Goal: Task Accomplishment & Management: Complete application form

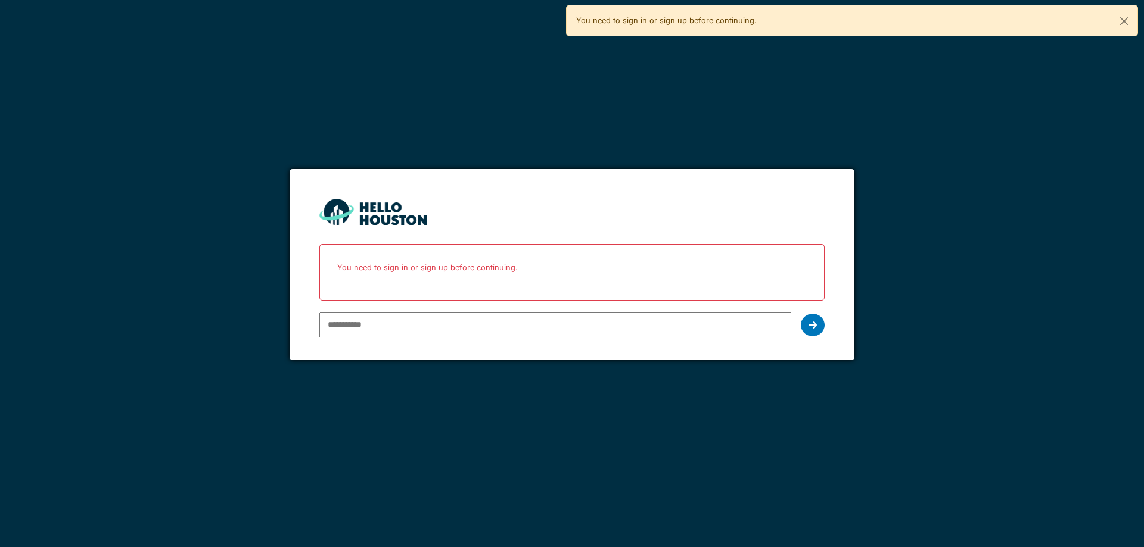
drag, startPoint x: 0, startPoint y: 0, endPoint x: 353, endPoint y: 323, distance: 478.5
click at [353, 323] on input "email" at bounding box center [554, 325] width 471 height 25
type input "**********"
click at [805, 329] on div at bounding box center [813, 325] width 24 height 23
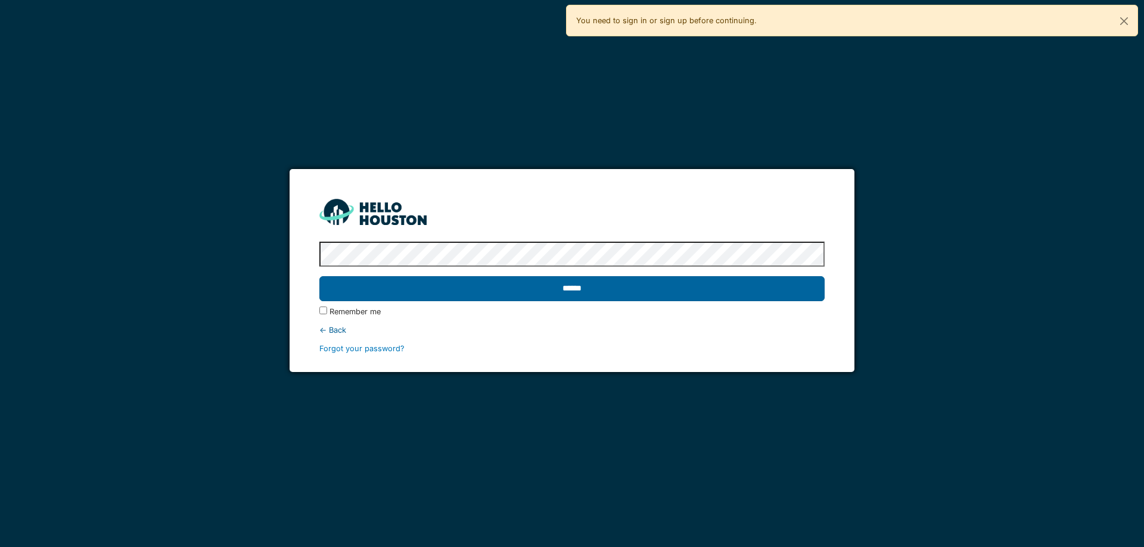
click at [512, 277] on input "******" at bounding box center [571, 288] width 504 height 25
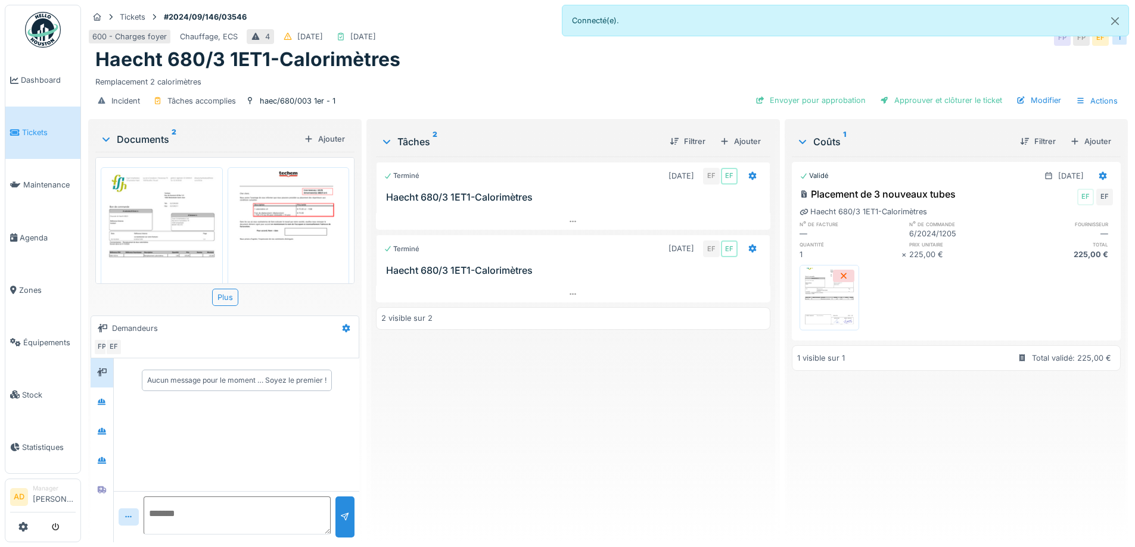
click at [304, 216] on img at bounding box center [289, 245] width 116 height 150
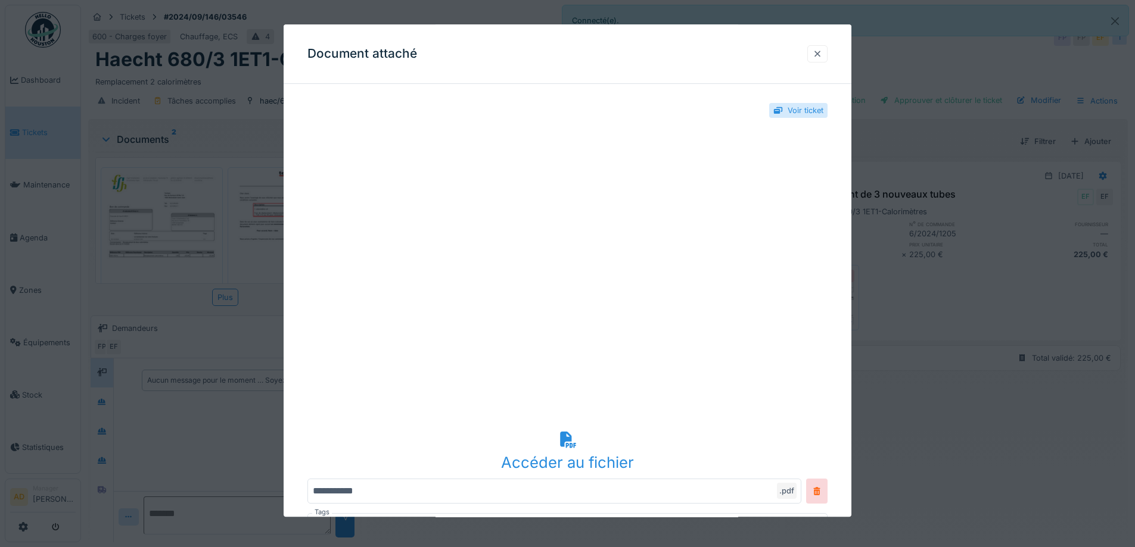
click at [822, 54] on div at bounding box center [817, 53] width 10 height 11
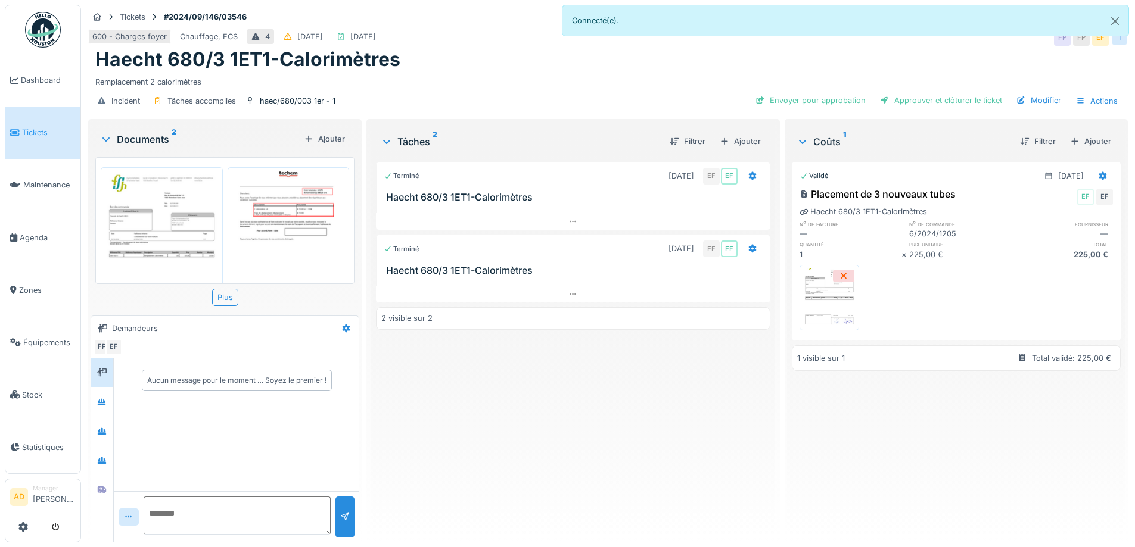
click at [191, 219] on img at bounding box center [162, 252] width 116 height 164
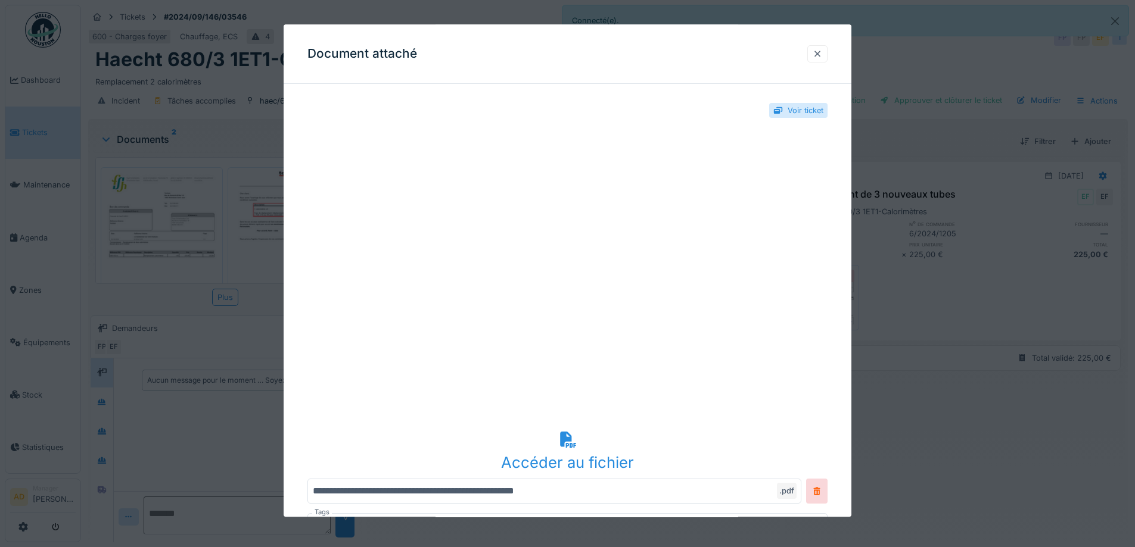
click at [823, 61] on div at bounding box center [817, 53] width 20 height 17
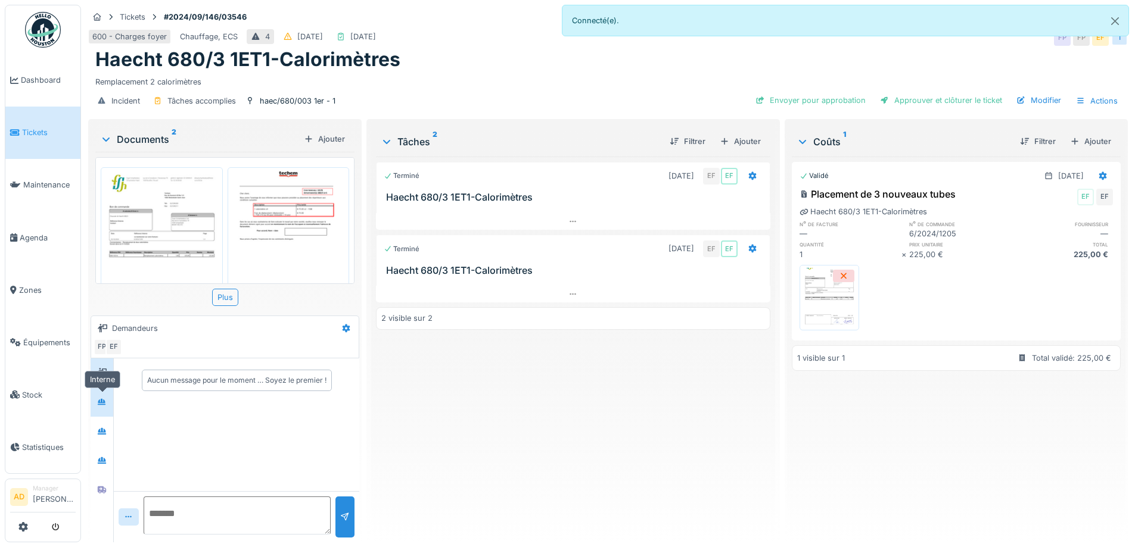
click at [99, 394] on div at bounding box center [102, 403] width 18 height 20
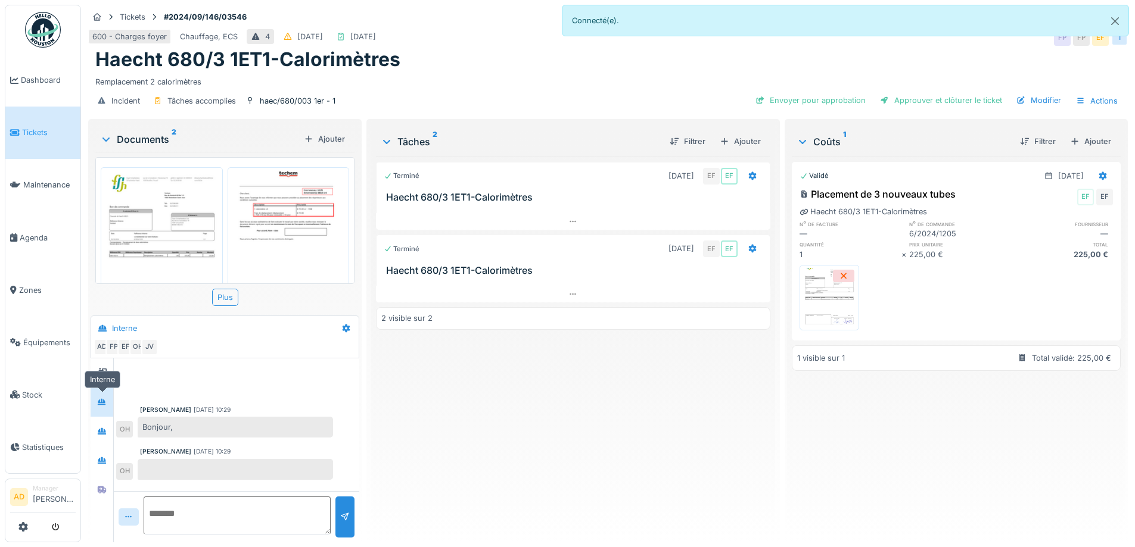
scroll to position [501, 0]
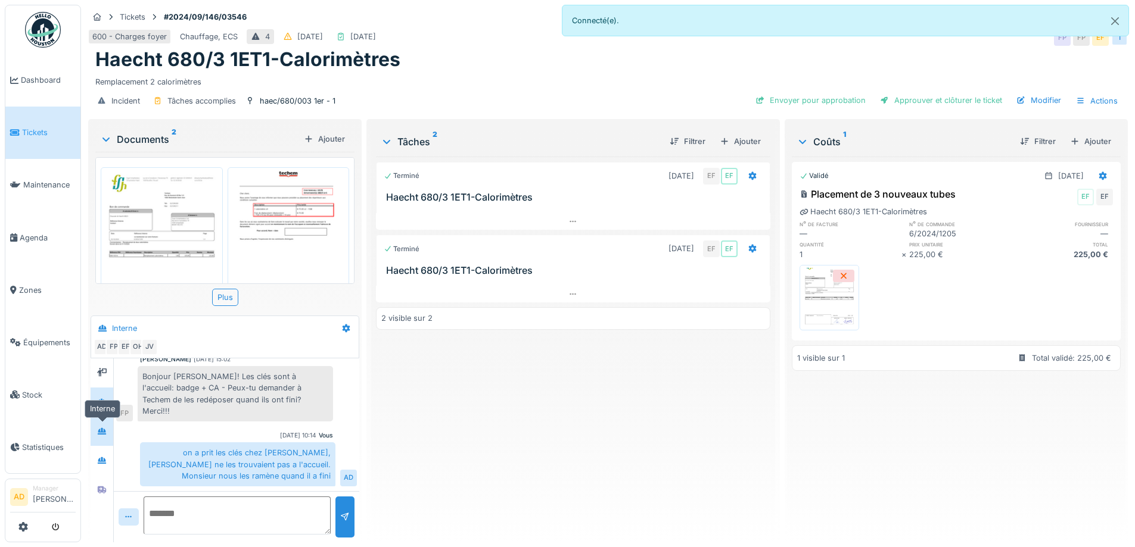
click at [109, 432] on div at bounding box center [102, 431] width 18 height 15
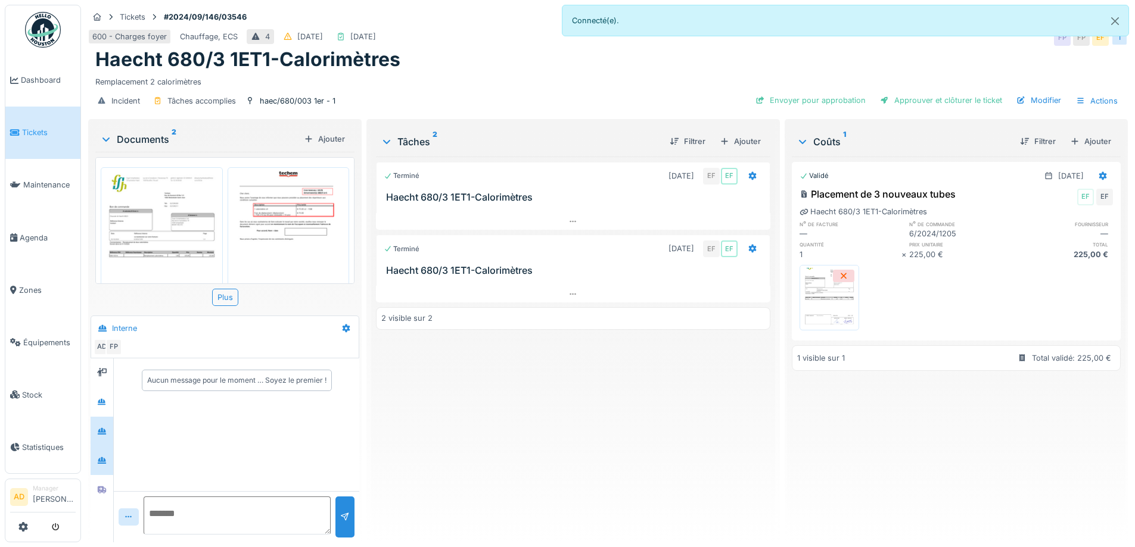
click at [101, 448] on div at bounding box center [102, 460] width 23 height 29
click at [100, 484] on div at bounding box center [102, 489] width 10 height 11
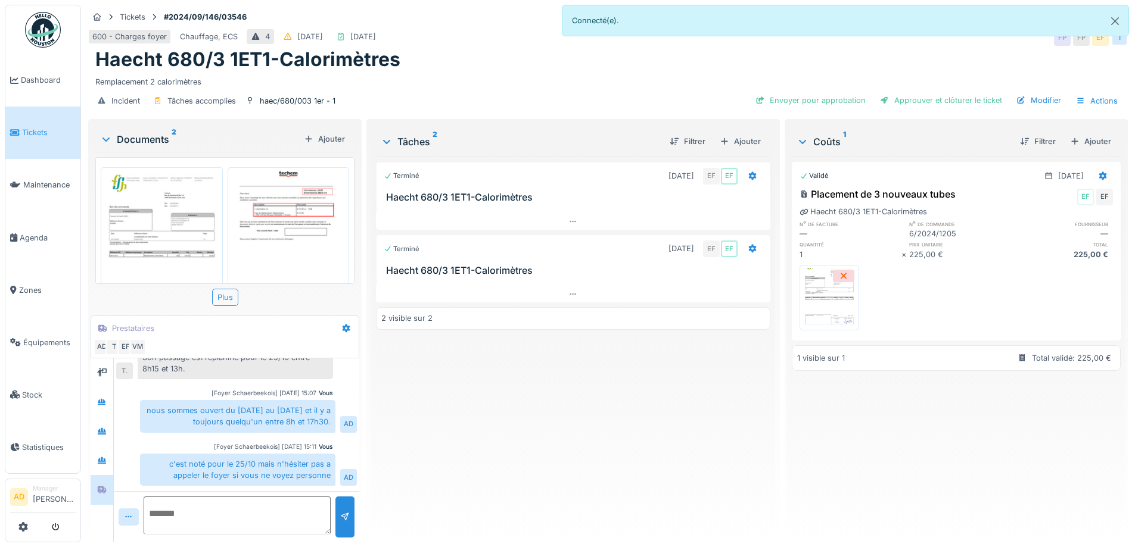
scroll to position [392, 0]
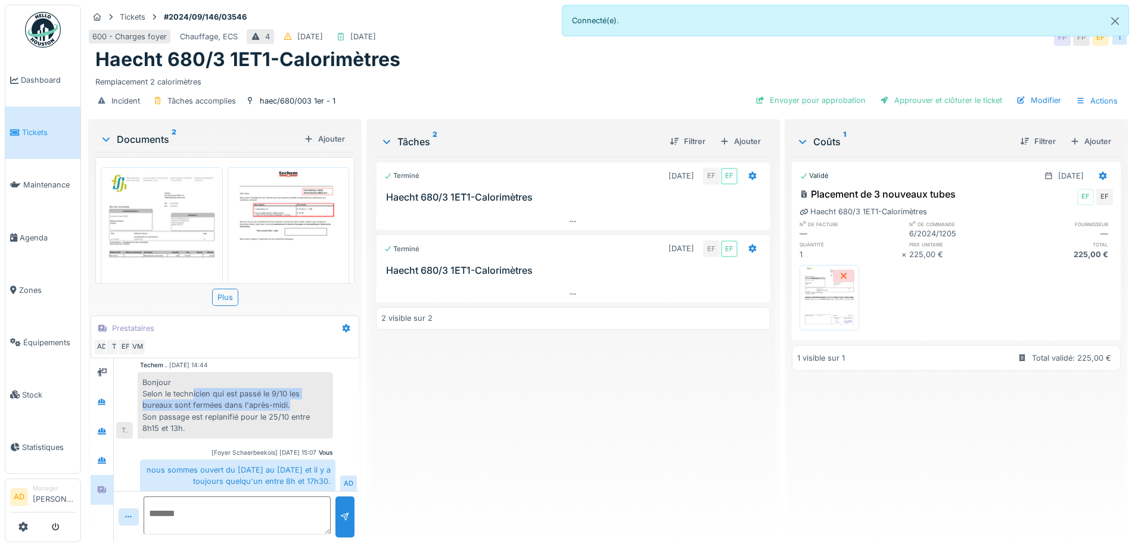
drag, startPoint x: 192, startPoint y: 394, endPoint x: 313, endPoint y: 407, distance: 121.6
click at [313, 407] on div "Bonjour Selon le technicien qui est passé le 9/10 les bureaux sont fermées dans…" at bounding box center [235, 405] width 195 height 67
click at [292, 420] on div "Bonjour Selon le technicien qui est passé le 9/10 les bureaux sont fermées dans…" at bounding box center [235, 405] width 195 height 67
click at [1088, 140] on div "Ajouter" at bounding box center [1090, 141] width 51 height 16
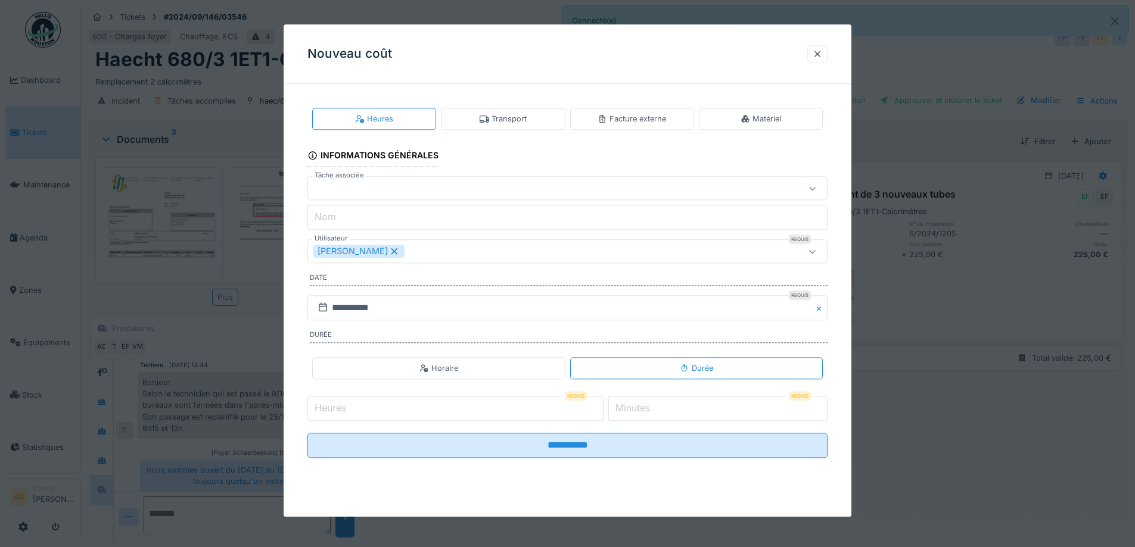
click at [665, 116] on div "Facture externe" at bounding box center [631, 118] width 68 height 11
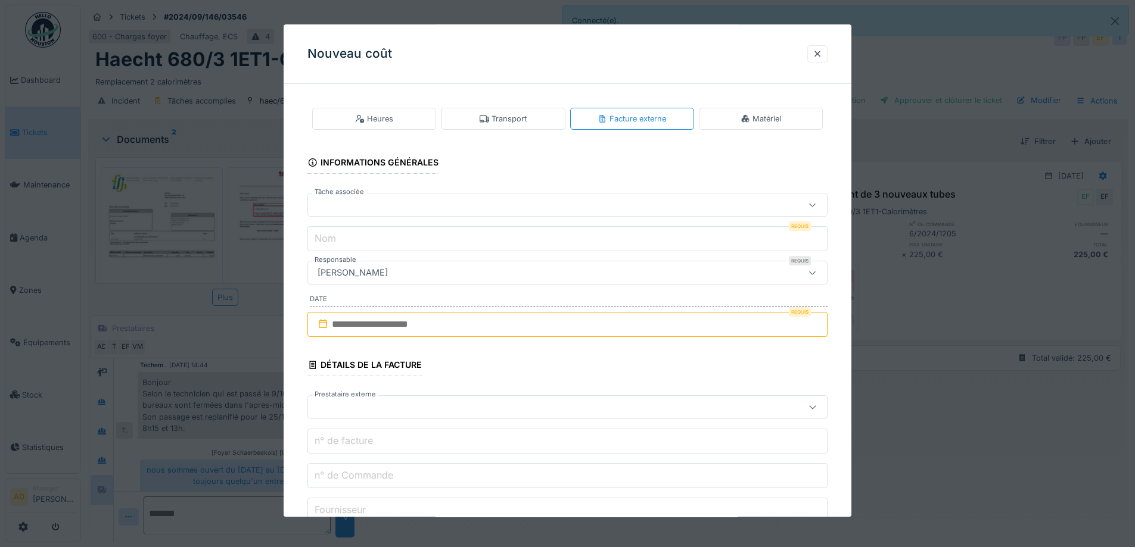
click at [353, 330] on input "text" at bounding box center [567, 324] width 520 height 25
click at [612, 366] on div "septembre 2025" at bounding box center [569, 365] width 143 height 10
click at [616, 360] on span at bounding box center [615, 363] width 8 height 8
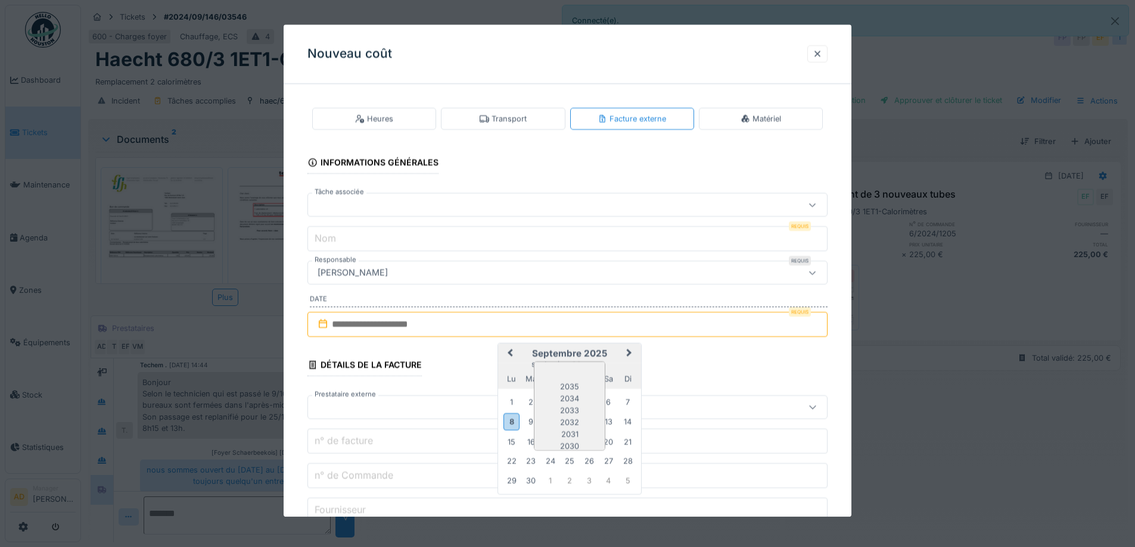
scroll to position [100, 0]
click at [572, 420] on div "2024" at bounding box center [569, 418] width 70 height 12
click at [574, 366] on div "septembre 2024" at bounding box center [569, 365] width 143 height 10
click at [577, 361] on span at bounding box center [576, 363] width 8 height 8
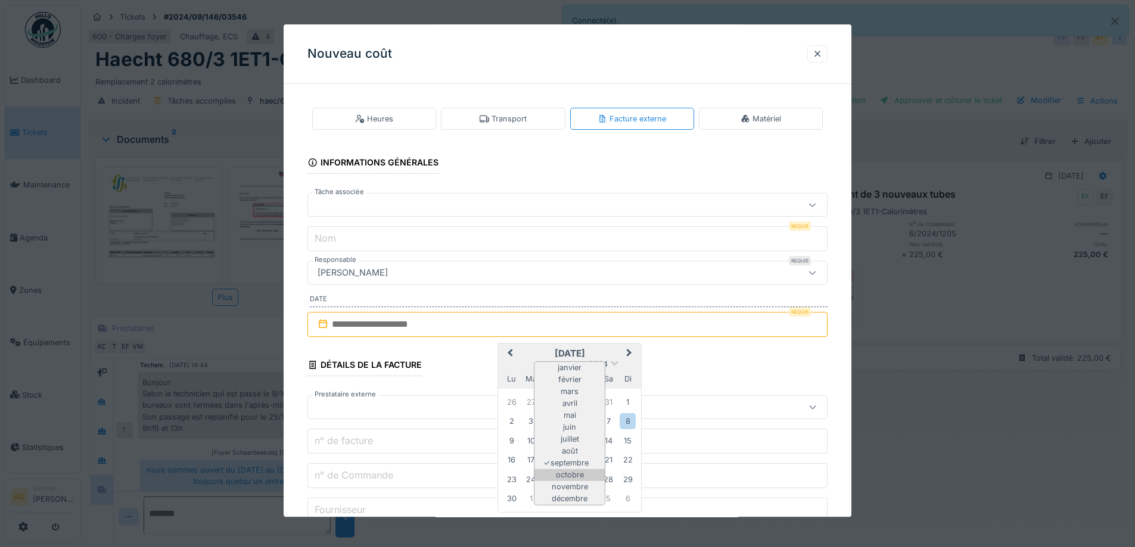
click at [572, 475] on div "octobre" at bounding box center [569, 475] width 70 height 12
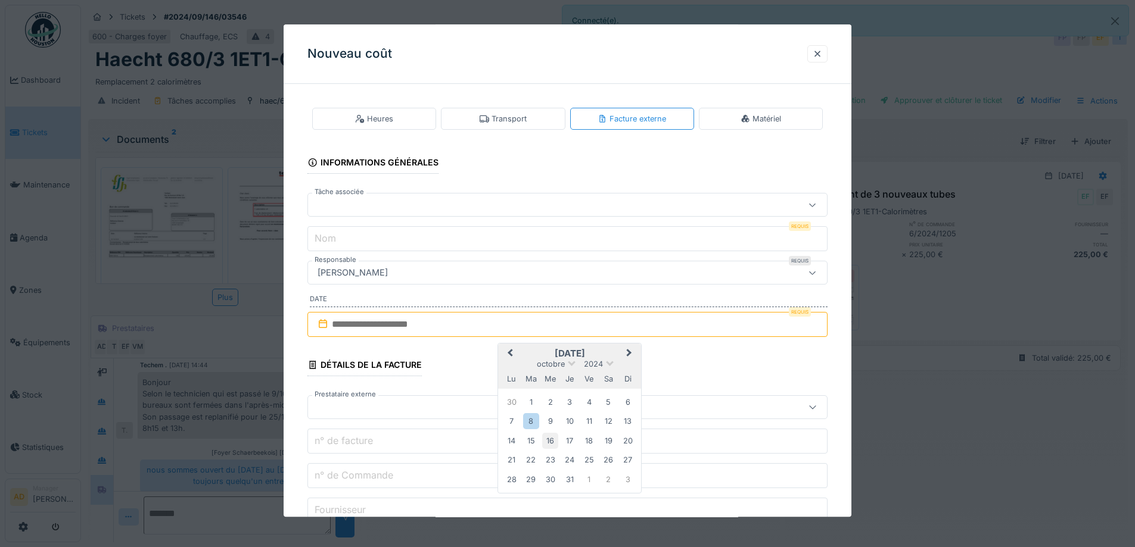
click at [553, 448] on div "16" at bounding box center [550, 441] width 16 height 16
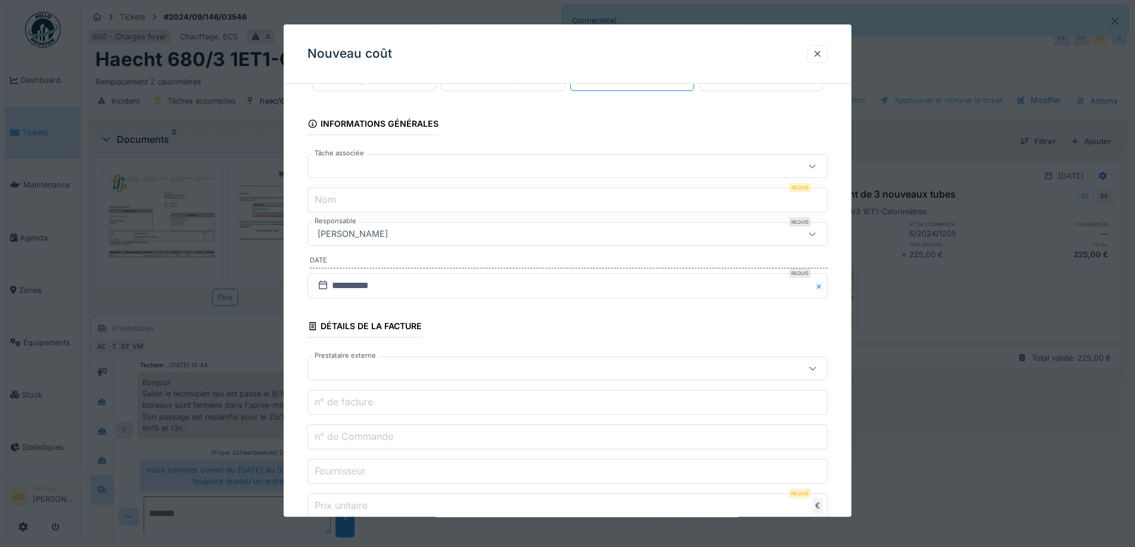
scroll to position [60, 0]
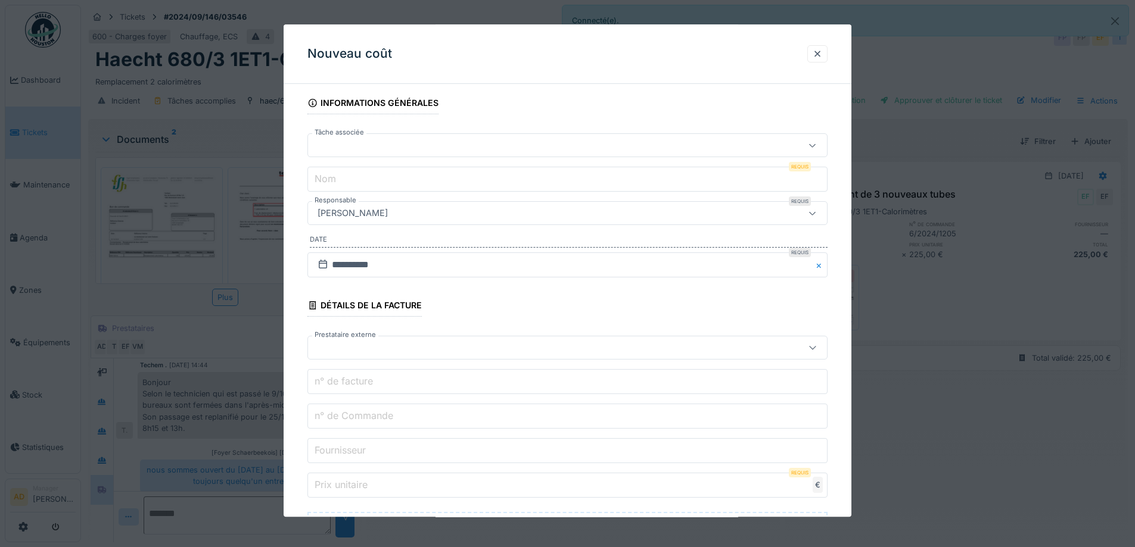
click at [332, 458] on input "Fournisseur" at bounding box center [567, 451] width 520 height 25
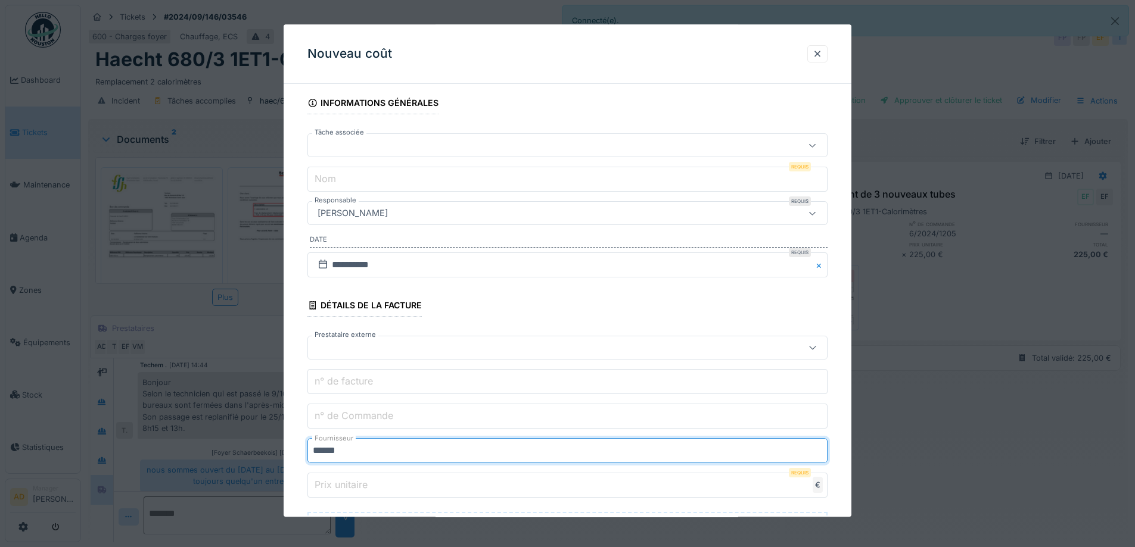
type input "******"
click at [538, 306] on fieldset "**********" at bounding box center [567, 389] width 520 height 711
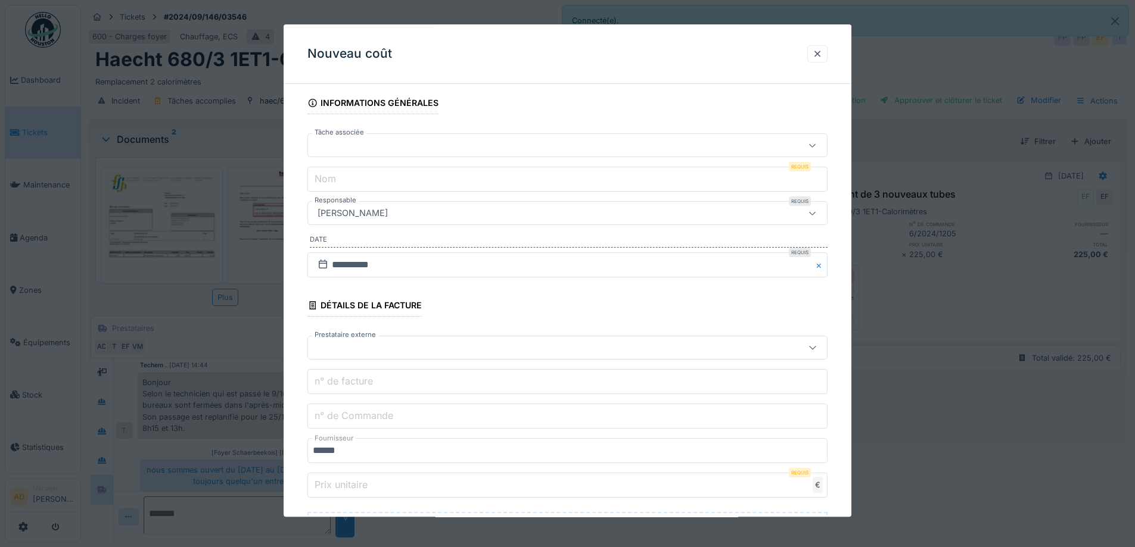
scroll to position [119, 0]
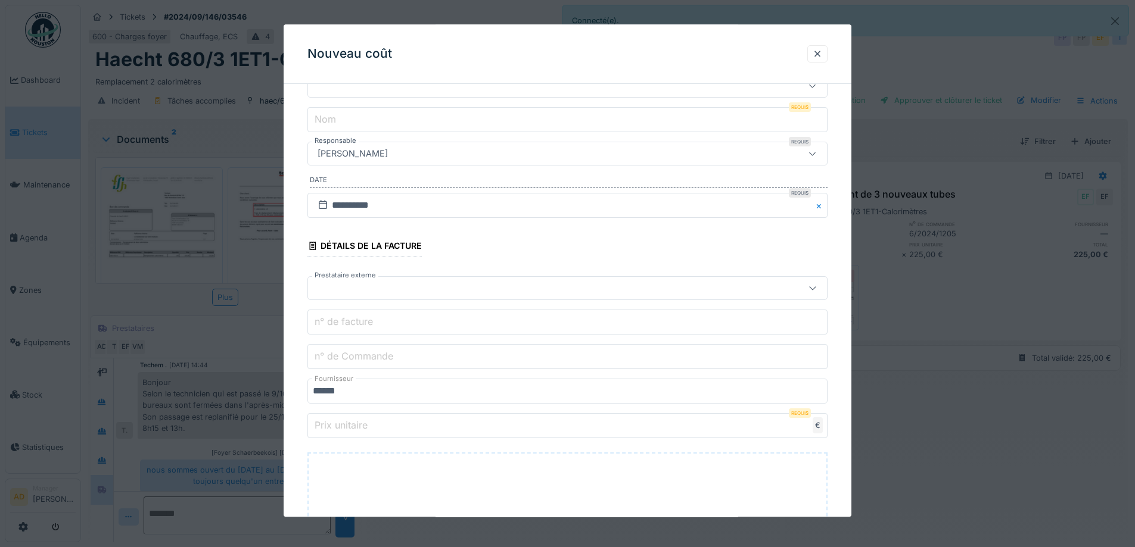
click at [385, 357] on label "n° de Commande" at bounding box center [353, 357] width 83 height 14
click at [385, 357] on input "n° de Commande" at bounding box center [567, 357] width 520 height 25
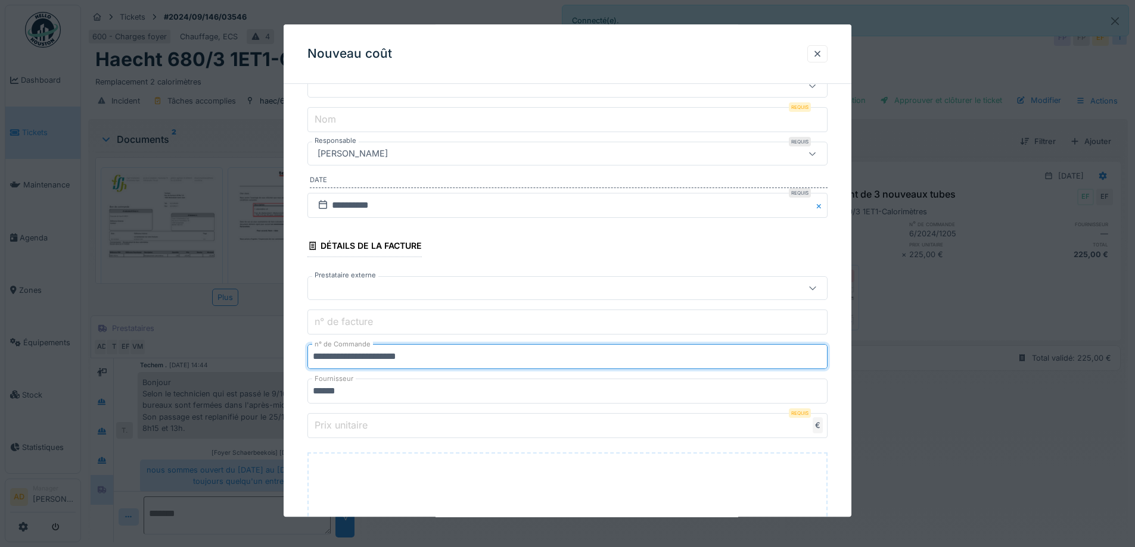
type input "**********"
click at [368, 430] on label "Prix unitaire" at bounding box center [341, 426] width 58 height 14
click at [368, 430] on input "Prix unitaire" at bounding box center [567, 426] width 520 height 25
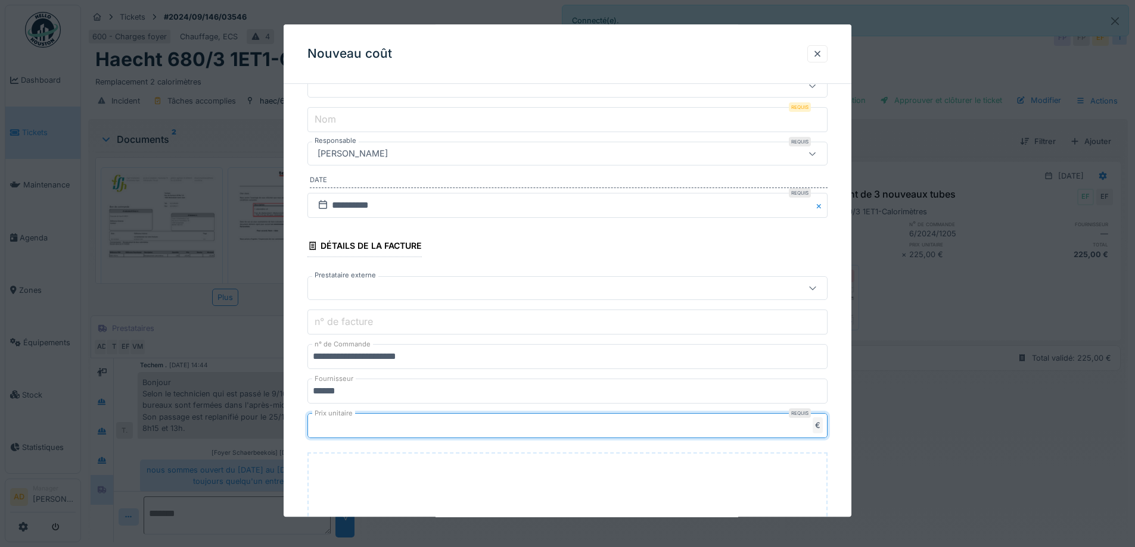
scroll to position [60, 0]
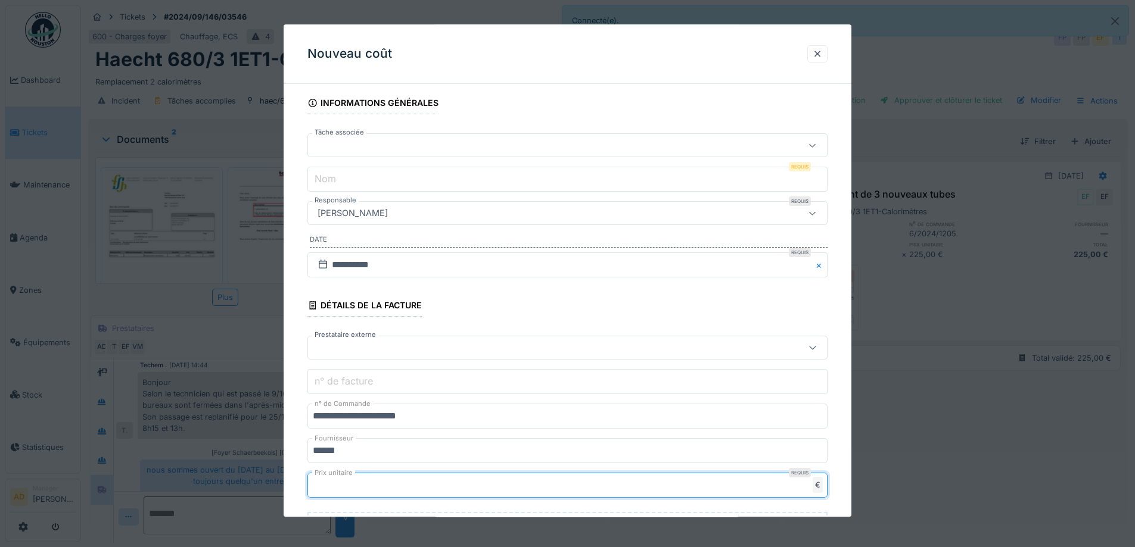
type input "**"
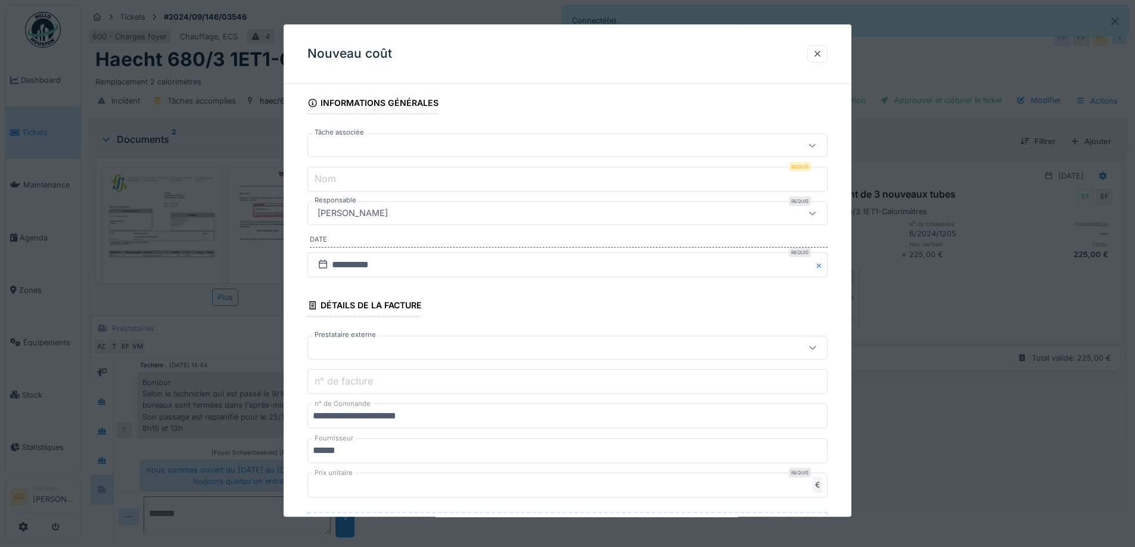
click at [404, 179] on input "Nom" at bounding box center [567, 179] width 520 height 25
click at [355, 179] on input "Nom" at bounding box center [567, 179] width 520 height 25
click at [356, 186] on input "Nom" at bounding box center [567, 179] width 520 height 25
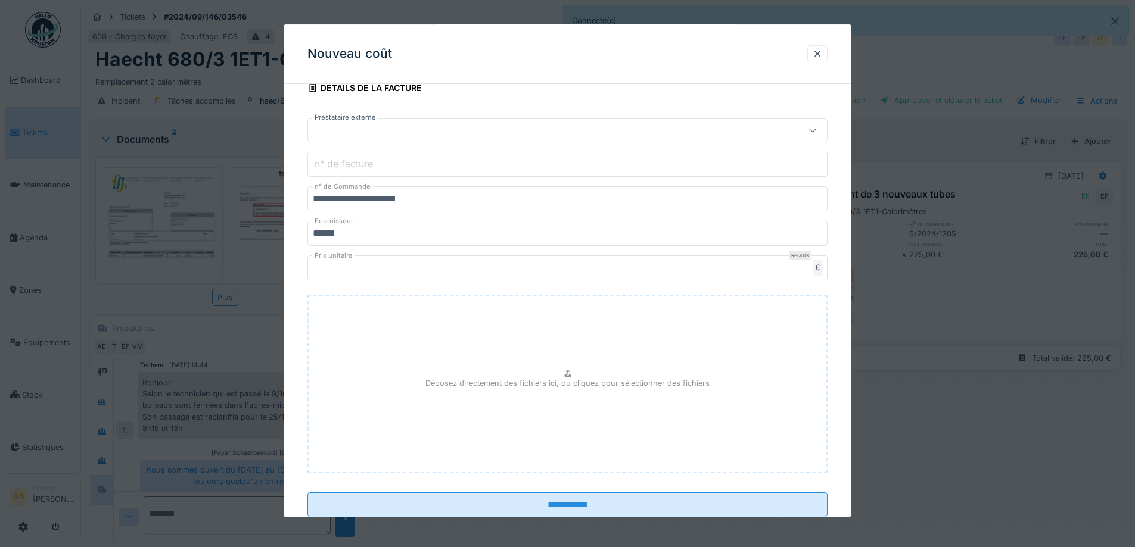
scroll to position [298, 0]
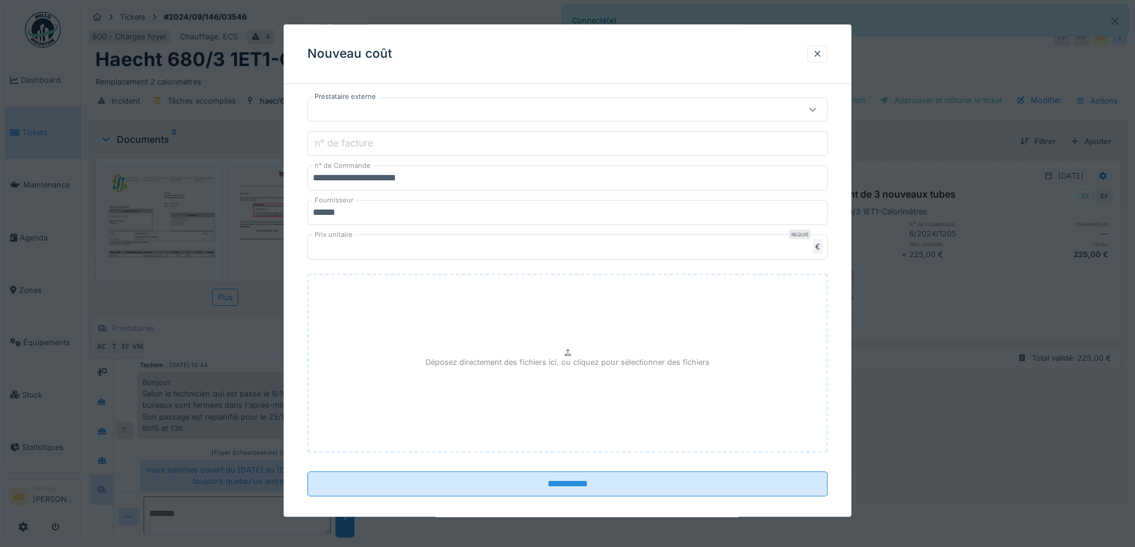
type input "**********"
click at [564, 347] on div "Déposez directement des fichiers ici, ou cliquez pour sélectionner des fichiers" at bounding box center [567, 364] width 520 height 179
type input "**********"
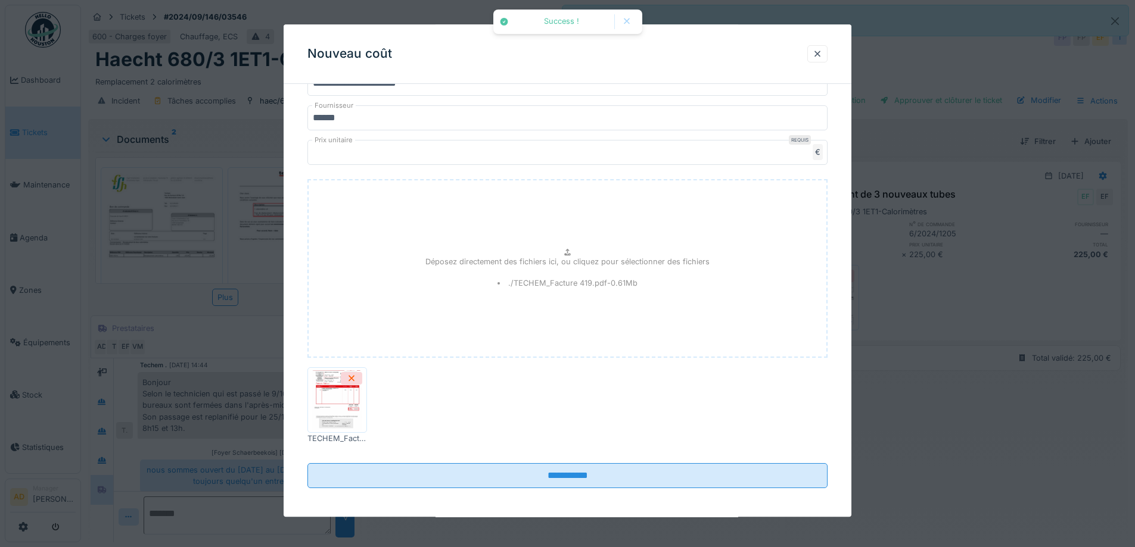
scroll to position [397, 0]
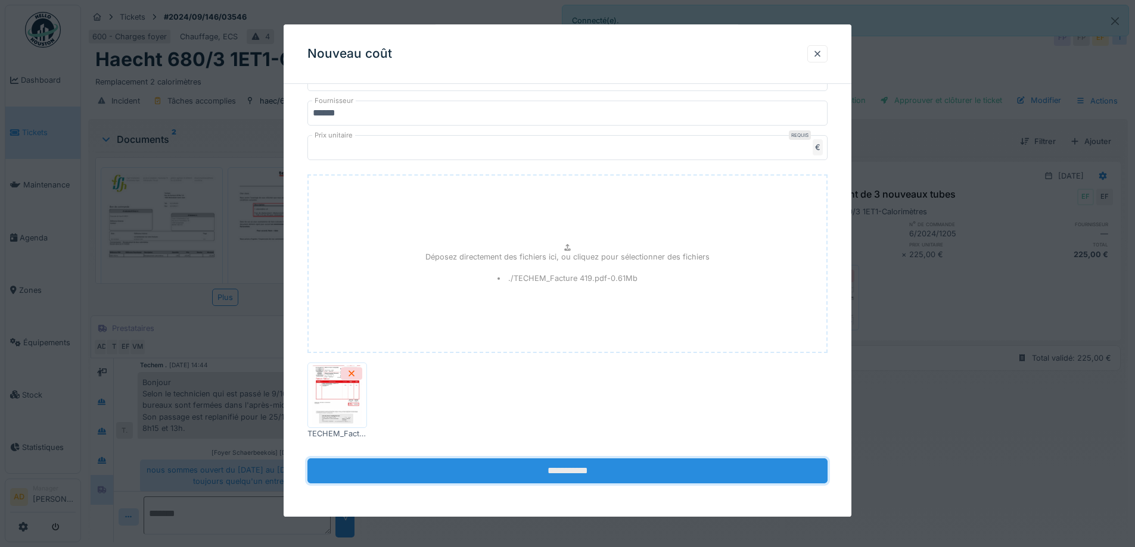
click at [614, 462] on input "**********" at bounding box center [567, 471] width 520 height 25
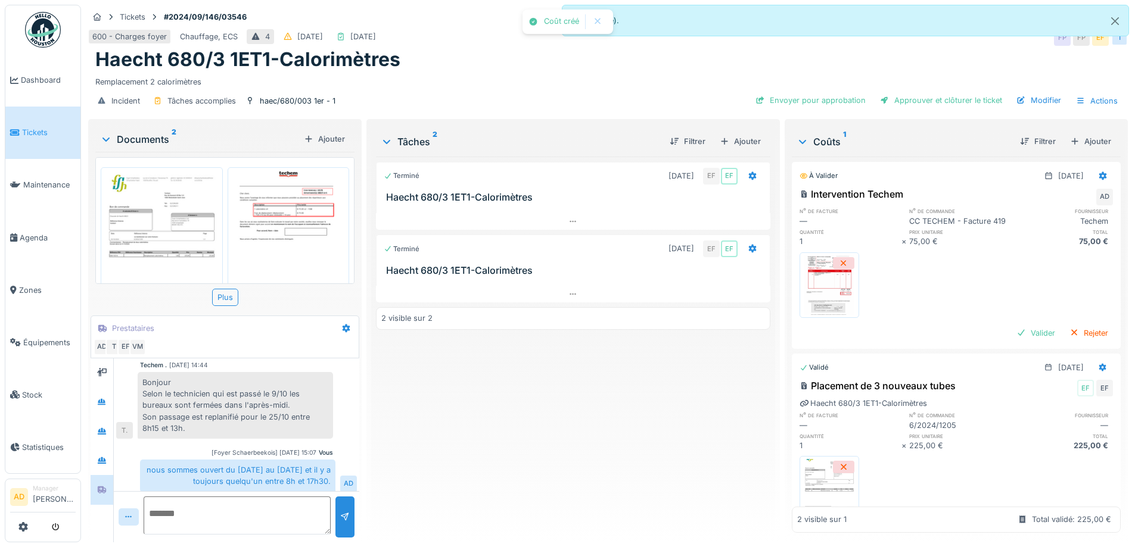
scroll to position [451, 0]
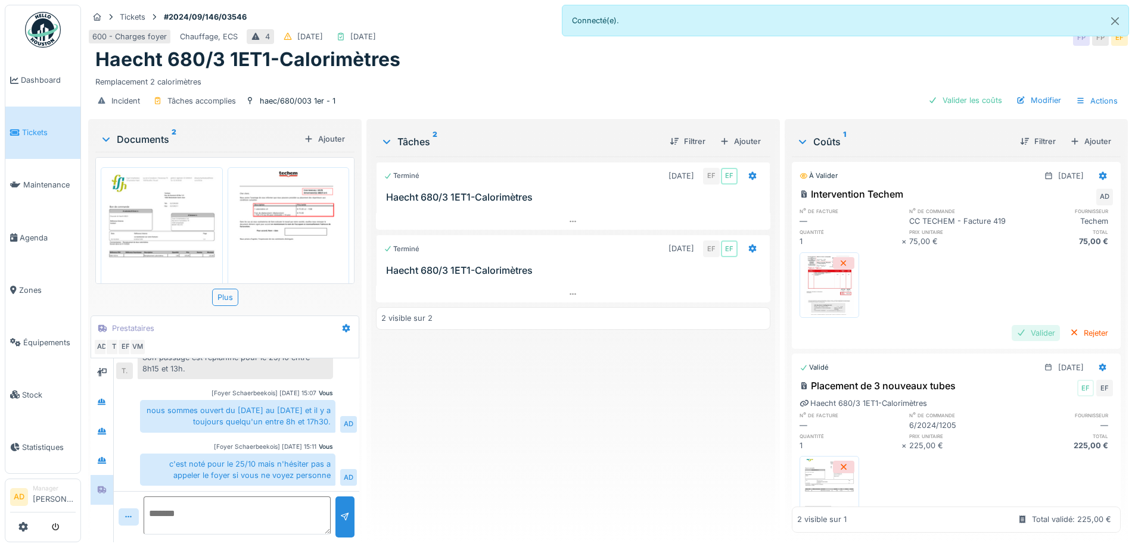
click at [1011, 341] on div "Valider" at bounding box center [1035, 333] width 48 height 16
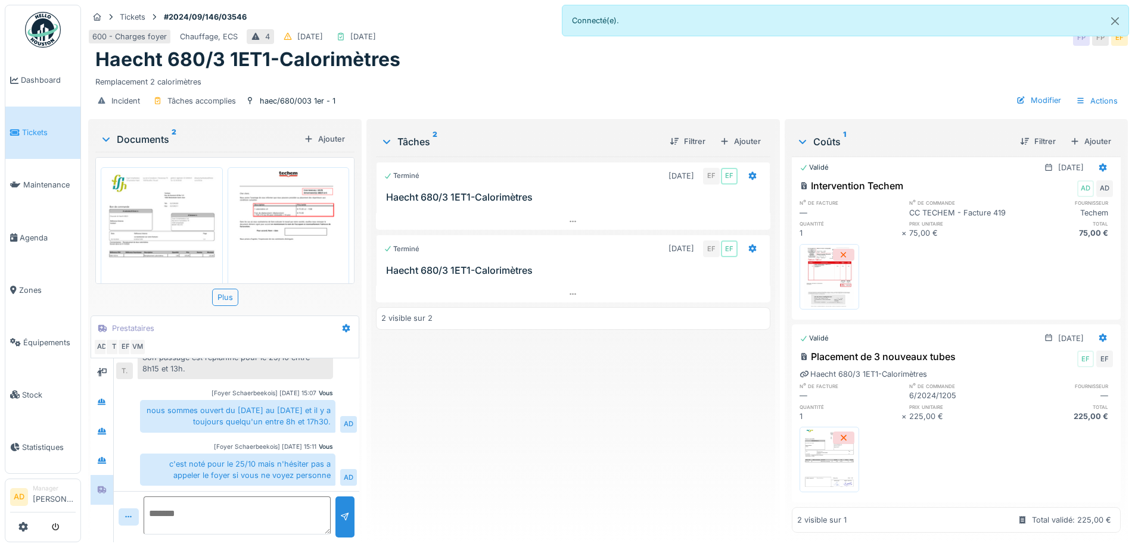
scroll to position [0, 0]
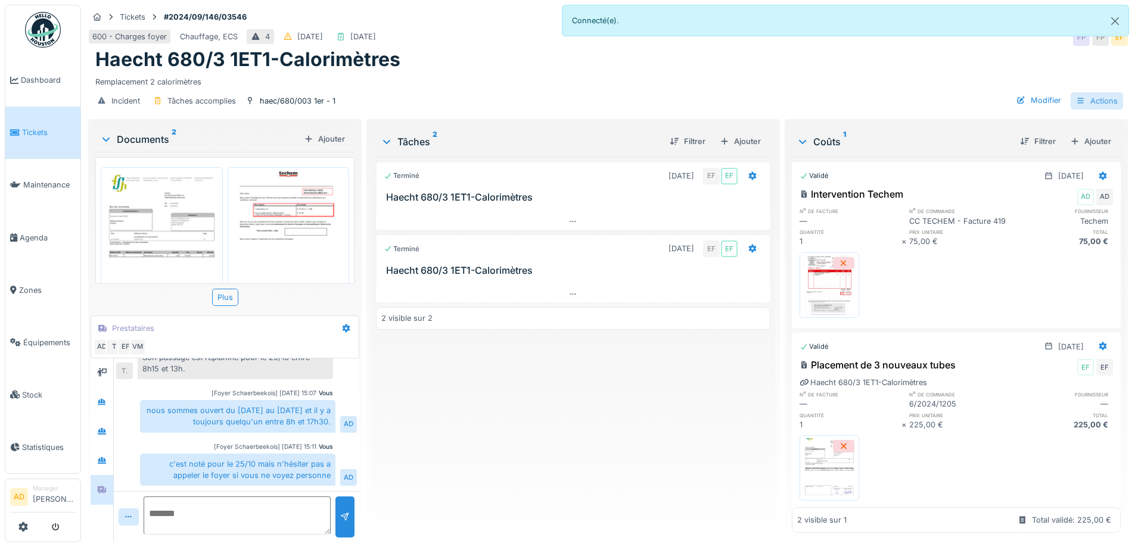
click at [1076, 97] on div at bounding box center [1081, 100] width 10 height 11
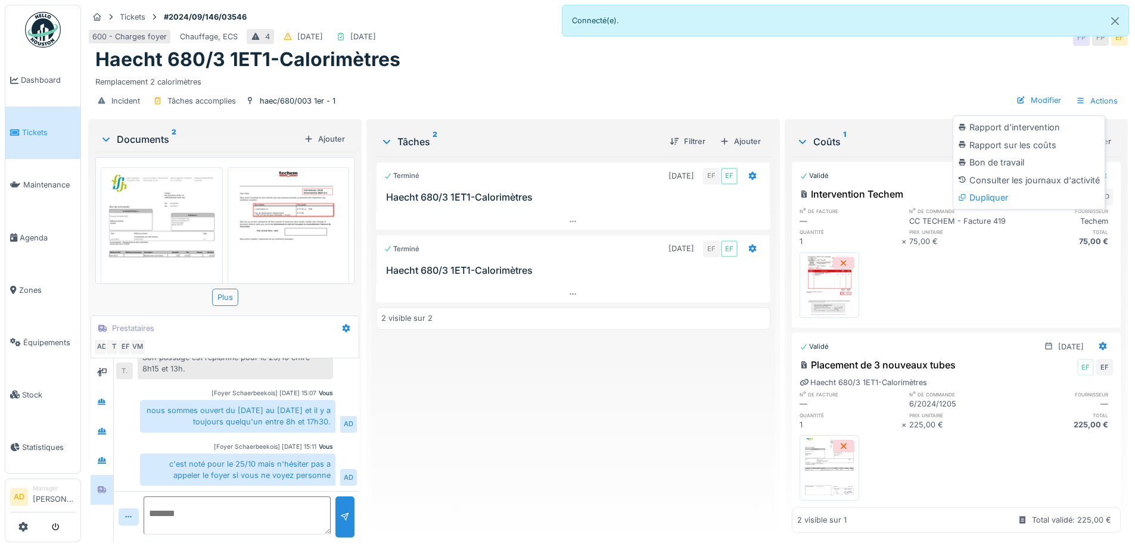
click at [1029, 71] on div "Remplacement 2 calorimètres" at bounding box center [607, 79] width 1025 height 16
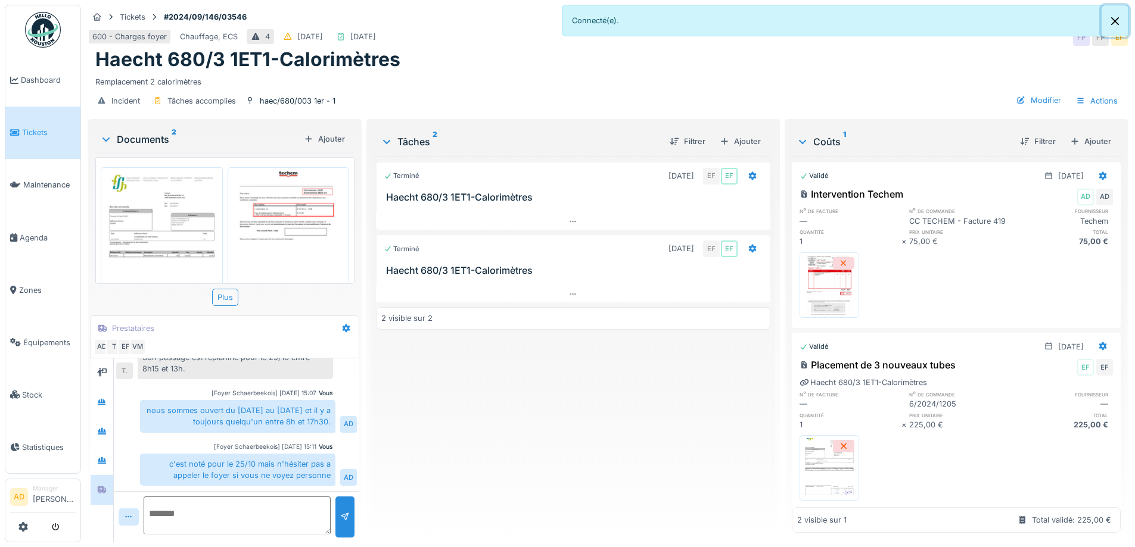
click at [1112, 17] on button "Close" at bounding box center [1114, 21] width 27 height 32
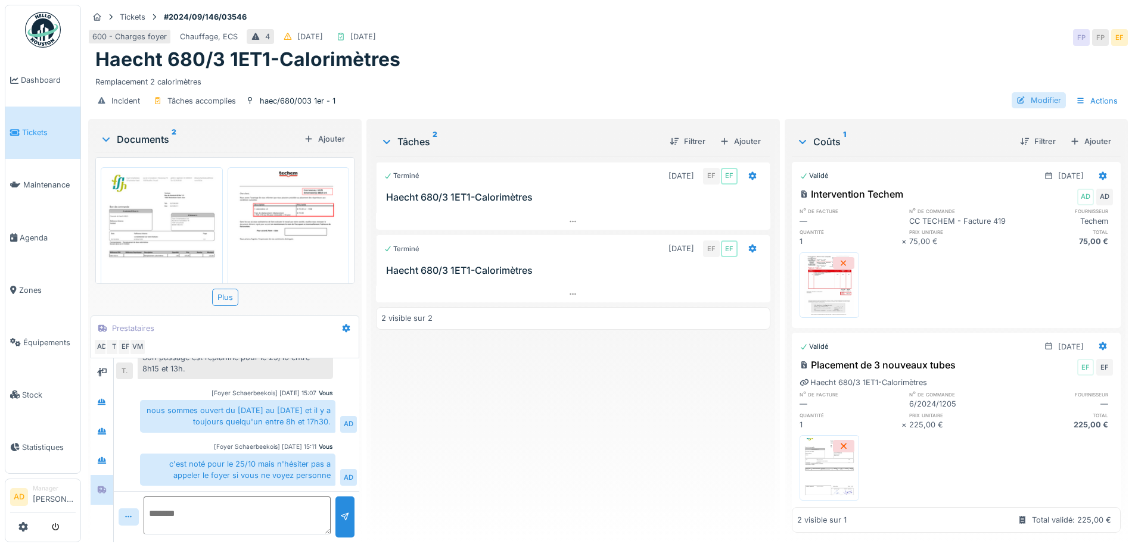
click at [1018, 92] on div "Modifier" at bounding box center [1038, 100] width 54 height 16
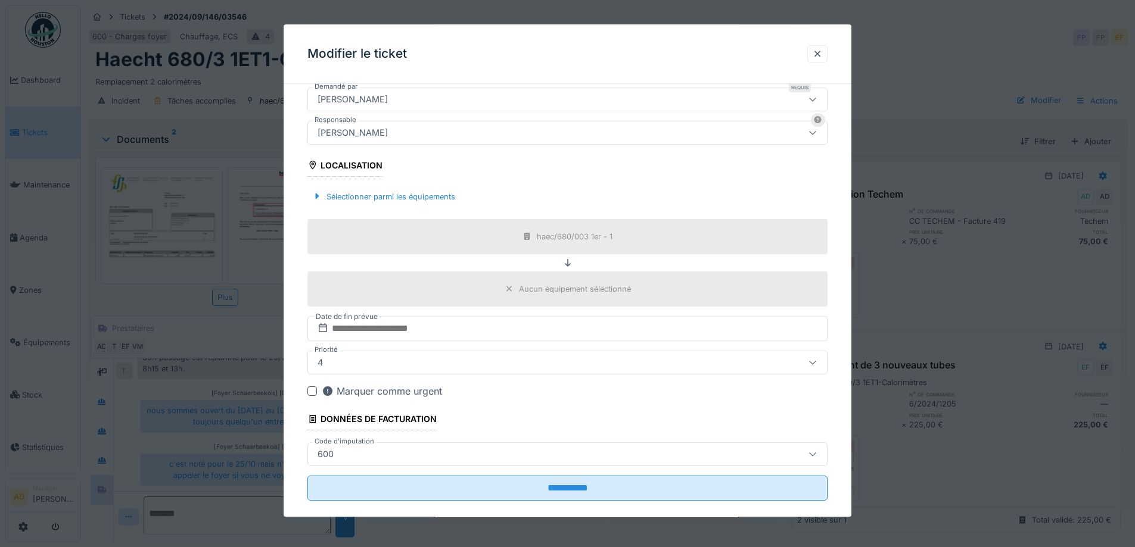
scroll to position [288, 0]
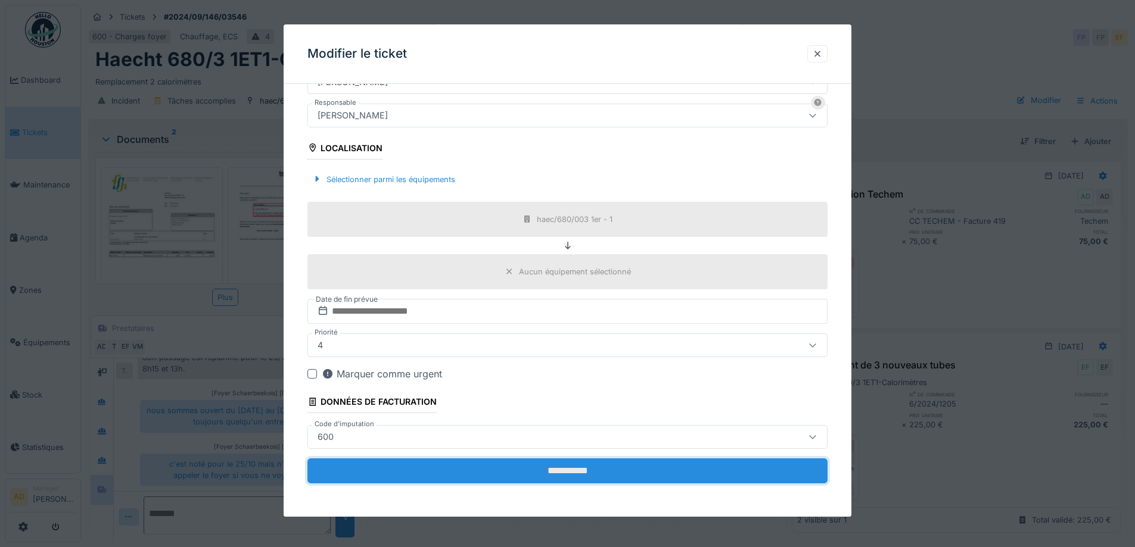
click at [620, 475] on input "**********" at bounding box center [567, 471] width 520 height 25
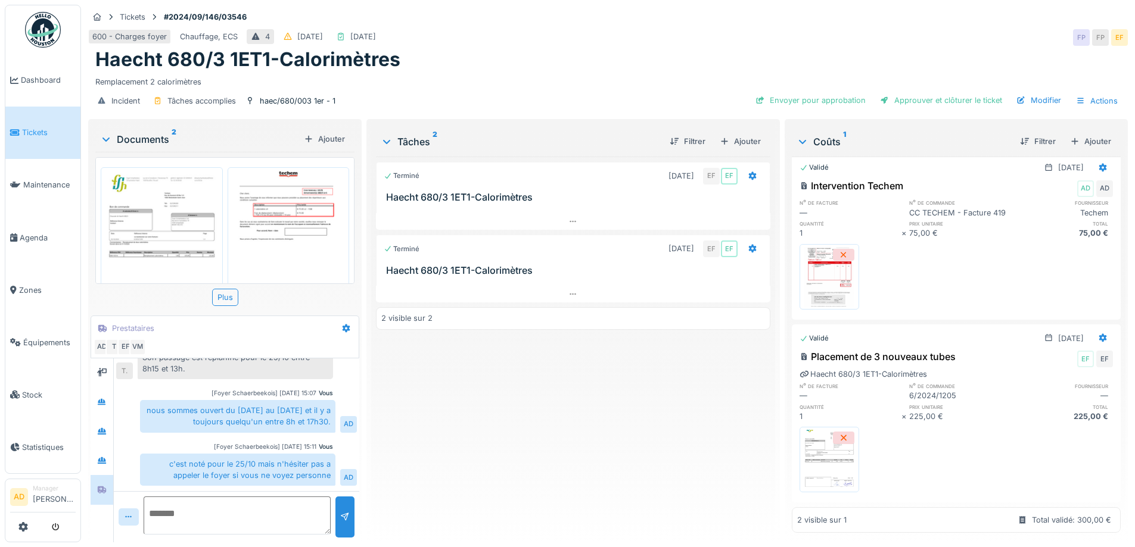
scroll to position [0, 0]
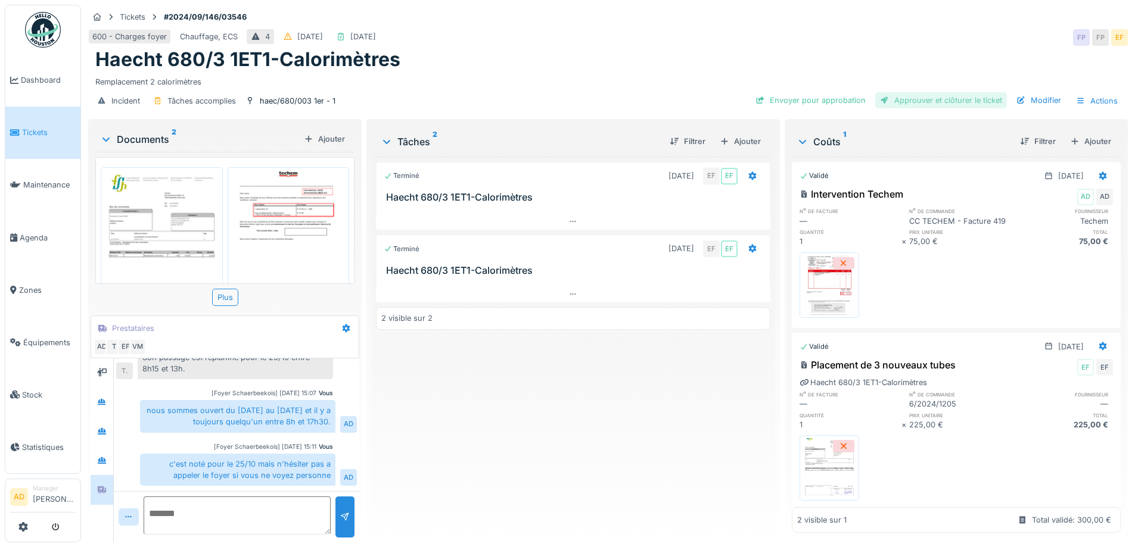
click at [963, 95] on div "Approuver et clôturer le ticket" at bounding box center [941, 100] width 132 height 16
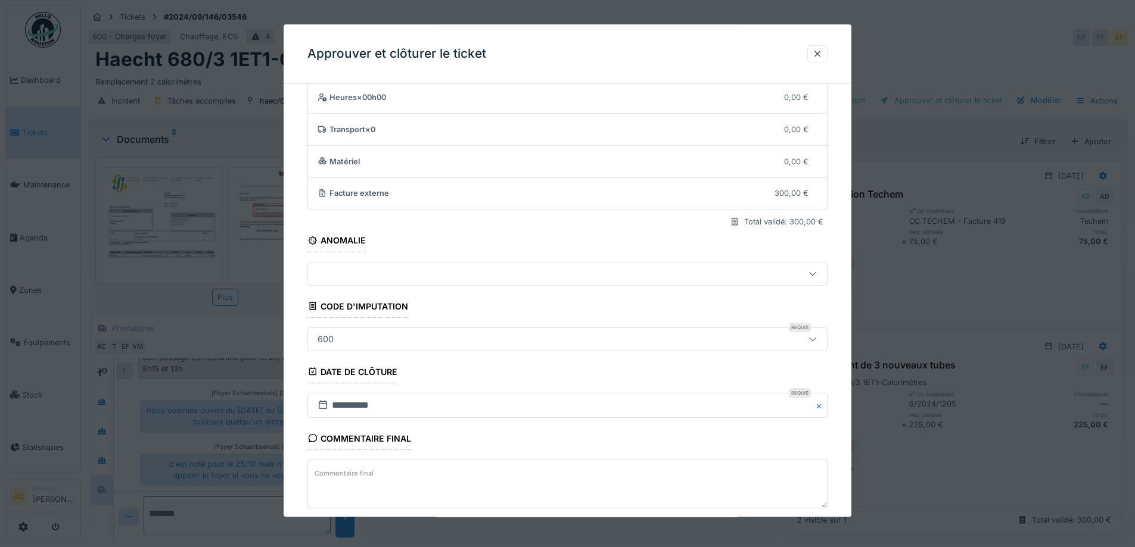
scroll to position [102, 0]
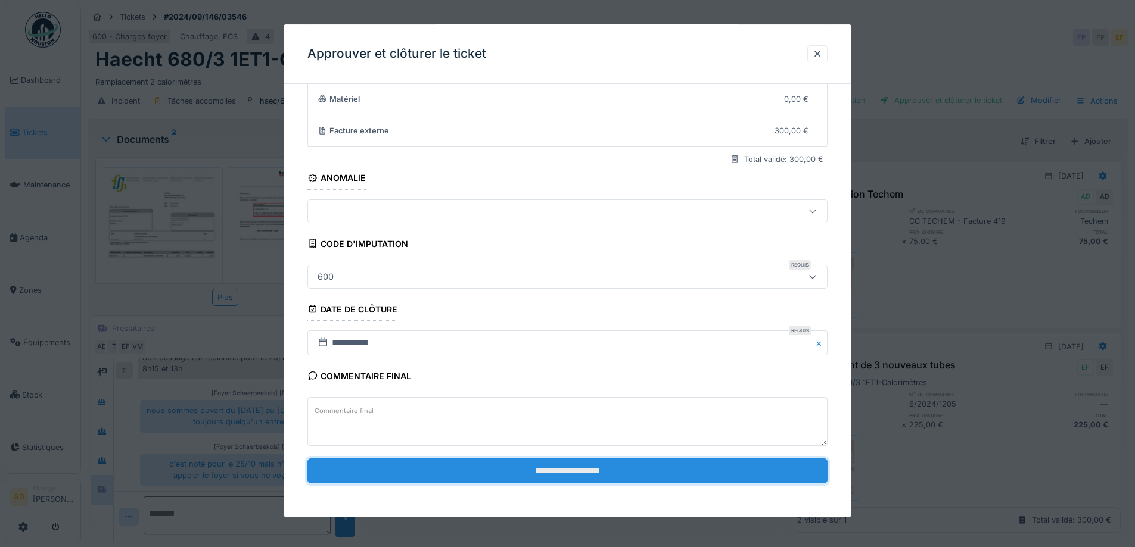
click at [612, 464] on input "**********" at bounding box center [567, 471] width 520 height 25
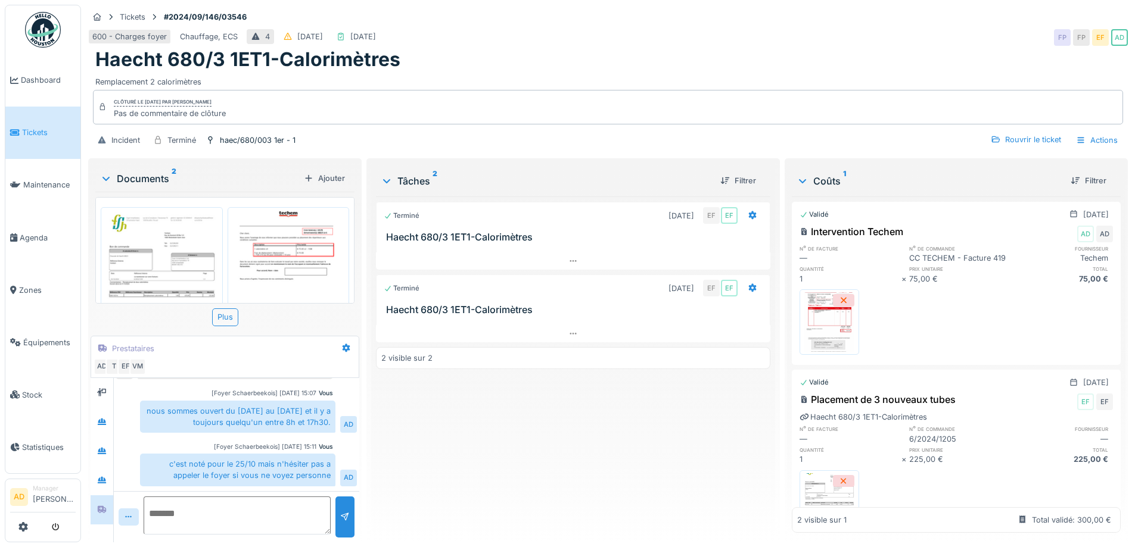
scroll to position [73, 0]
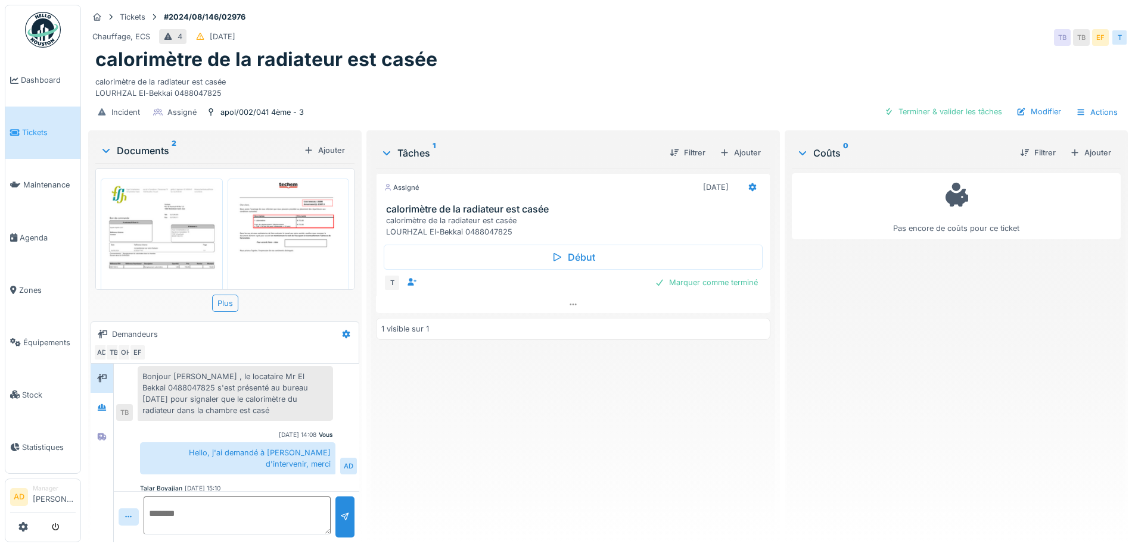
scroll to position [76, 0]
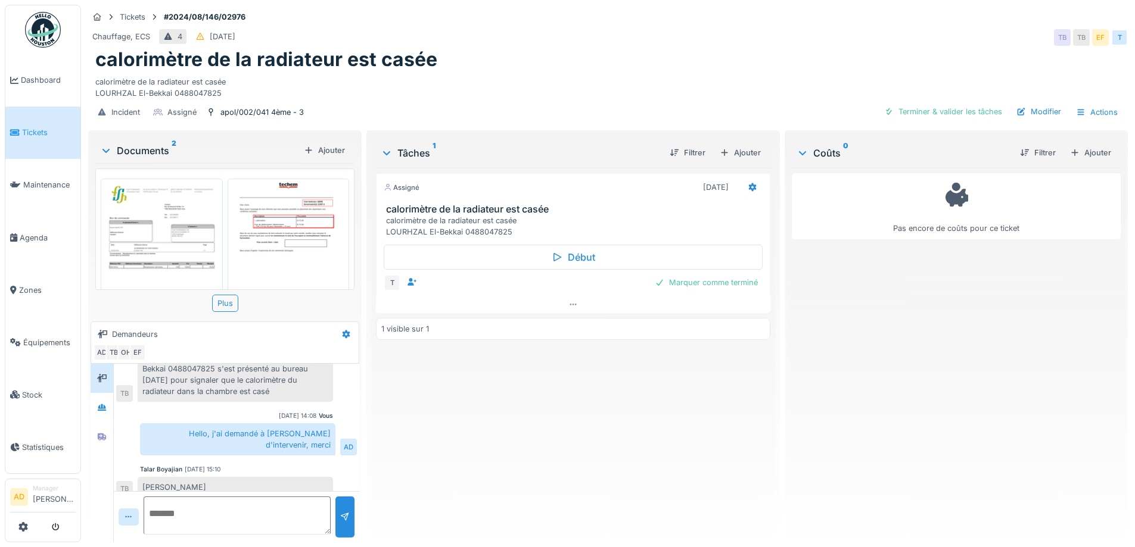
click at [189, 247] on img at bounding box center [162, 264] width 116 height 164
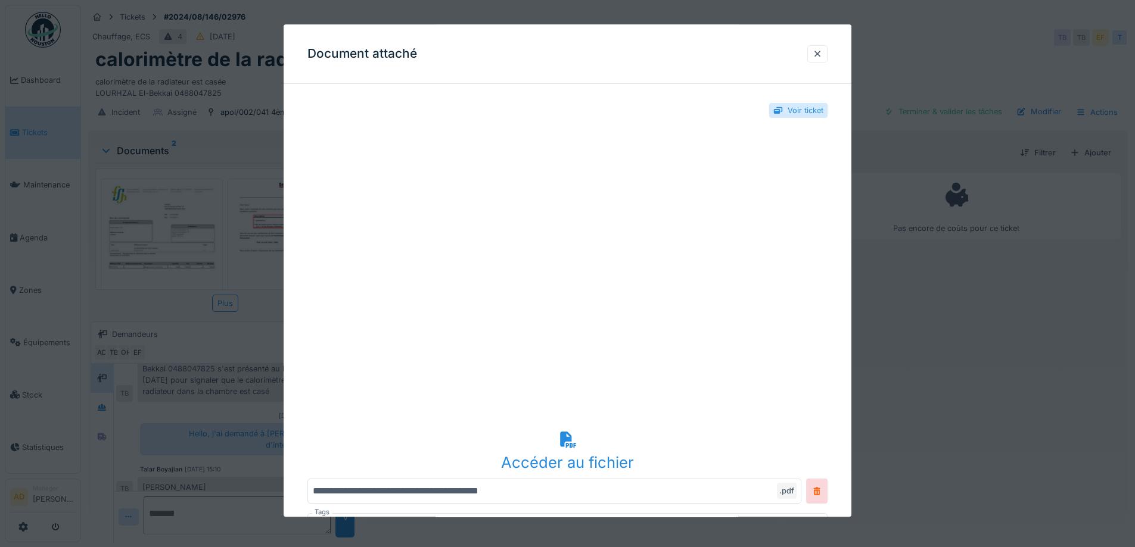
click at [818, 49] on div at bounding box center [817, 53] width 10 height 11
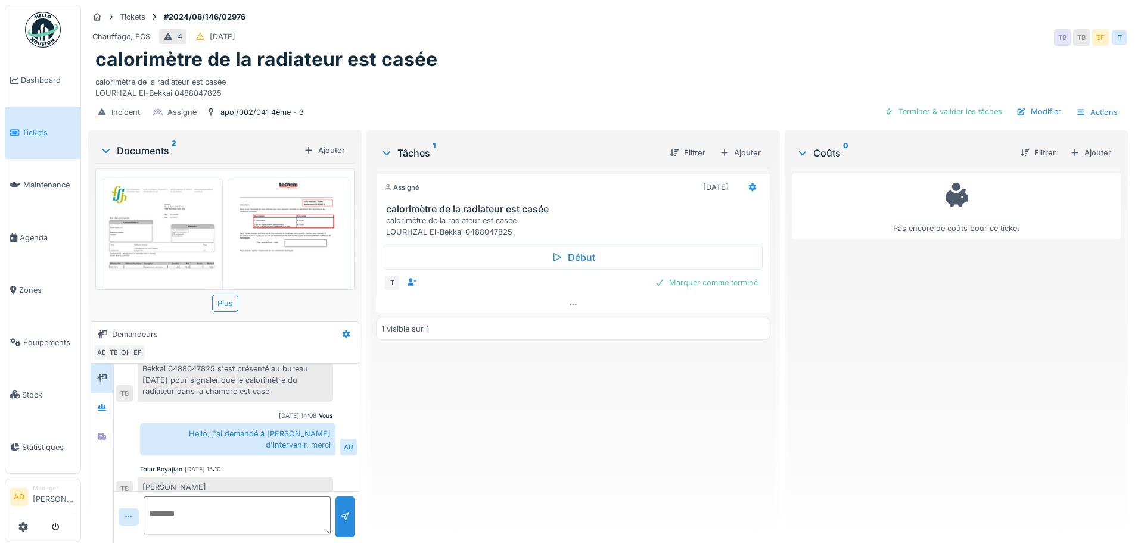
click at [279, 225] on img at bounding box center [289, 257] width 116 height 150
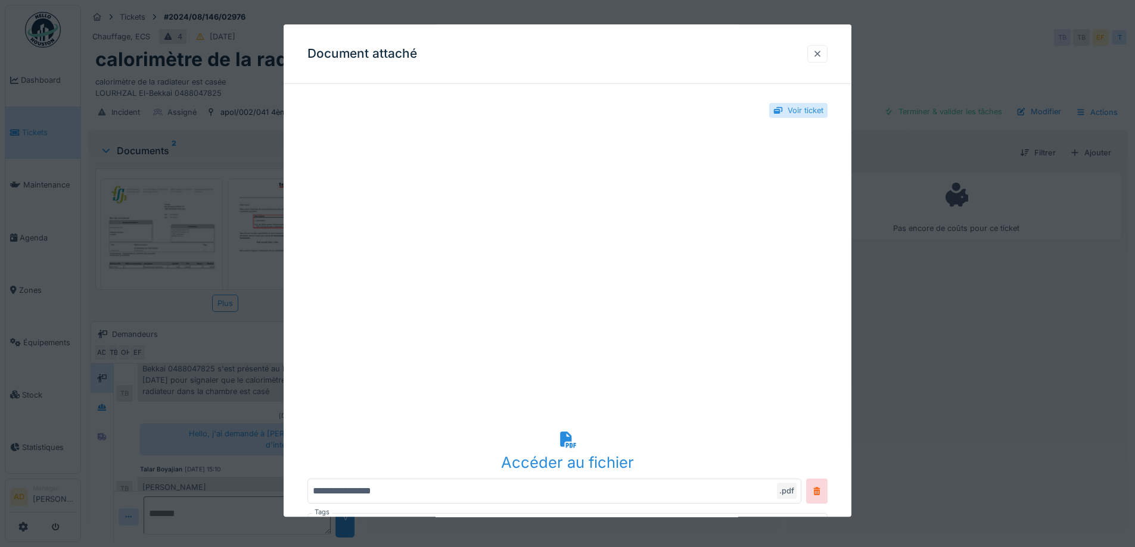
click at [820, 51] on div at bounding box center [817, 53] width 10 height 11
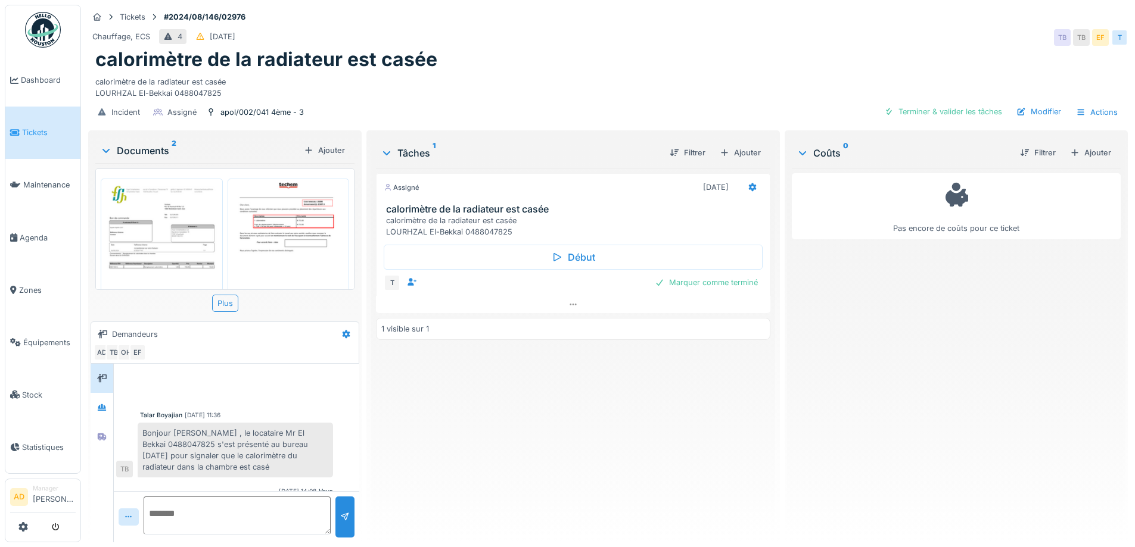
scroll to position [0, 0]
click at [1066, 150] on div "Ajouter" at bounding box center [1090, 153] width 51 height 16
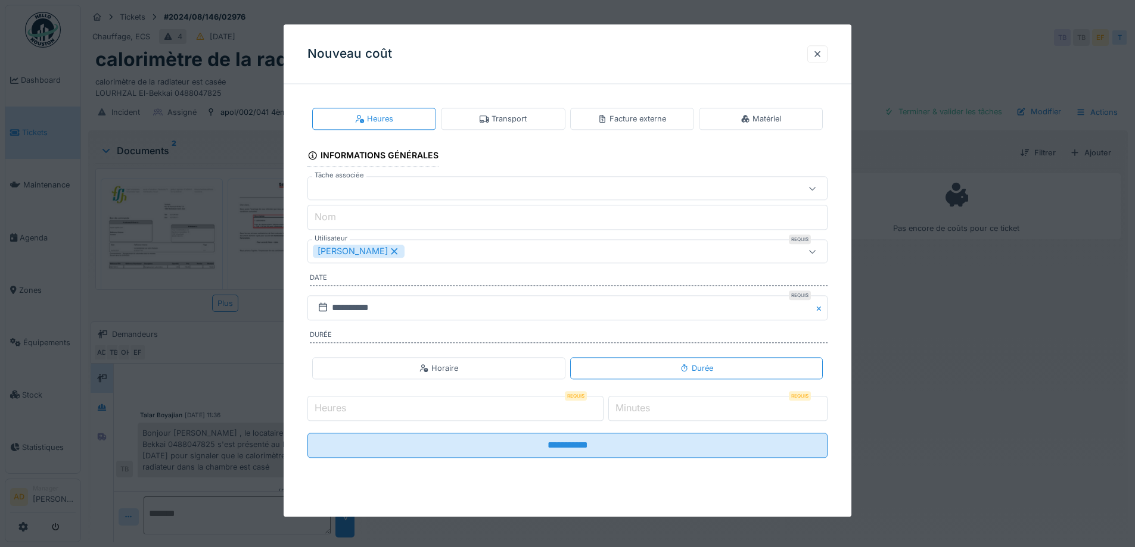
click at [674, 125] on div "Facture externe" at bounding box center [632, 119] width 124 height 22
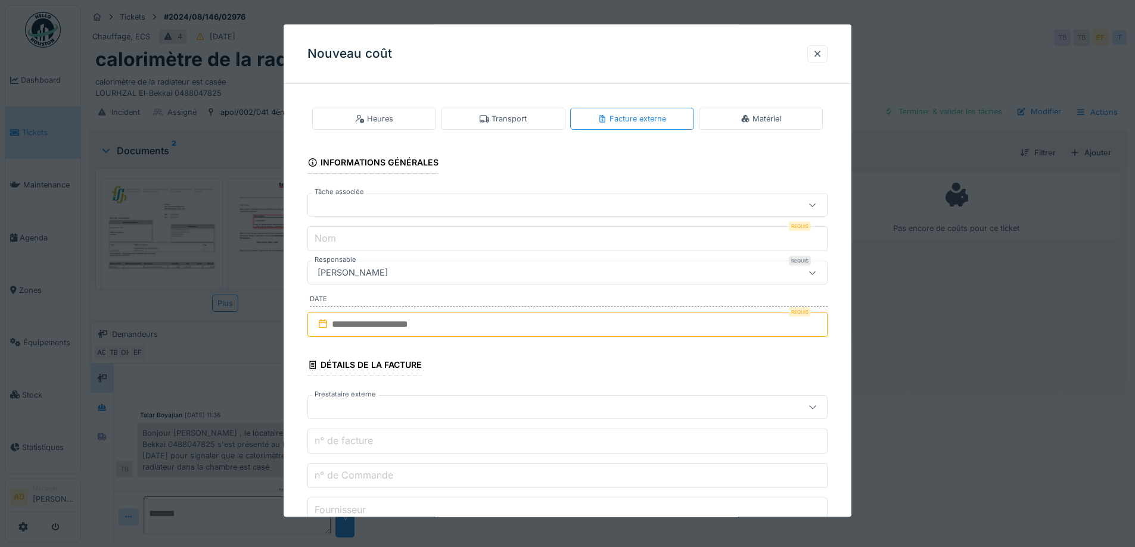
click at [392, 241] on input "Nom" at bounding box center [567, 239] width 520 height 25
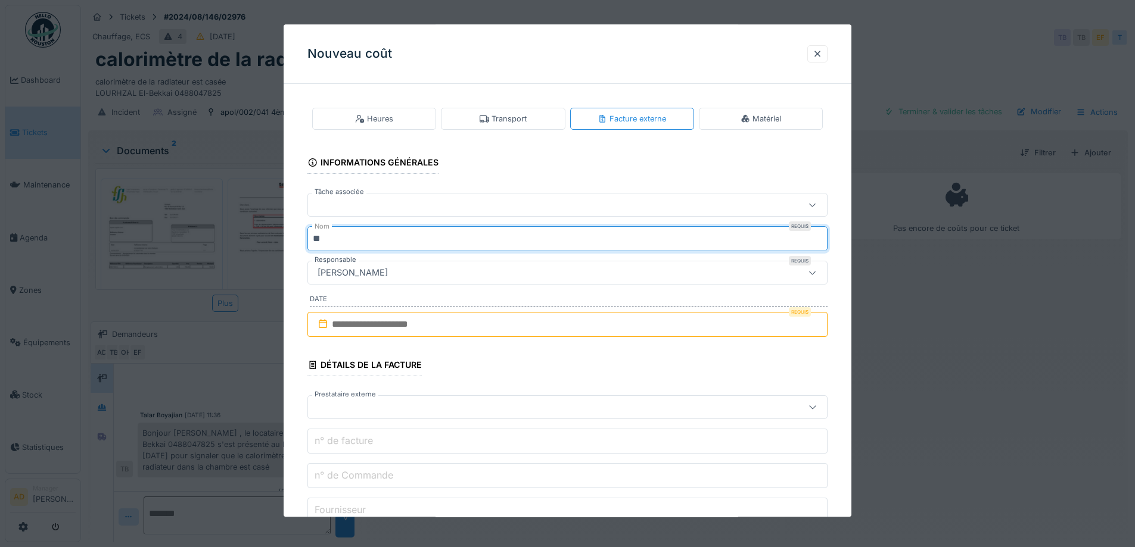
type input "**********"
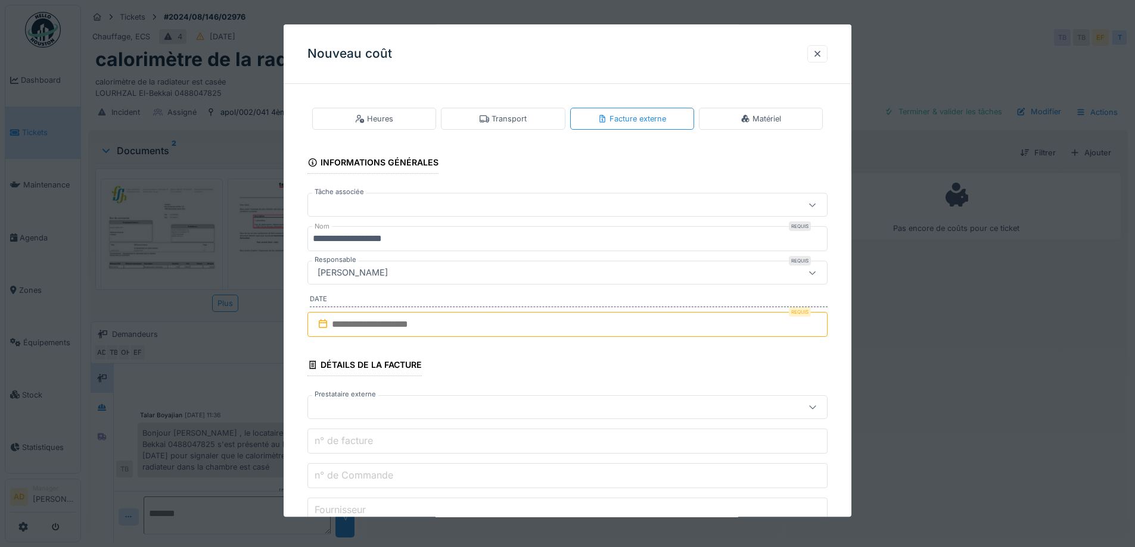
click at [411, 322] on input "text" at bounding box center [567, 324] width 520 height 25
click at [611, 367] on div "septembre 2025" at bounding box center [569, 365] width 143 height 10
click at [613, 364] on span at bounding box center [615, 363] width 8 height 8
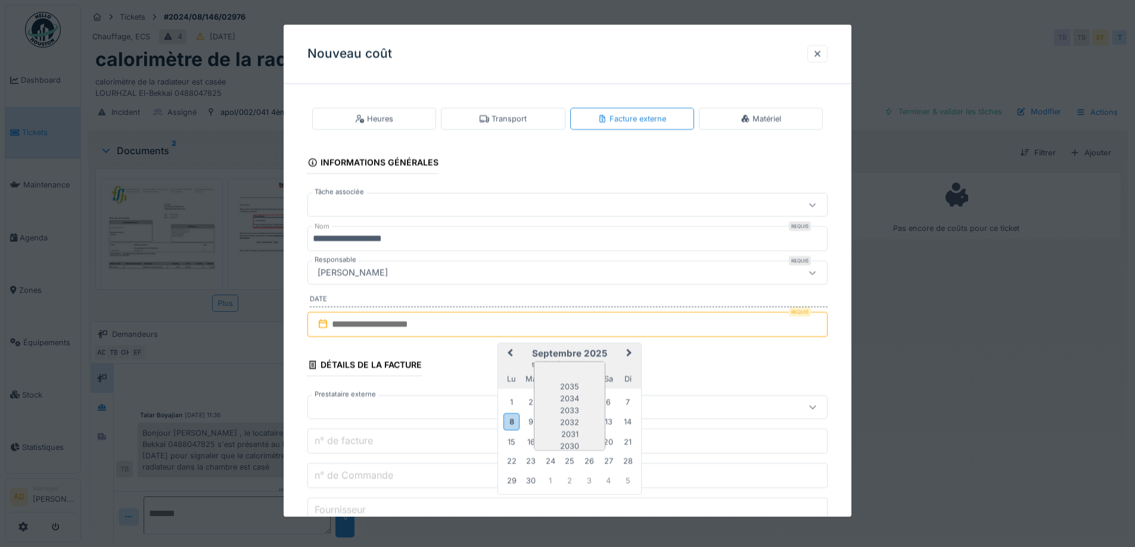
scroll to position [100, 0]
click at [575, 416] on div "2024" at bounding box center [569, 418] width 70 height 12
click at [572, 363] on div "septembre 2024" at bounding box center [569, 365] width 143 height 10
click at [574, 364] on span at bounding box center [576, 363] width 8 height 8
click at [574, 477] on div "octobre" at bounding box center [569, 475] width 70 height 12
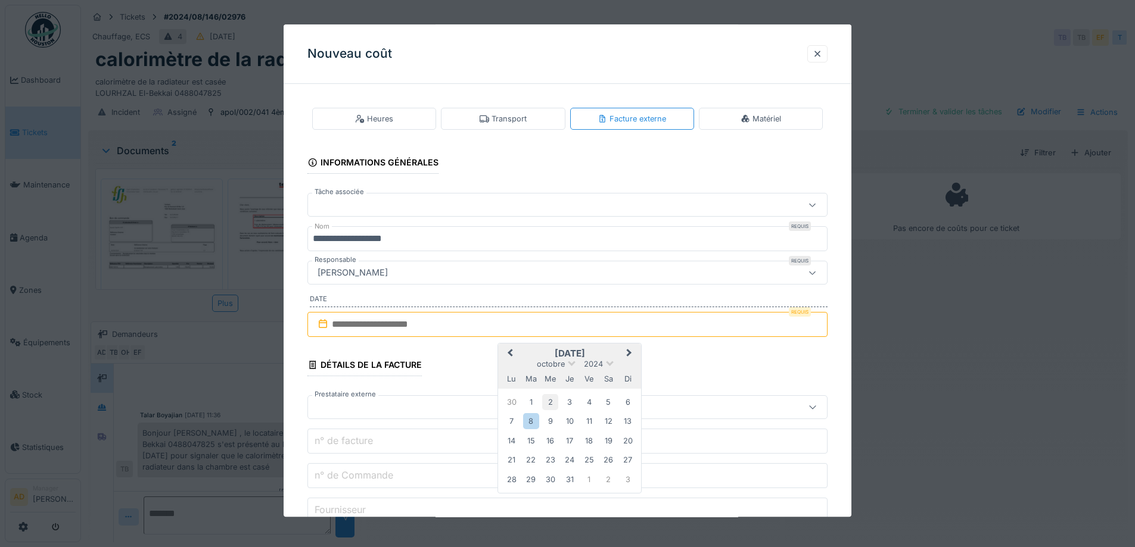
click at [552, 405] on div "2" at bounding box center [550, 402] width 16 height 16
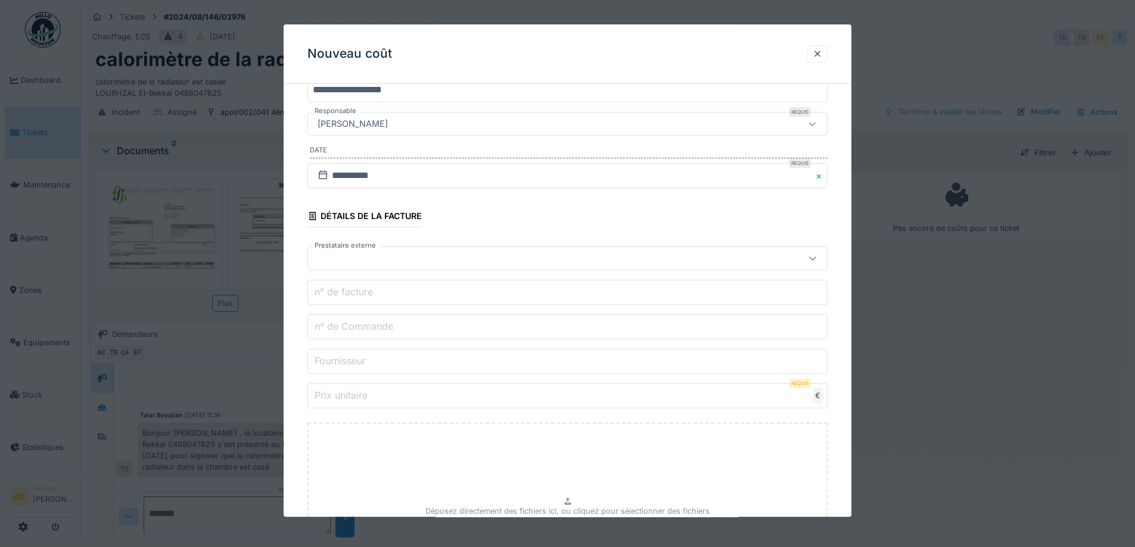
scroll to position [179, 0]
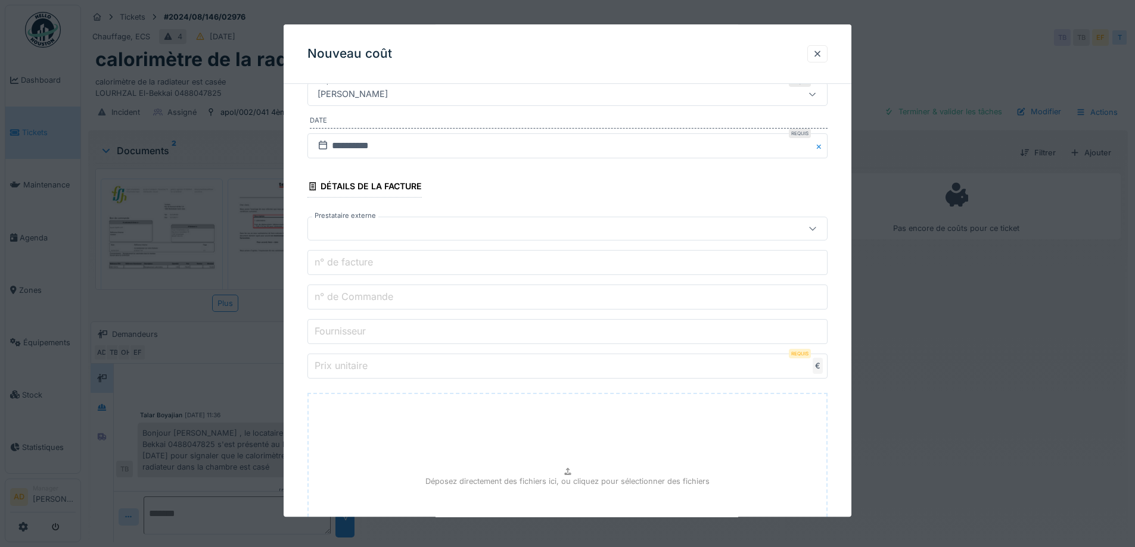
click at [366, 293] on label "n° de Commande" at bounding box center [353, 297] width 83 height 14
click at [366, 293] on input "n° de Commande" at bounding box center [567, 297] width 520 height 25
click at [367, 300] on label "n° de Commande" at bounding box center [353, 297] width 83 height 14
click at [367, 300] on input "n° de Commande" at bounding box center [567, 297] width 520 height 25
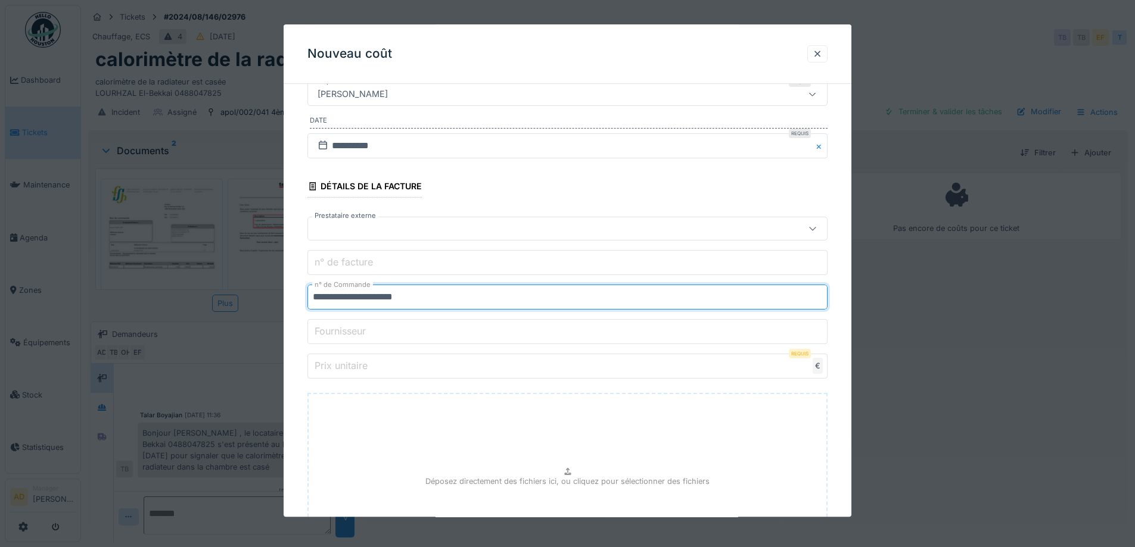
type input "**********"
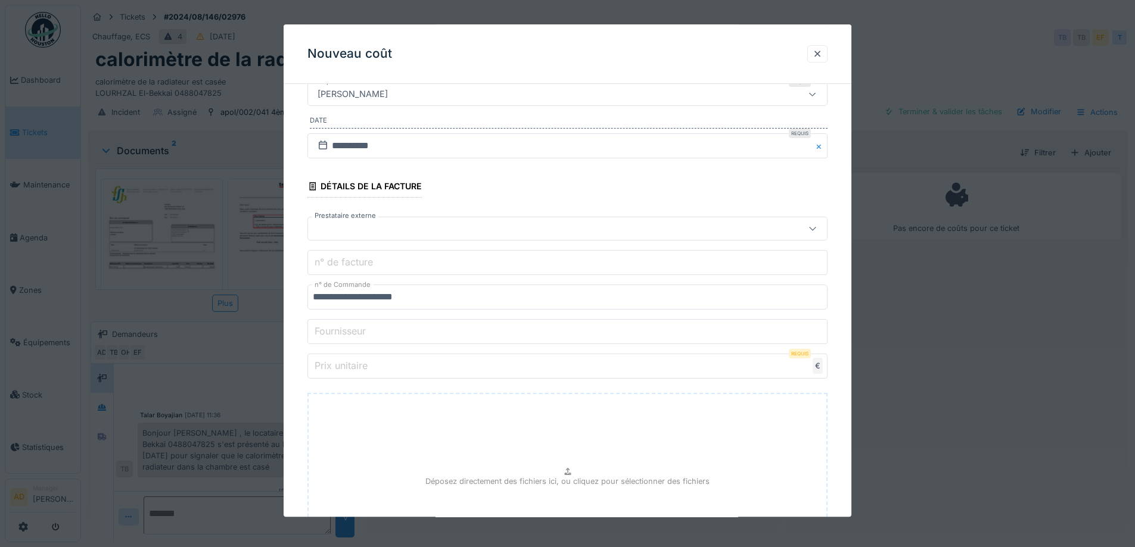
click at [357, 328] on label "Fournisseur" at bounding box center [340, 332] width 56 height 14
click at [357, 328] on input "Fournisseur" at bounding box center [567, 332] width 520 height 25
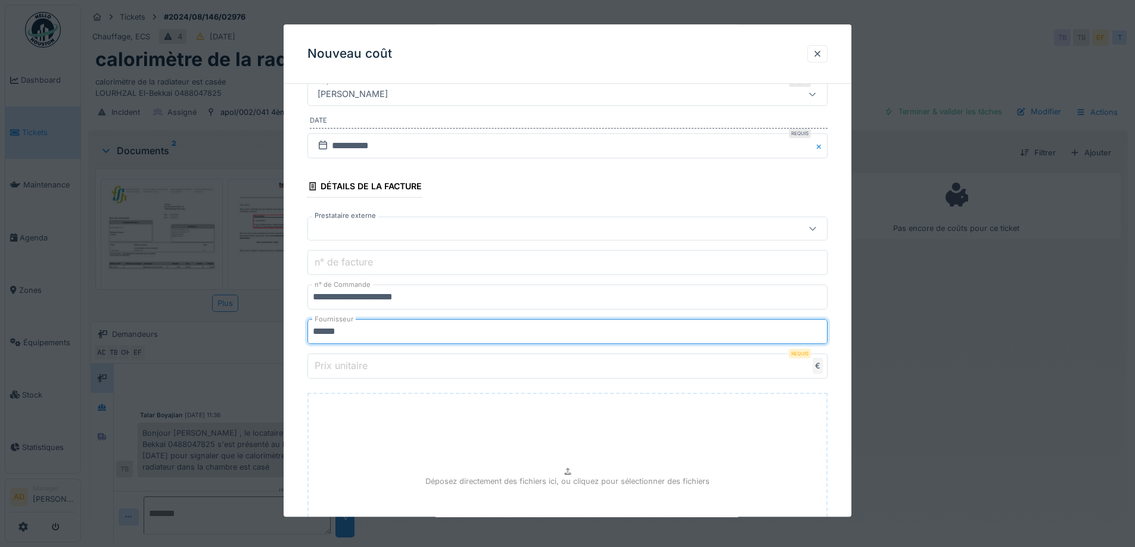
type input "******"
click at [578, 368] on input "Prix unitaire" at bounding box center [567, 366] width 520 height 25
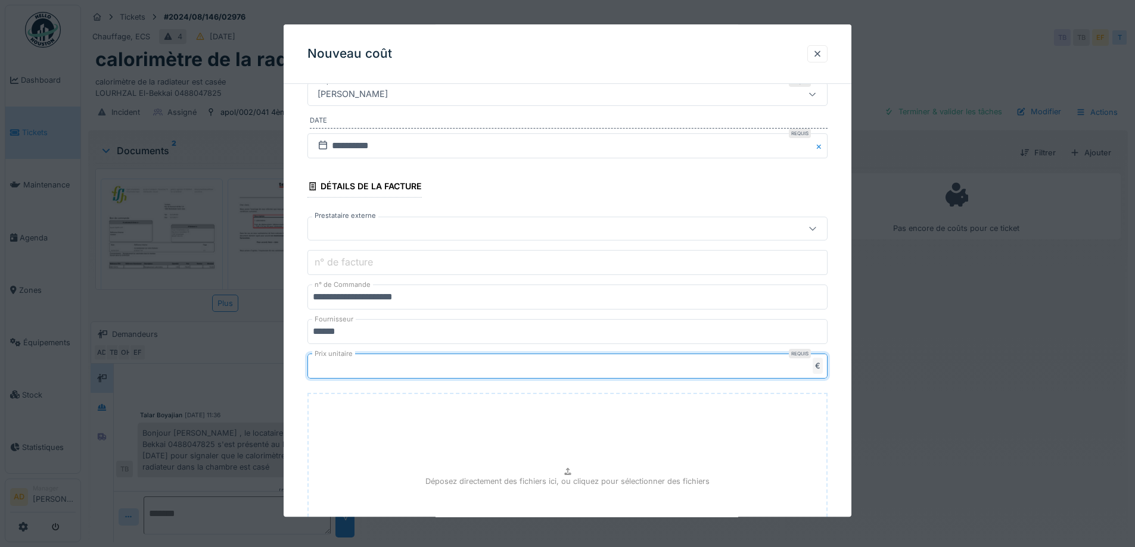
type input "***"
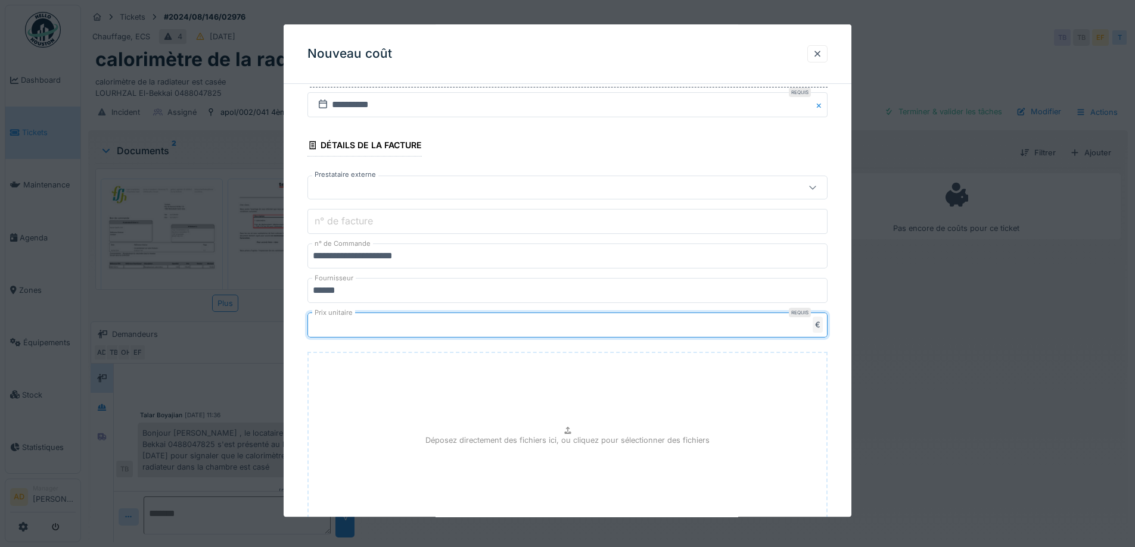
scroll to position [238, 0]
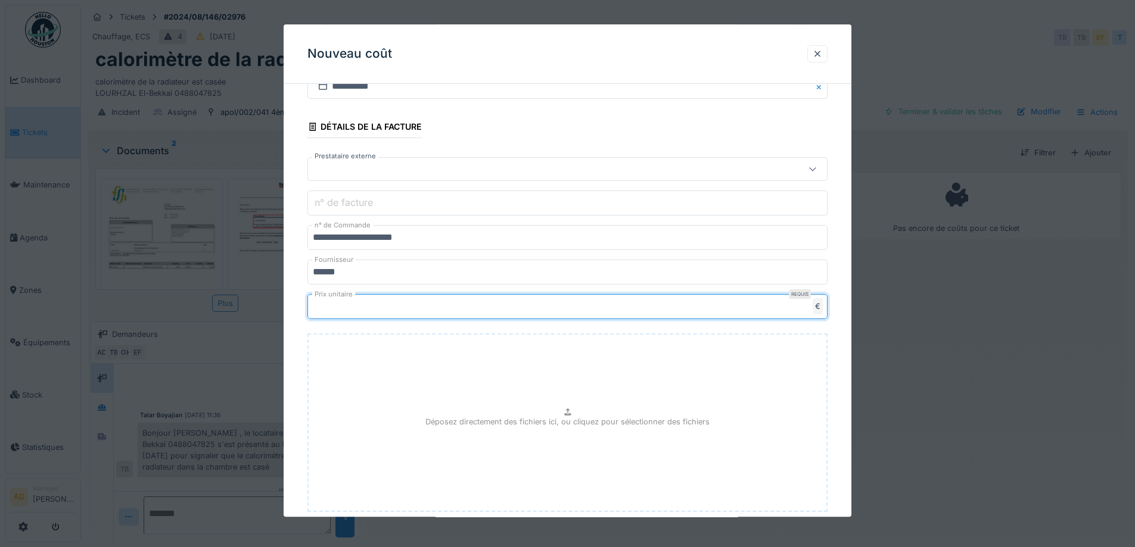
type input "******"
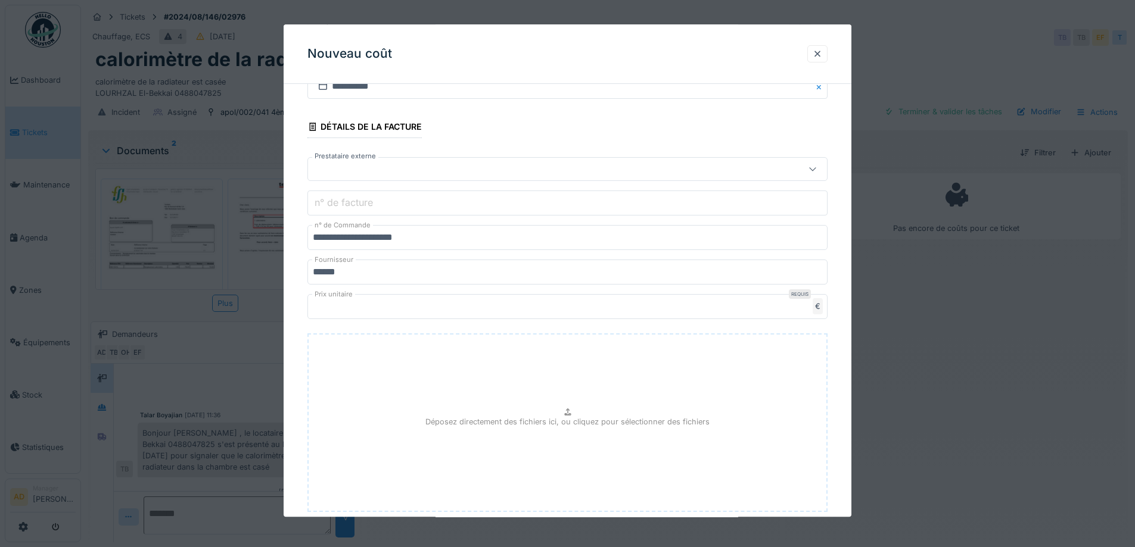
click at [574, 416] on p "Déposez directement des fichiers ici, ou cliquez pour sélectionner des fichiers" at bounding box center [567, 421] width 284 height 11
type input "**********"
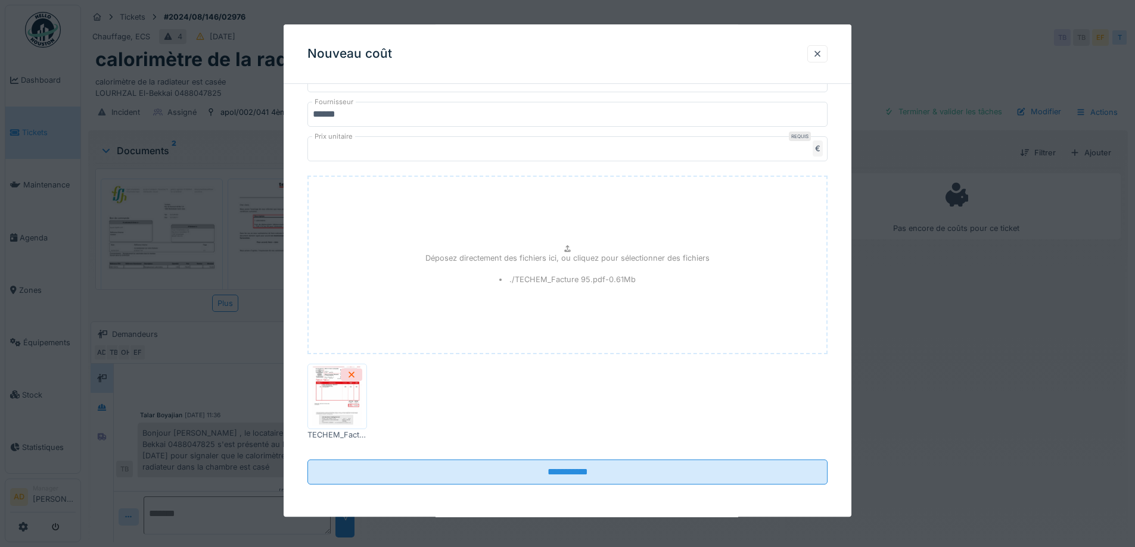
scroll to position [397, 0]
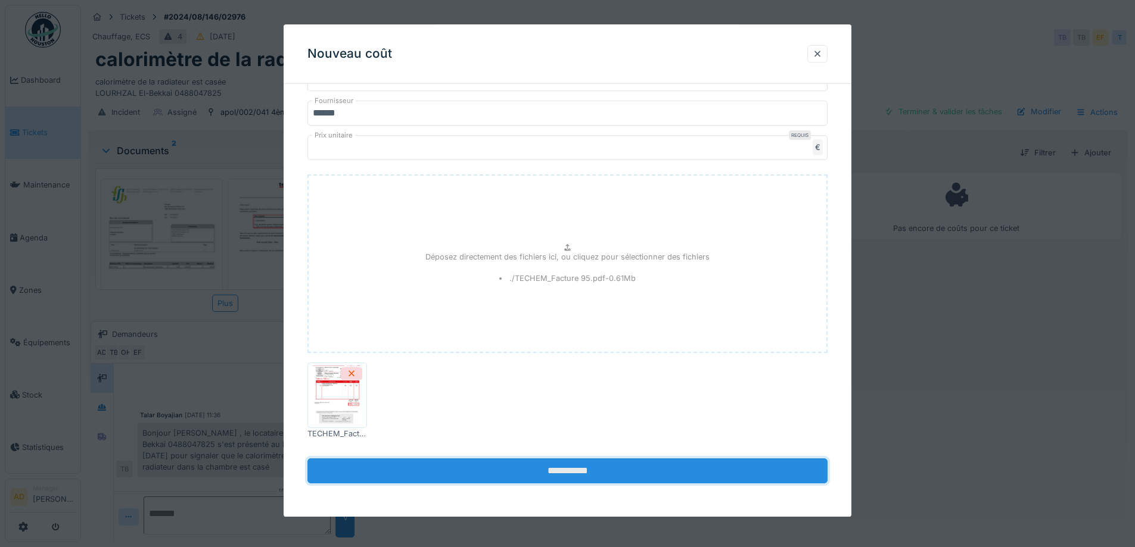
click at [584, 476] on input "**********" at bounding box center [567, 471] width 520 height 25
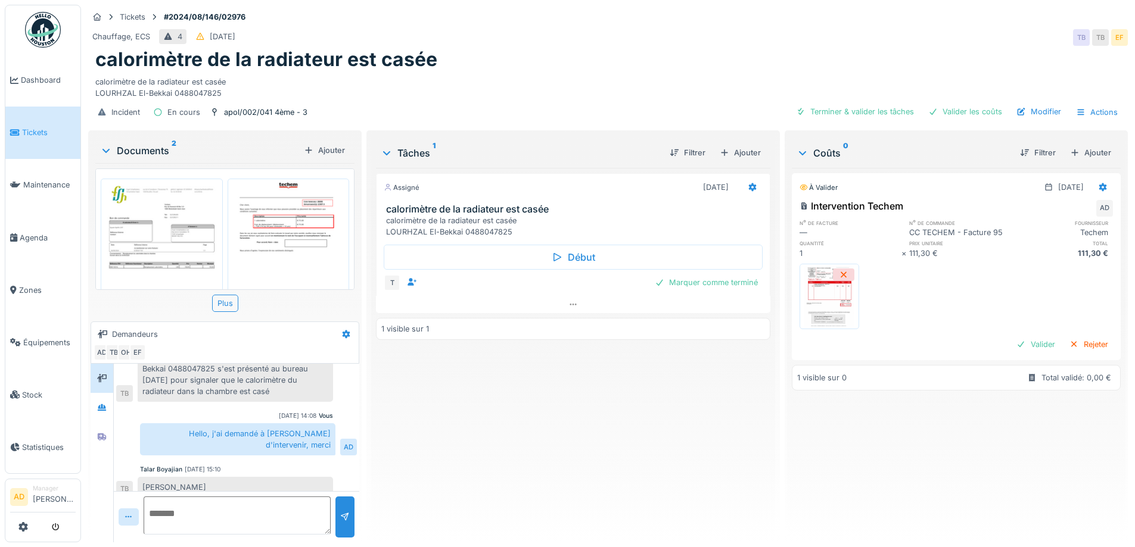
scroll to position [16, 0]
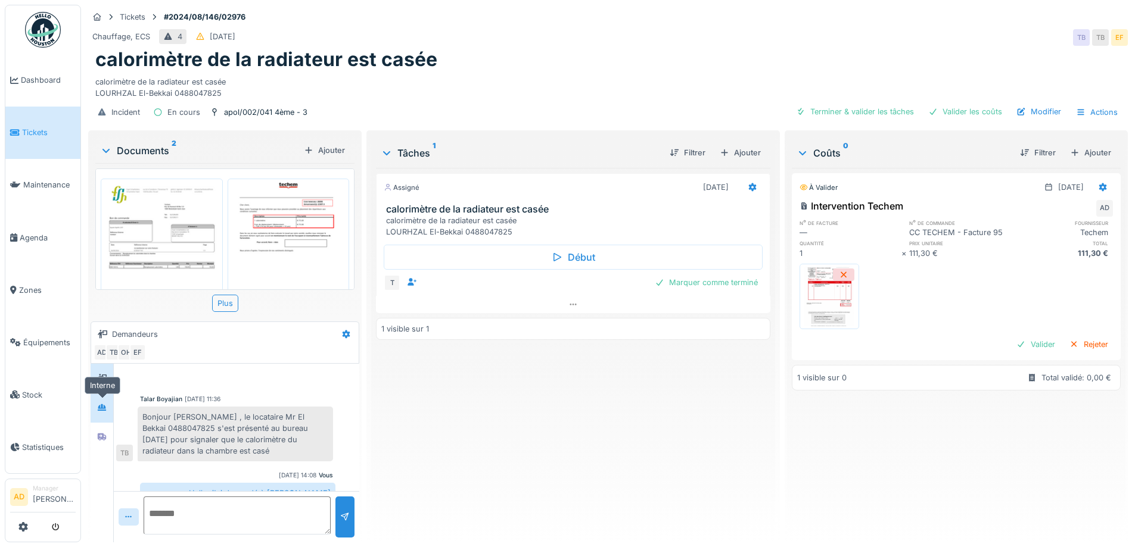
click at [107, 400] on div at bounding box center [102, 407] width 18 height 15
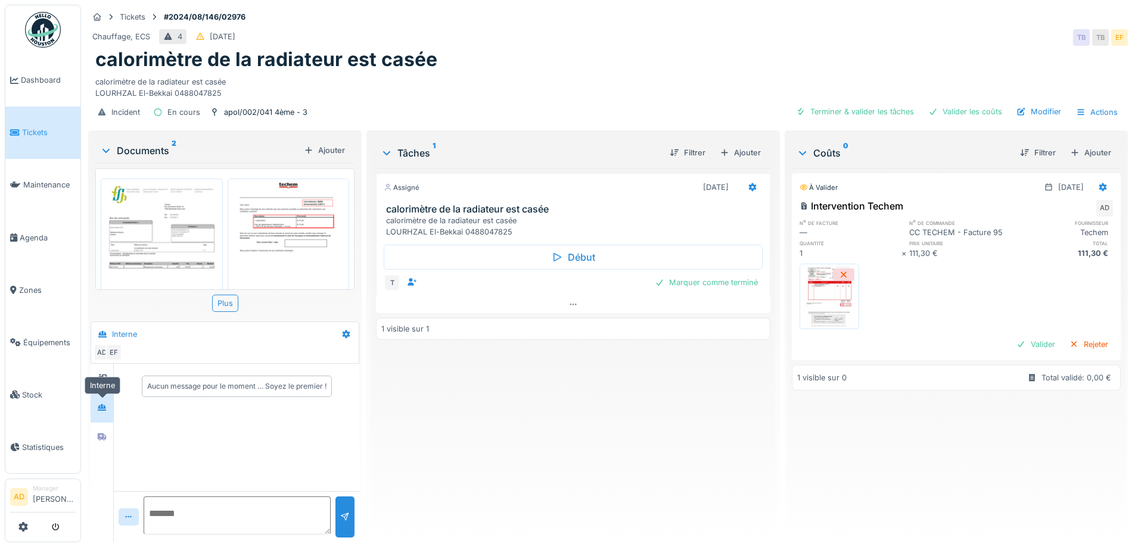
scroll to position [0, 0]
click at [99, 432] on div at bounding box center [102, 437] width 10 height 11
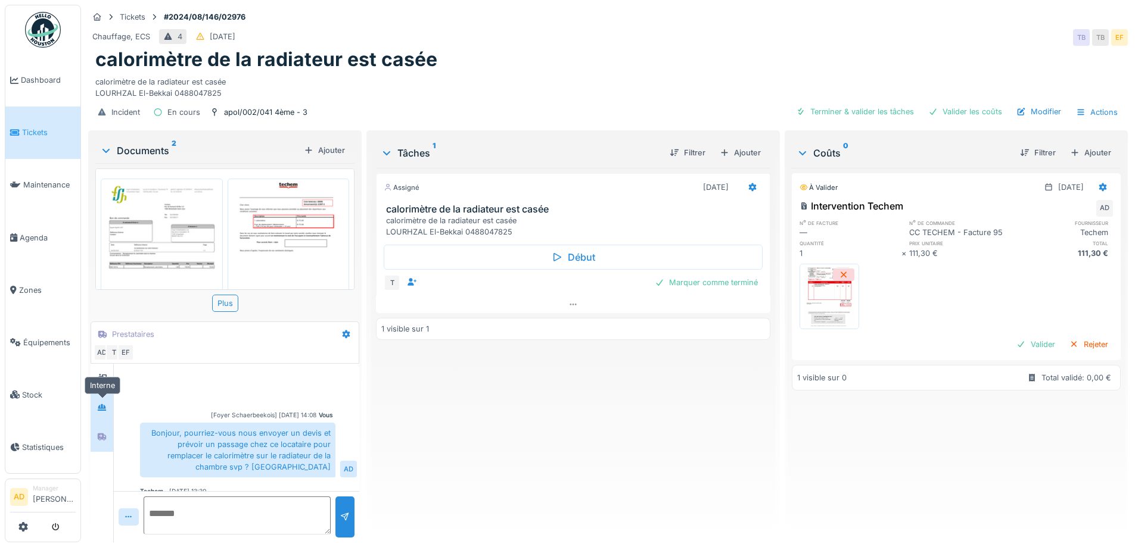
click at [103, 404] on icon at bounding box center [102, 407] width 8 height 7
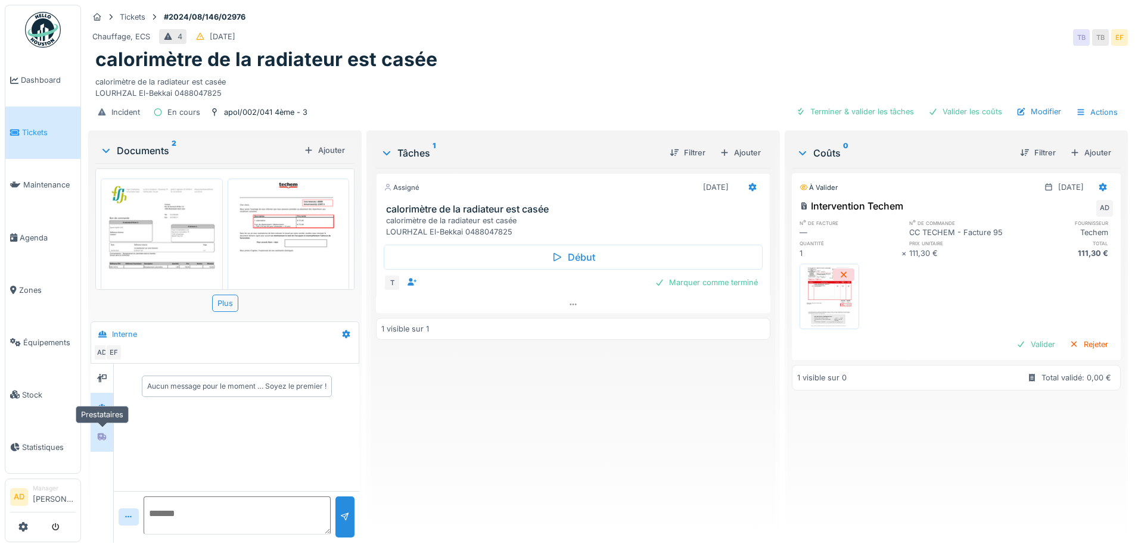
click at [103, 433] on icon at bounding box center [102, 437] width 10 height 8
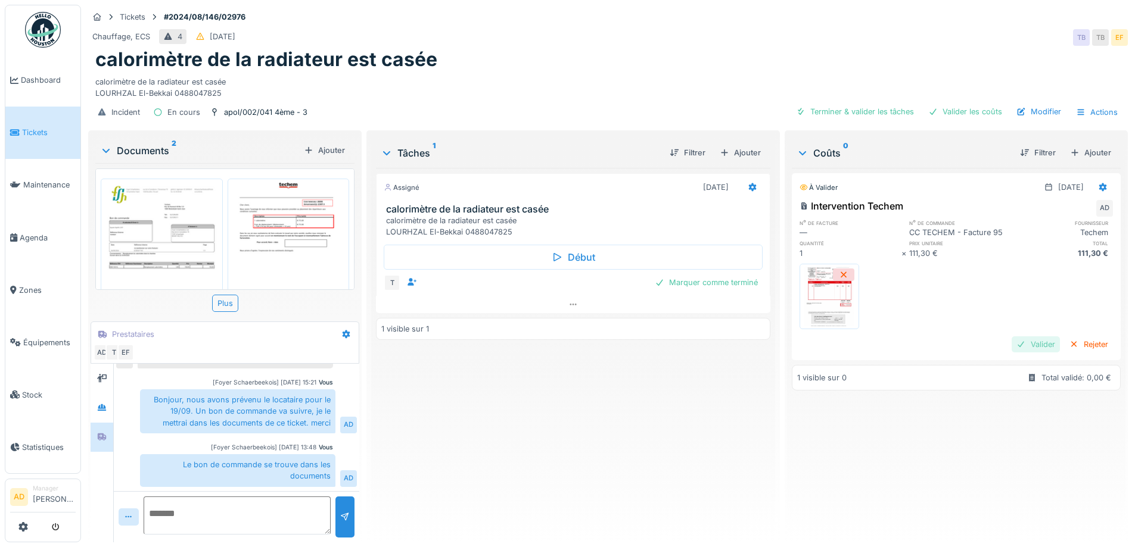
click at [1019, 346] on div "Valider" at bounding box center [1035, 345] width 48 height 16
click at [954, 104] on div "Terminer & valider les tâches" at bounding box center [942, 112] width 127 height 16
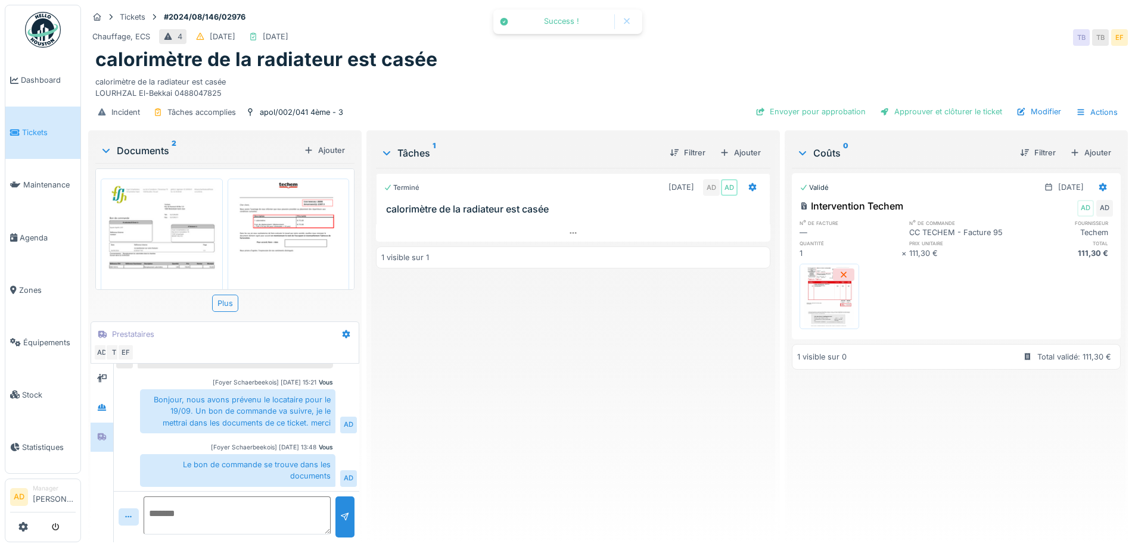
click at [954, 104] on div "Approuver et clôturer le ticket" at bounding box center [941, 112] width 132 height 16
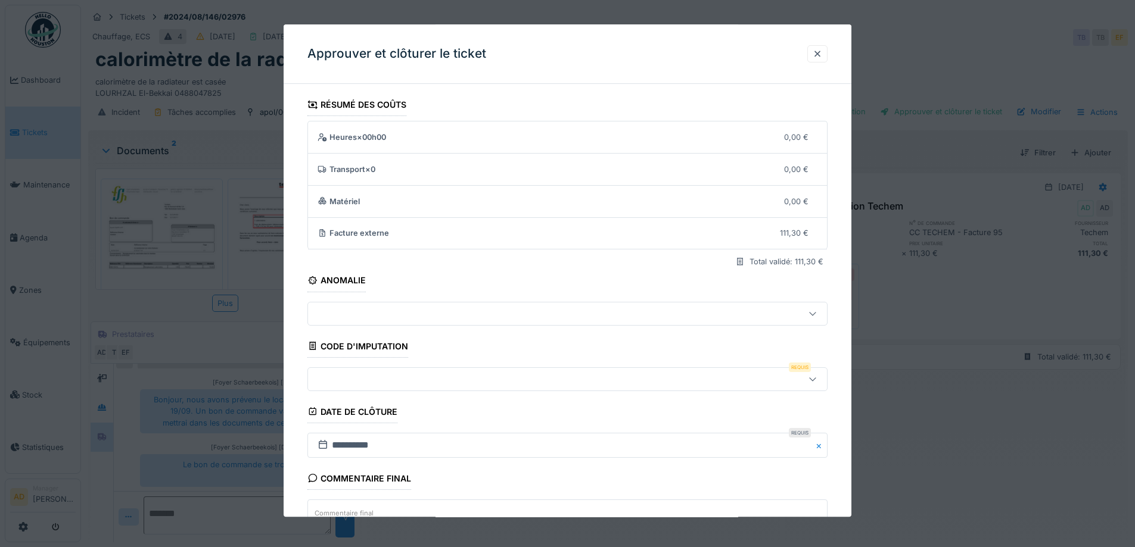
click at [543, 368] on div at bounding box center [567, 380] width 520 height 24
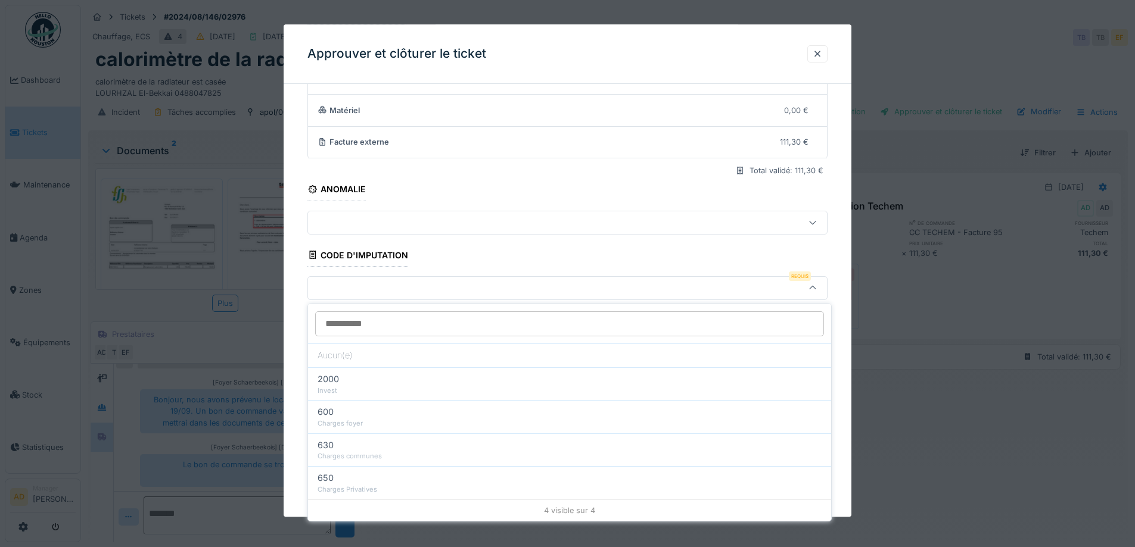
scroll to position [102, 0]
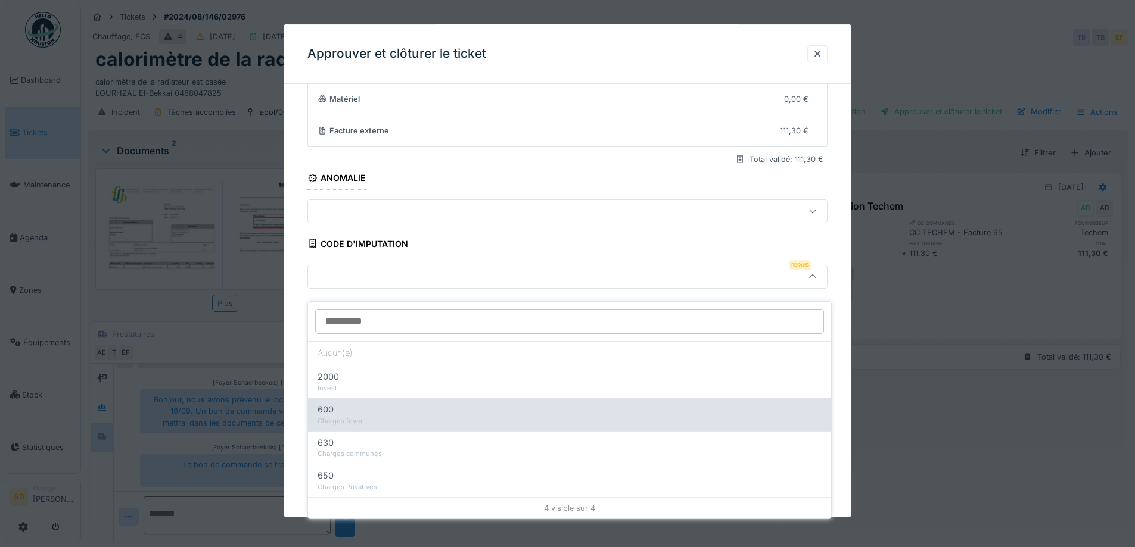
click at [360, 416] on div "Charges foyer" at bounding box center [569, 421] width 504 height 10
type input "***"
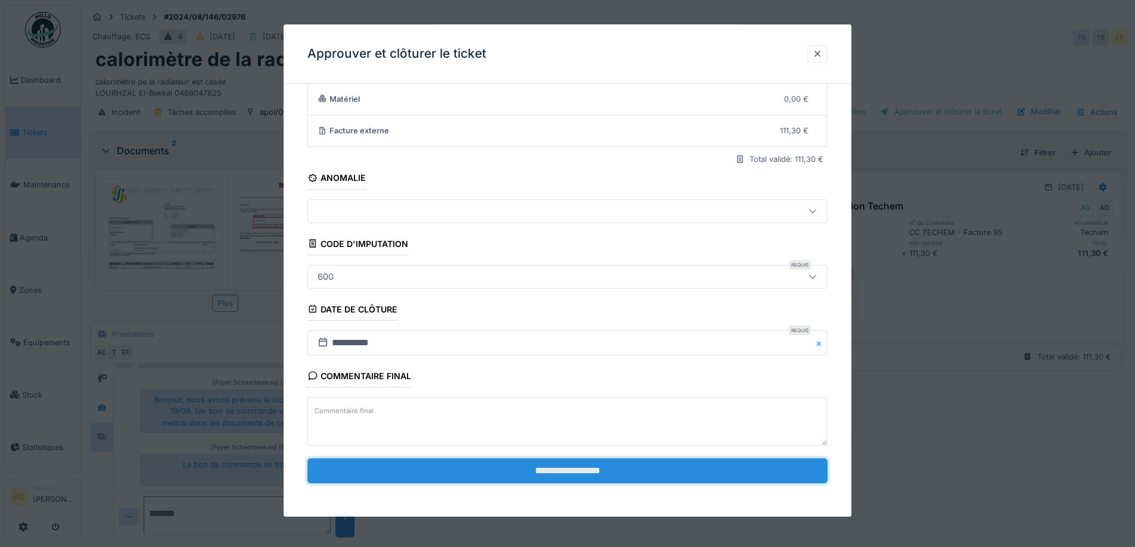
click at [674, 469] on input "**********" at bounding box center [567, 471] width 520 height 25
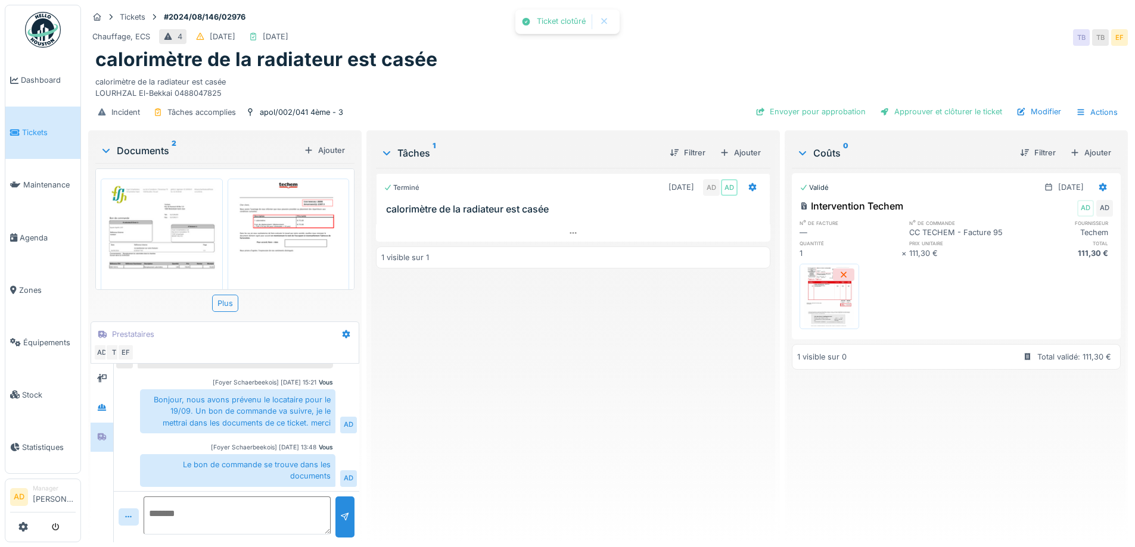
scroll to position [229, 0]
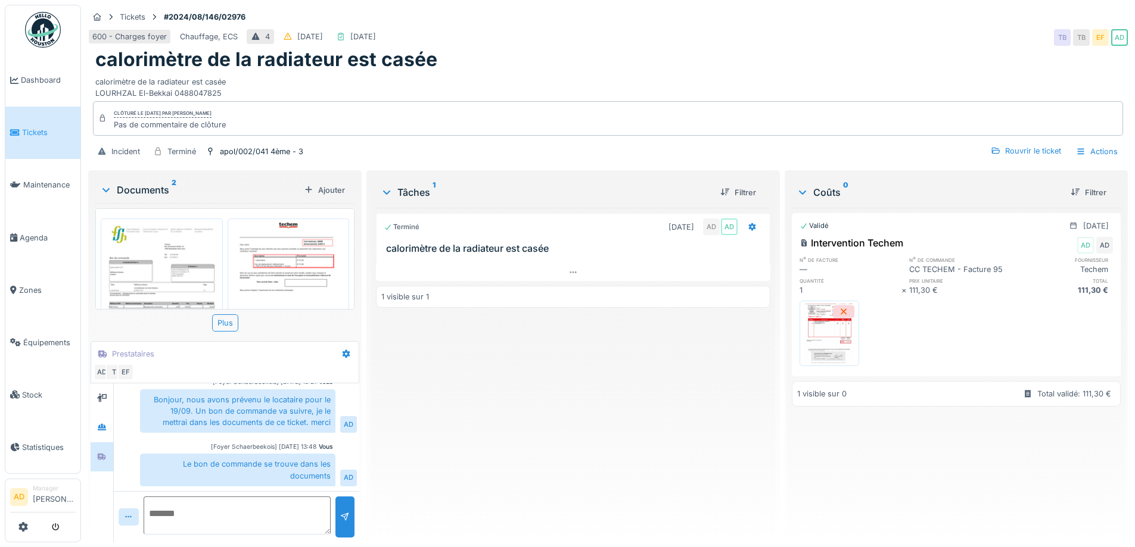
click at [620, 387] on div "Terminé 13/09/2024 AD AD calorimètre de la radiateur est casée 1 visible sur 1" at bounding box center [573, 370] width 394 height 325
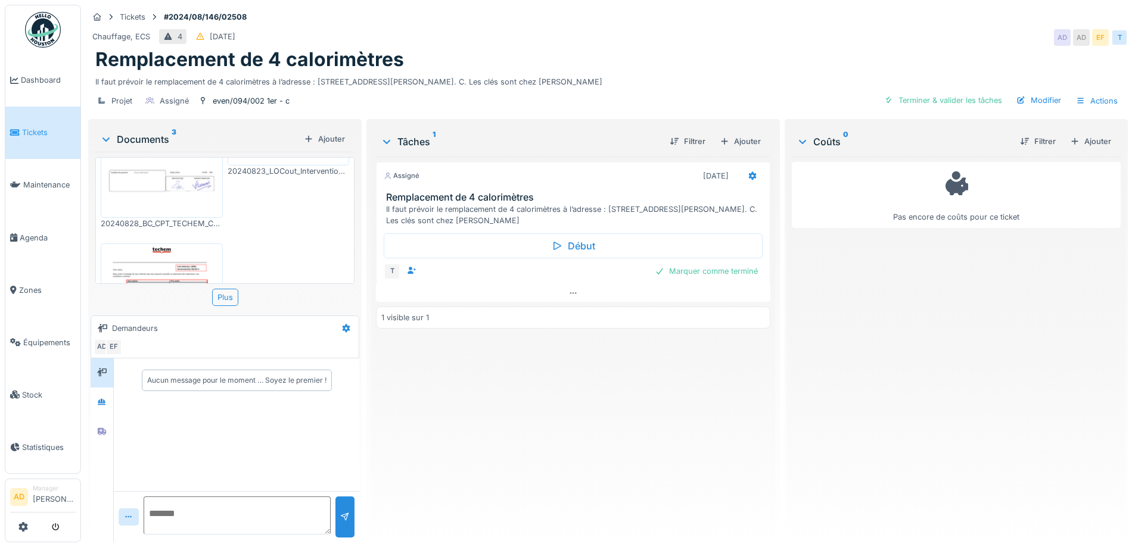
scroll to position [179, 0]
click at [149, 208] on img at bounding box center [162, 262] width 116 height 150
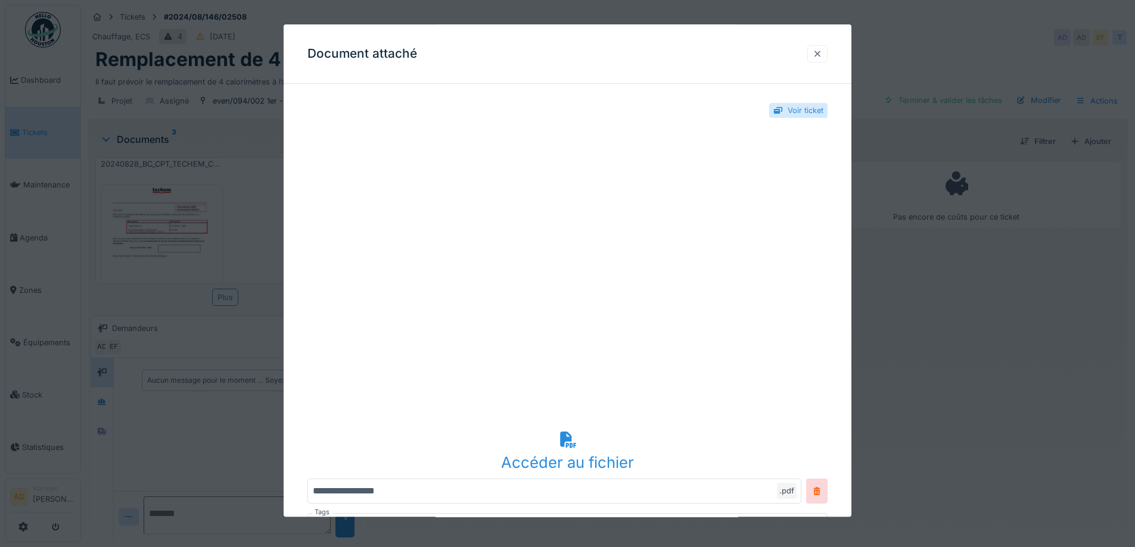
click at [820, 52] on div at bounding box center [817, 53] width 10 height 11
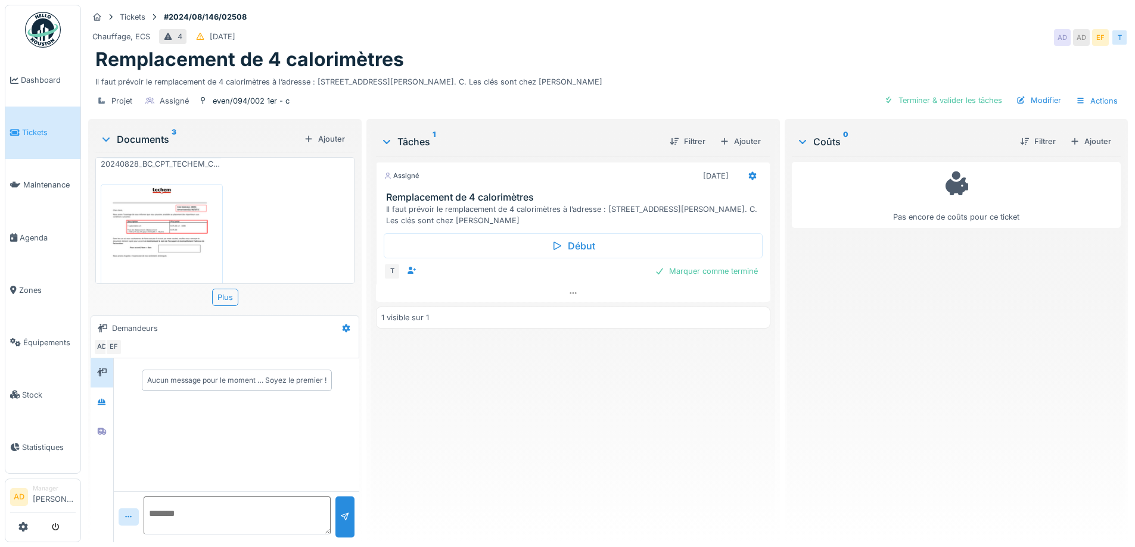
scroll to position [241, 0]
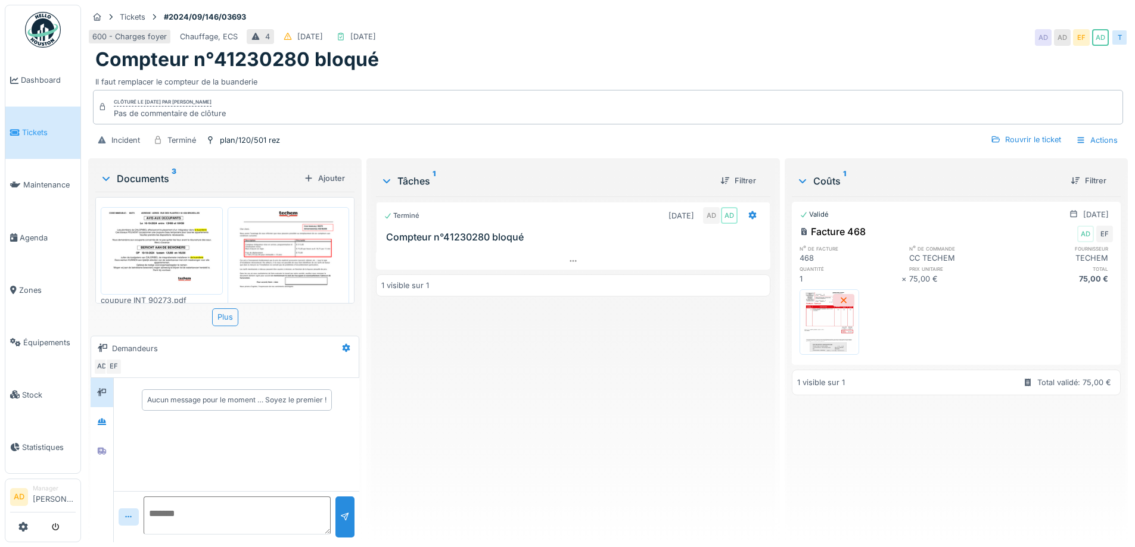
click at [157, 272] on img at bounding box center [162, 251] width 116 height 82
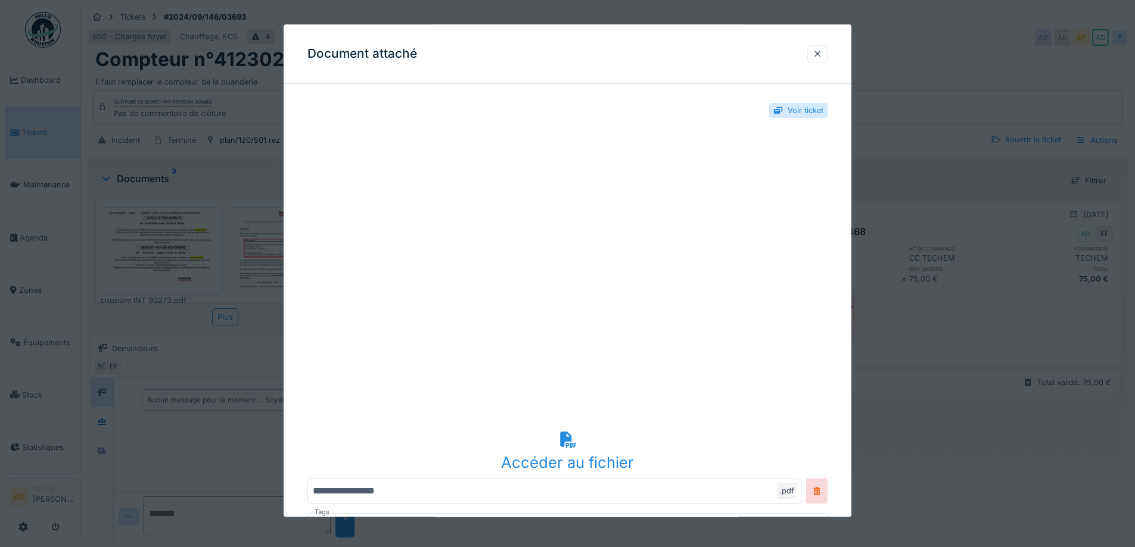
click at [821, 54] on div at bounding box center [817, 53] width 10 height 11
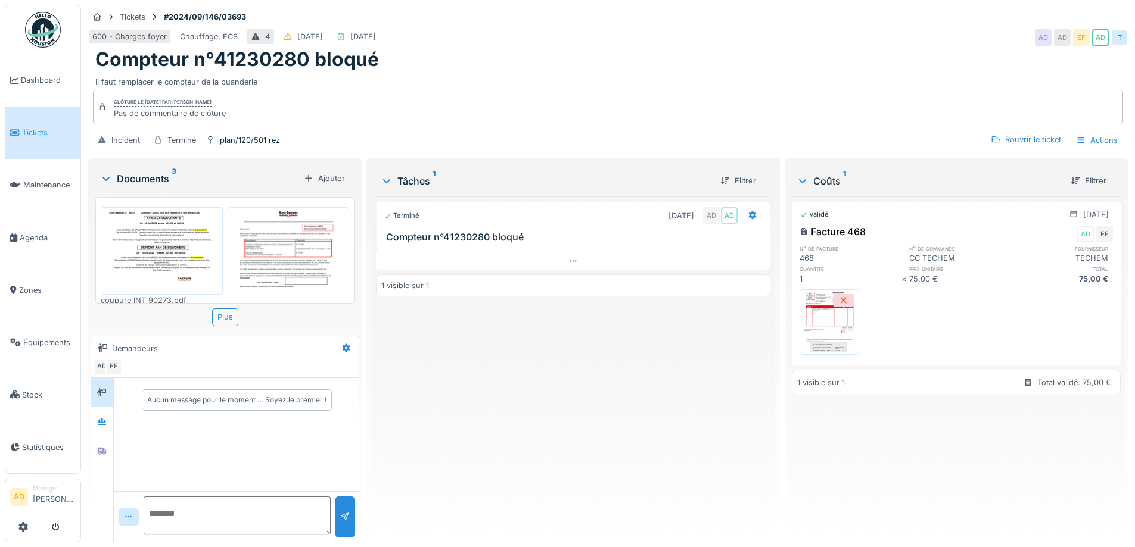
click at [297, 265] on img at bounding box center [289, 285] width 116 height 150
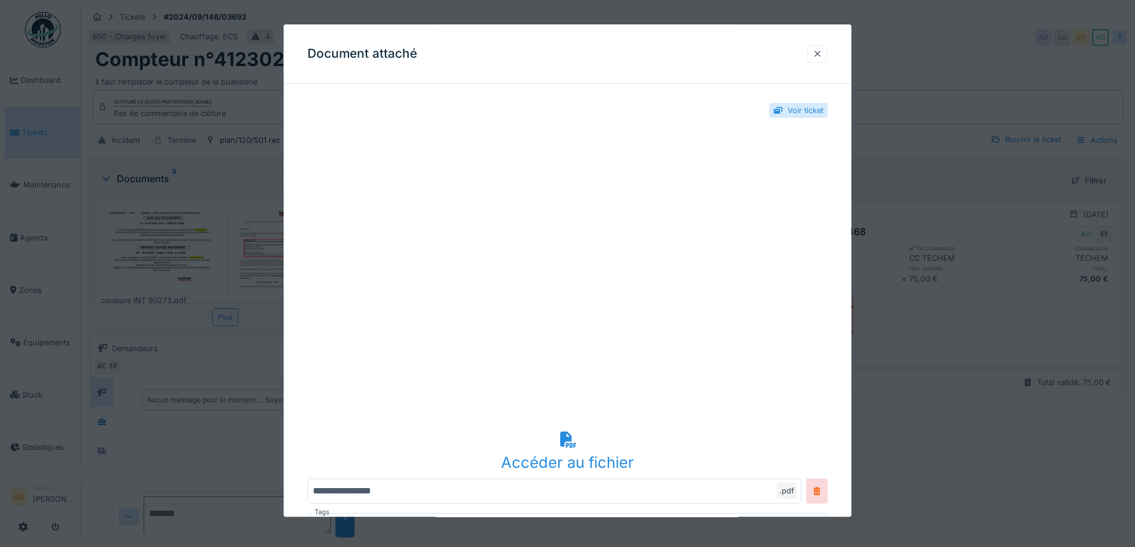
click at [816, 60] on div at bounding box center [817, 53] width 20 height 17
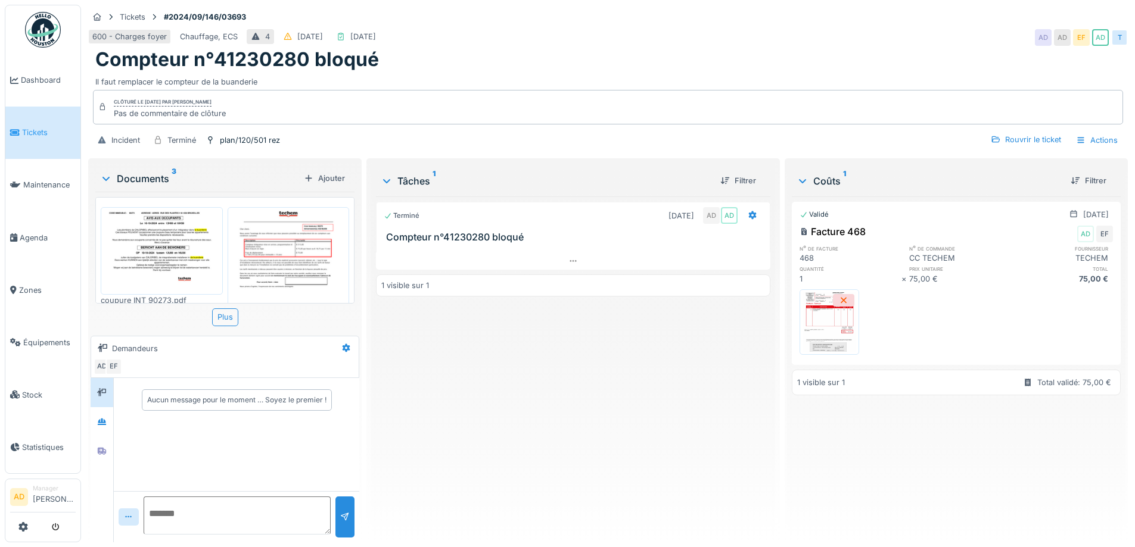
click at [943, 218] on div "Validé 21/10/2024" at bounding box center [955, 214] width 313 height 15
click at [992, 332] on div at bounding box center [955, 322] width 313 height 75
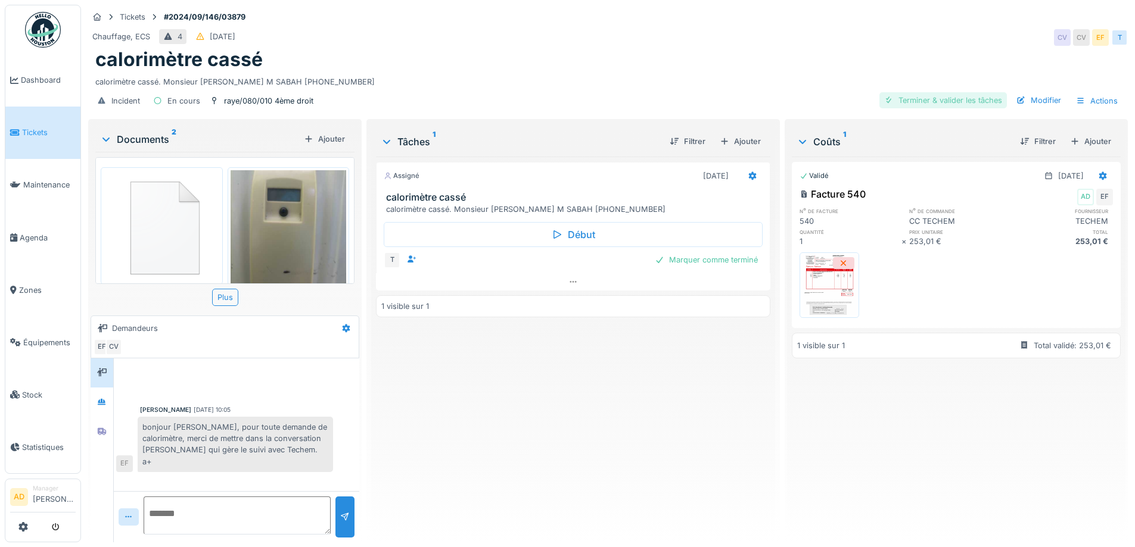
click at [915, 103] on div "Terminer & valider les tâches" at bounding box center [942, 100] width 127 height 16
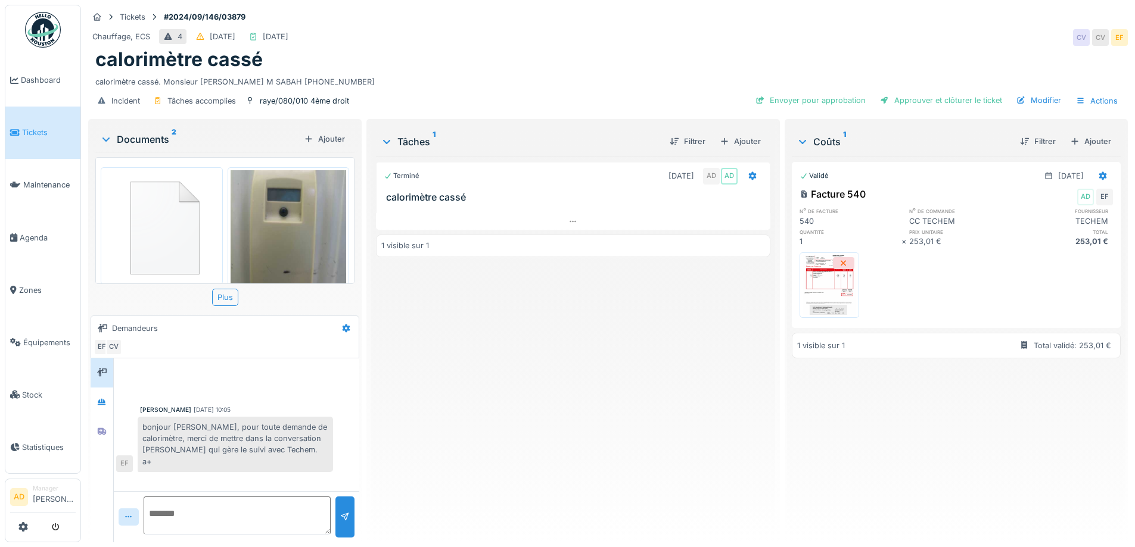
click at [915, 103] on div "Approuver et clôturer le ticket" at bounding box center [941, 100] width 132 height 16
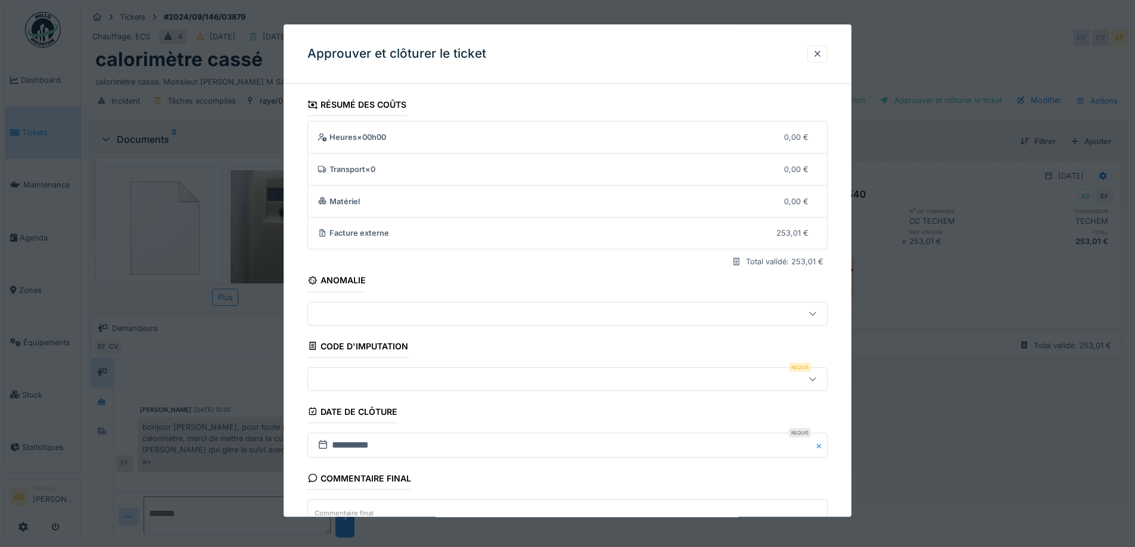
click at [431, 388] on div at bounding box center [567, 380] width 520 height 24
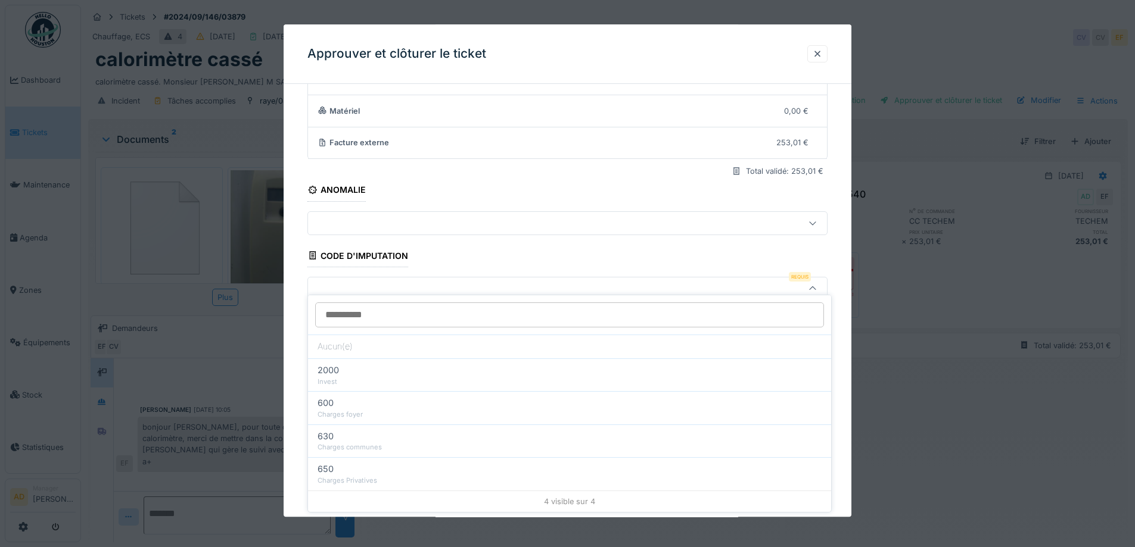
scroll to position [102, 0]
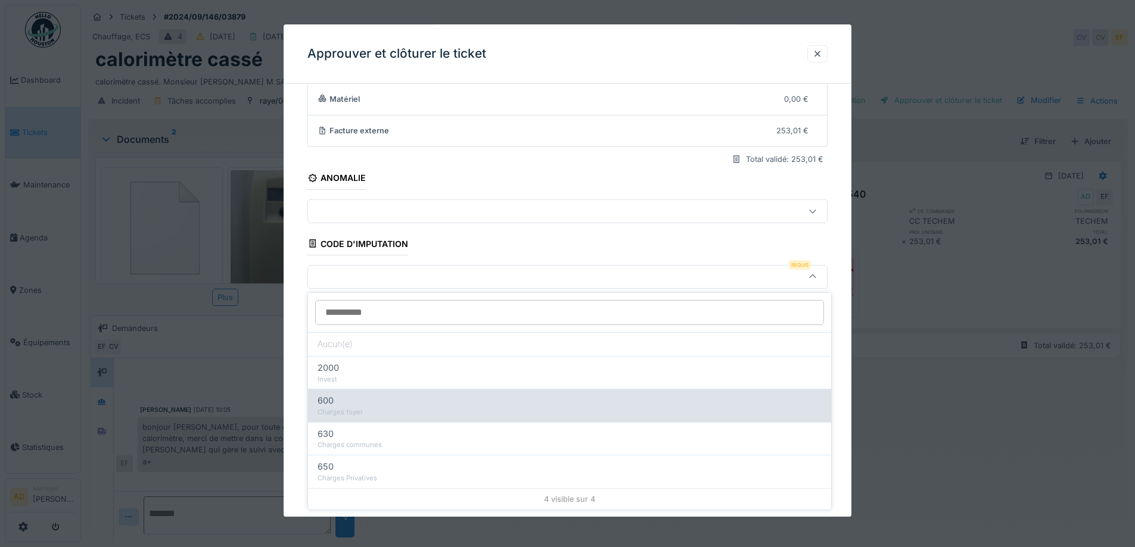
click at [395, 418] on div "600 Charges foyer" at bounding box center [569, 405] width 523 height 33
type input "***"
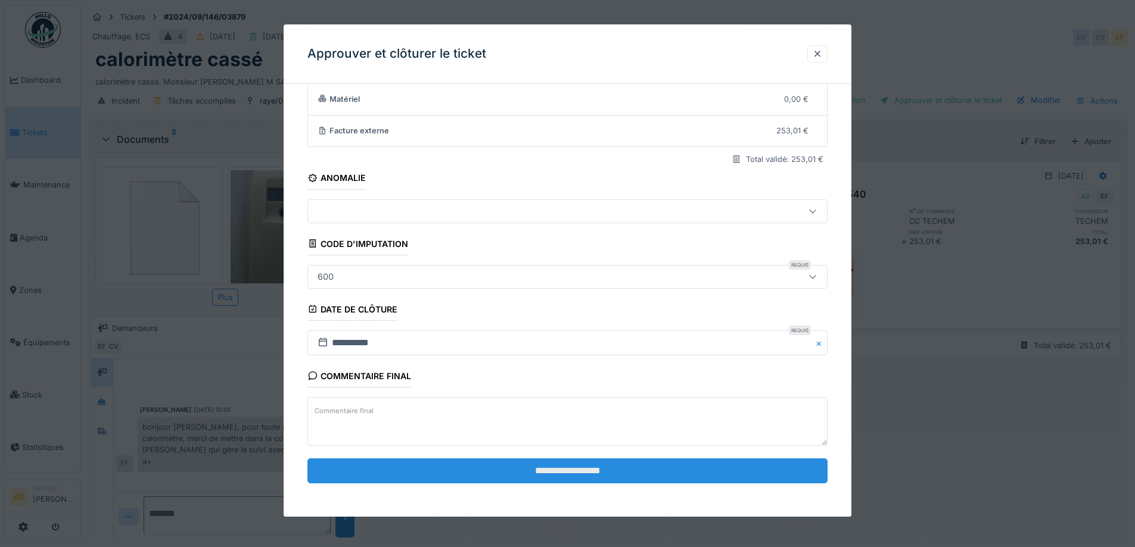
click at [584, 476] on input "**********" at bounding box center [567, 471] width 520 height 25
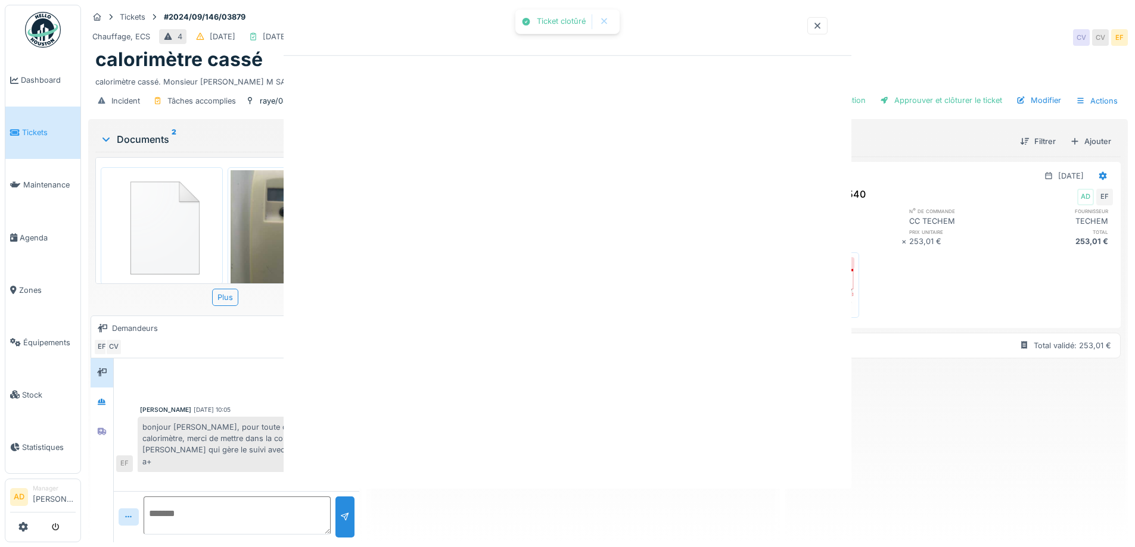
scroll to position [0, 0]
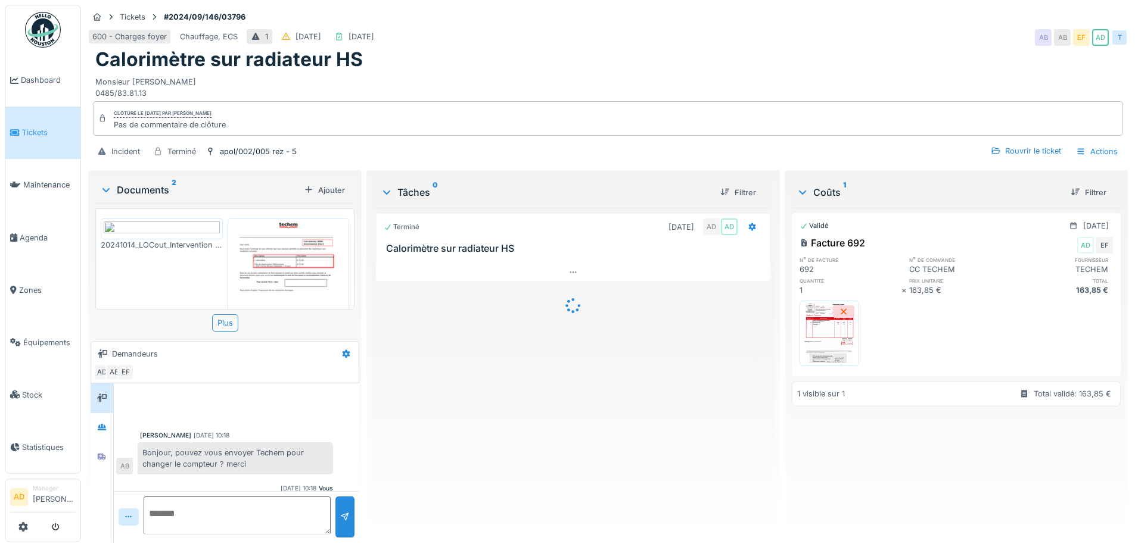
scroll to position [99, 0]
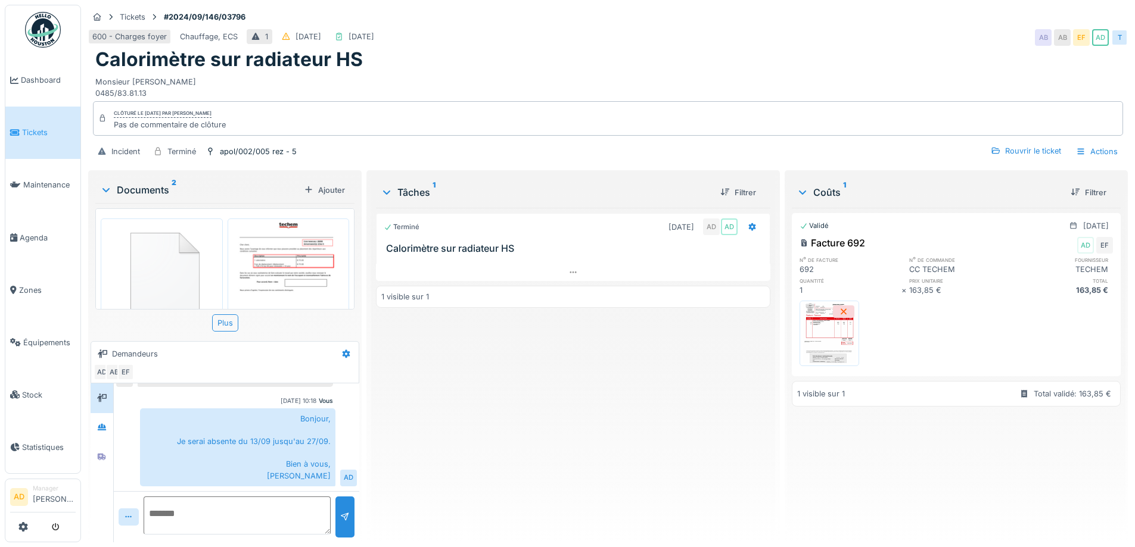
click at [317, 286] on img at bounding box center [289, 297] width 116 height 150
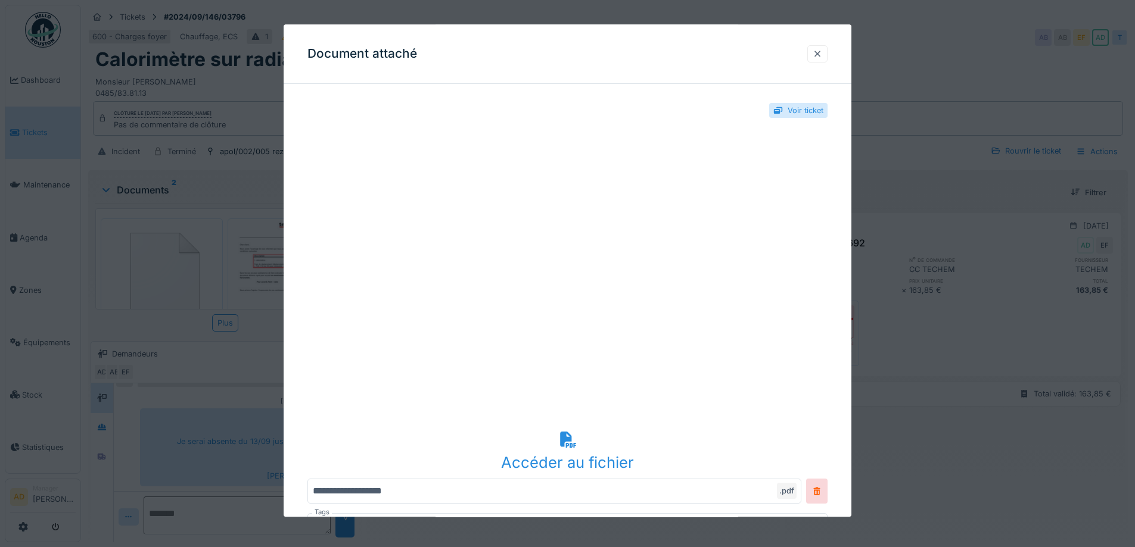
click at [822, 57] on div at bounding box center [817, 53] width 10 height 11
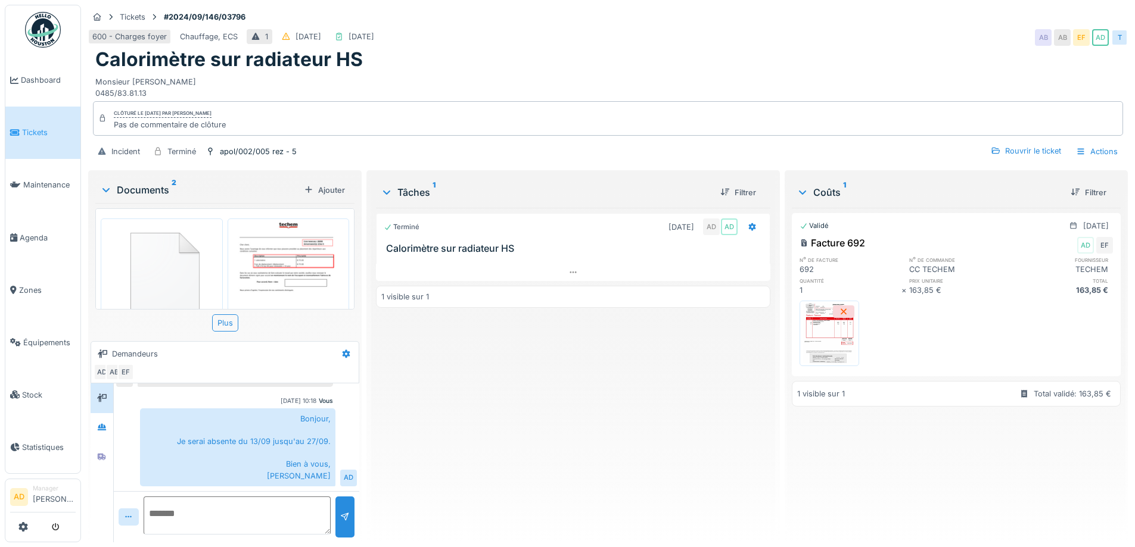
scroll to position [9, 0]
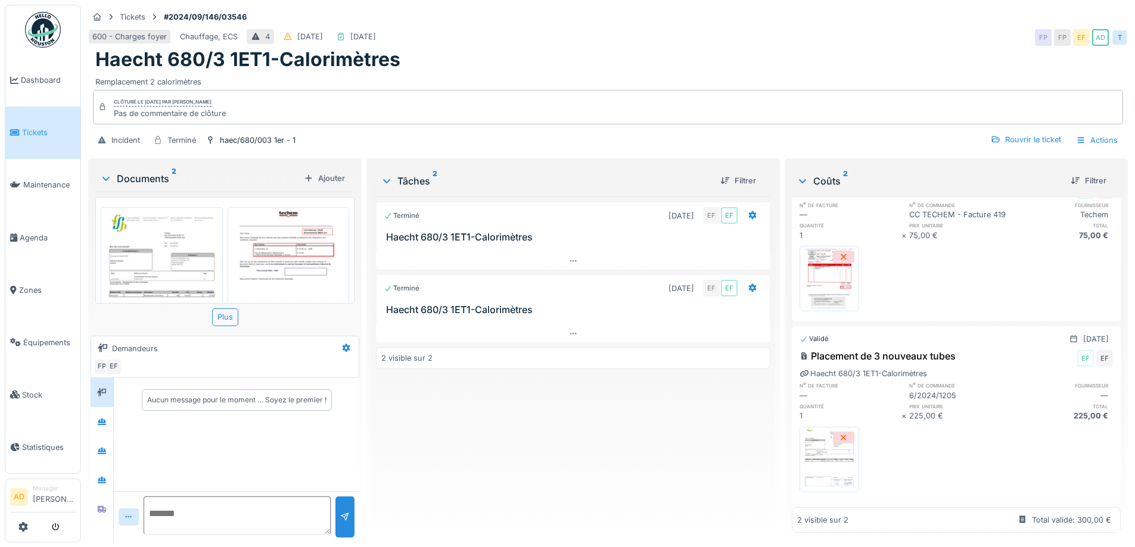
scroll to position [73, 0]
click at [1016, 143] on div "Rouvrir le ticket" at bounding box center [1026, 140] width 80 height 16
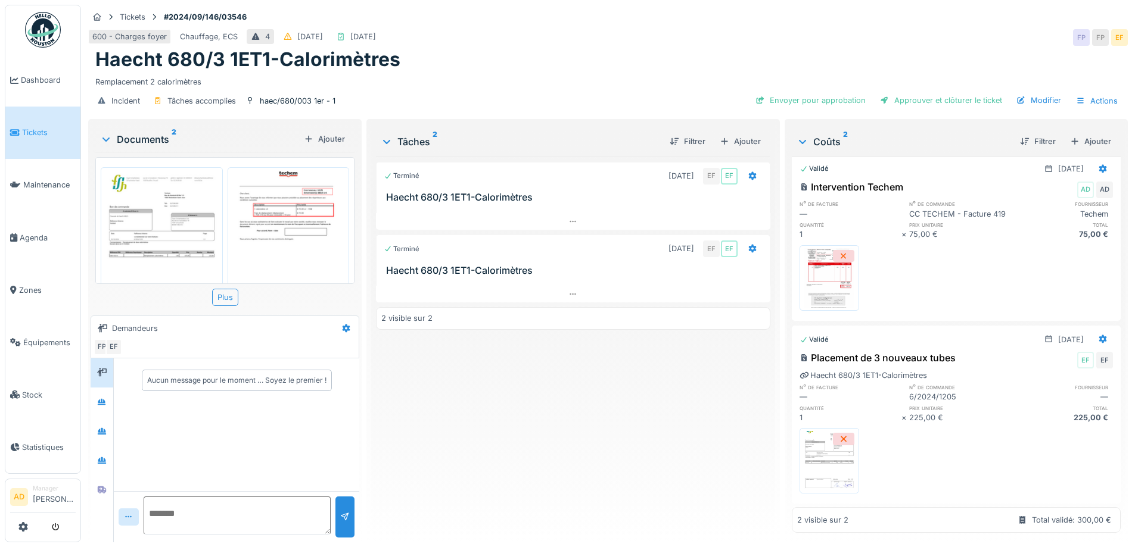
scroll to position [0, 0]
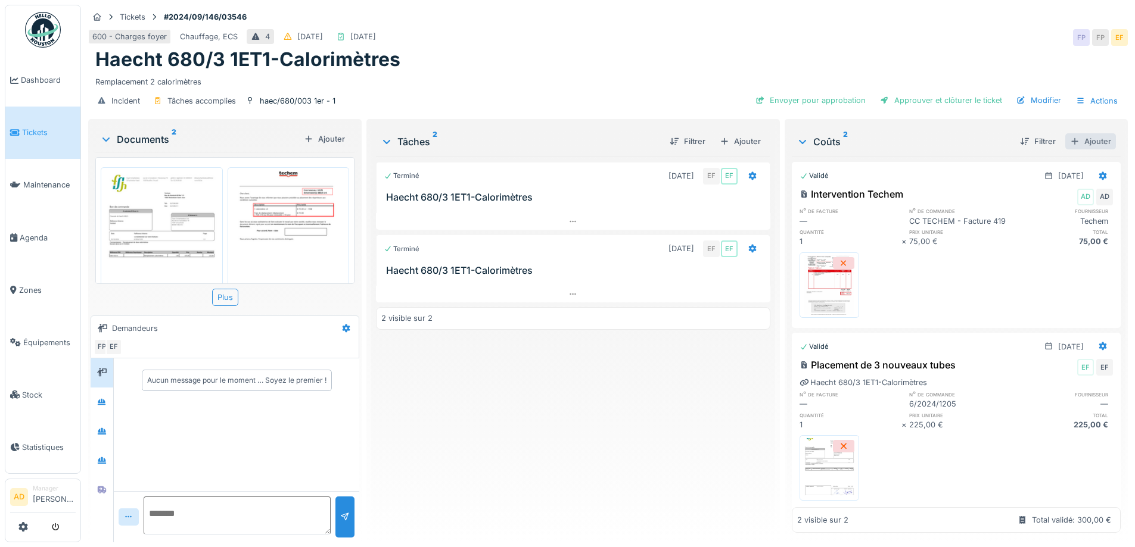
click at [1086, 141] on div "Ajouter" at bounding box center [1090, 141] width 51 height 16
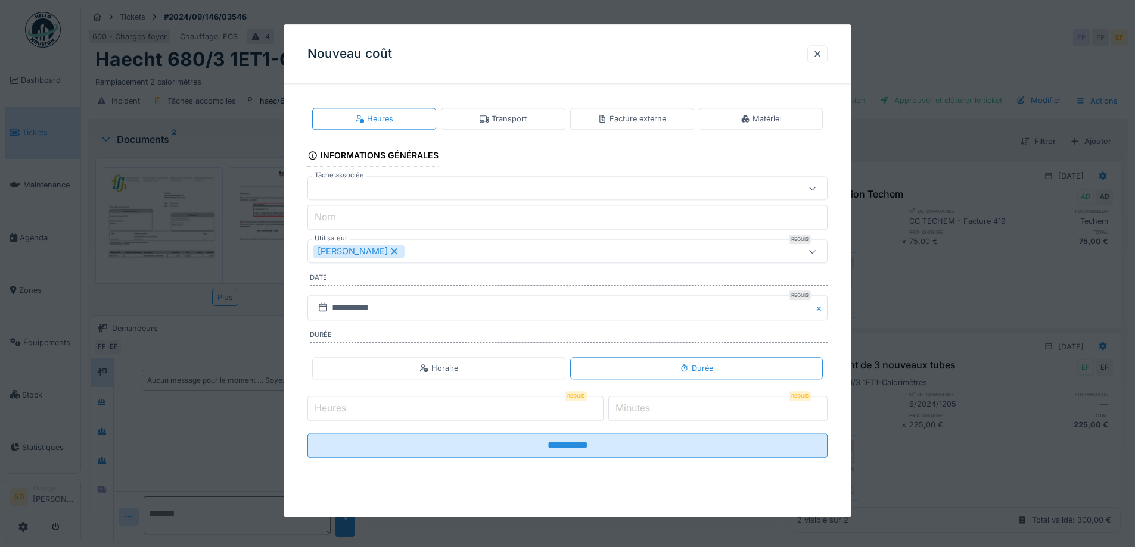
click at [453, 212] on input "Nom" at bounding box center [567, 217] width 520 height 25
type input "**********"
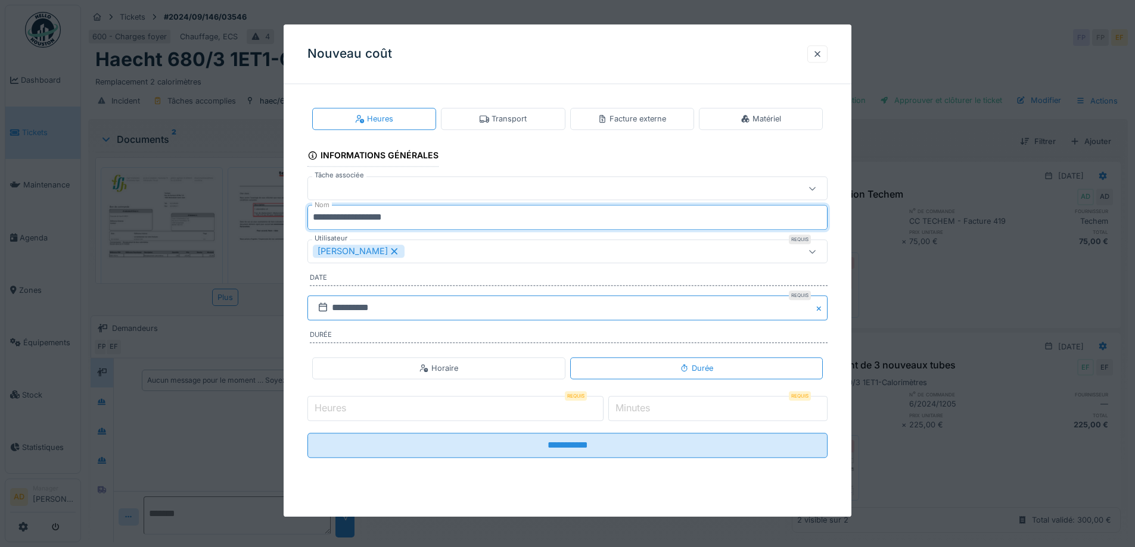
click at [370, 316] on input "**********" at bounding box center [567, 307] width 520 height 25
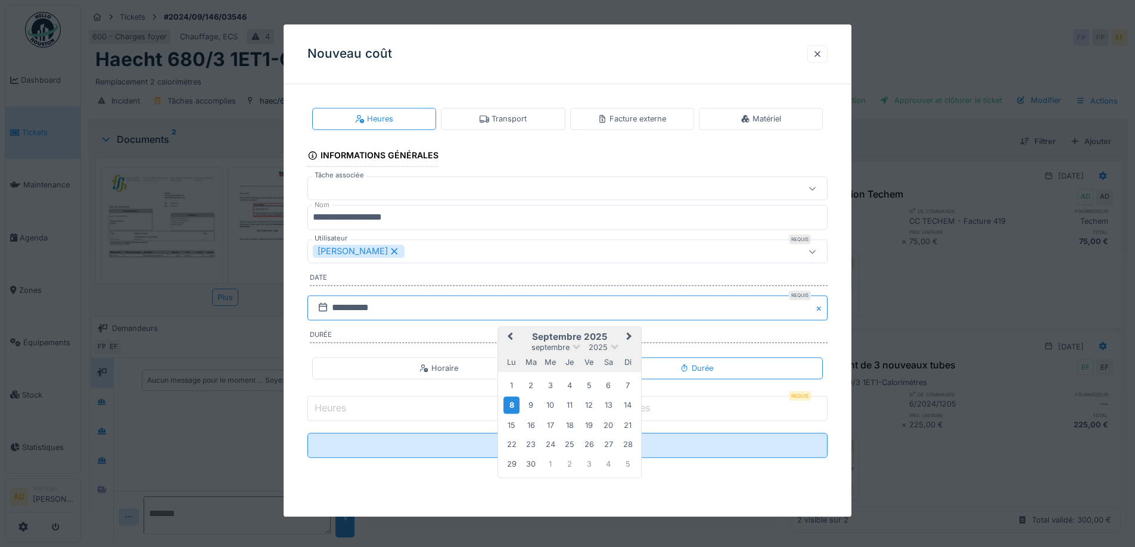
click at [370, 316] on input "**********" at bounding box center [567, 307] width 520 height 25
click at [450, 306] on input "**********" at bounding box center [567, 307] width 520 height 25
click at [615, 348] on span at bounding box center [615, 346] width 8 height 8
click at [571, 401] on div "2024" at bounding box center [569, 401] width 70 height 12
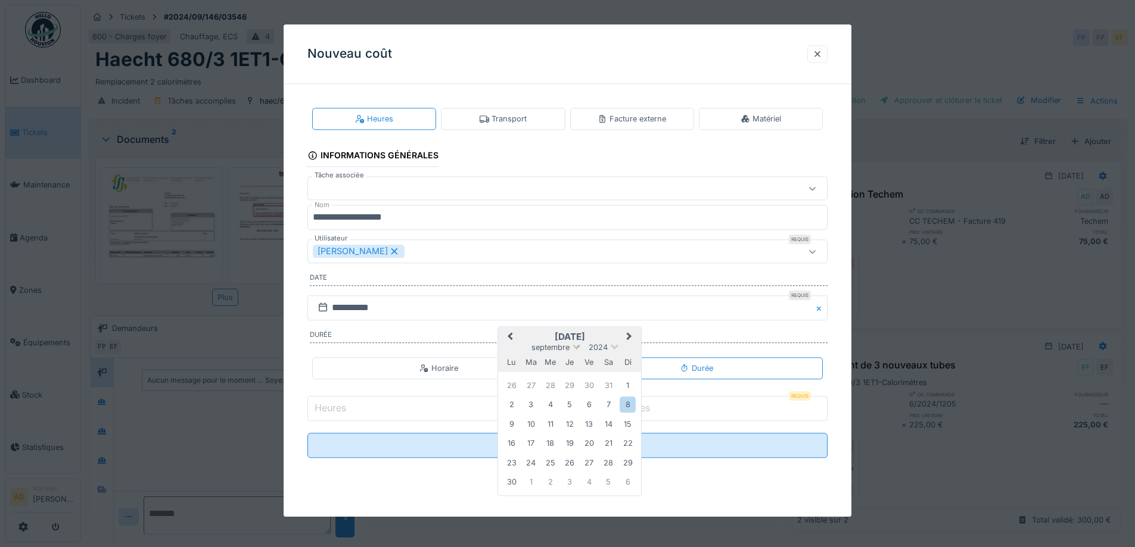
click at [577, 349] on span at bounding box center [576, 346] width 8 height 8
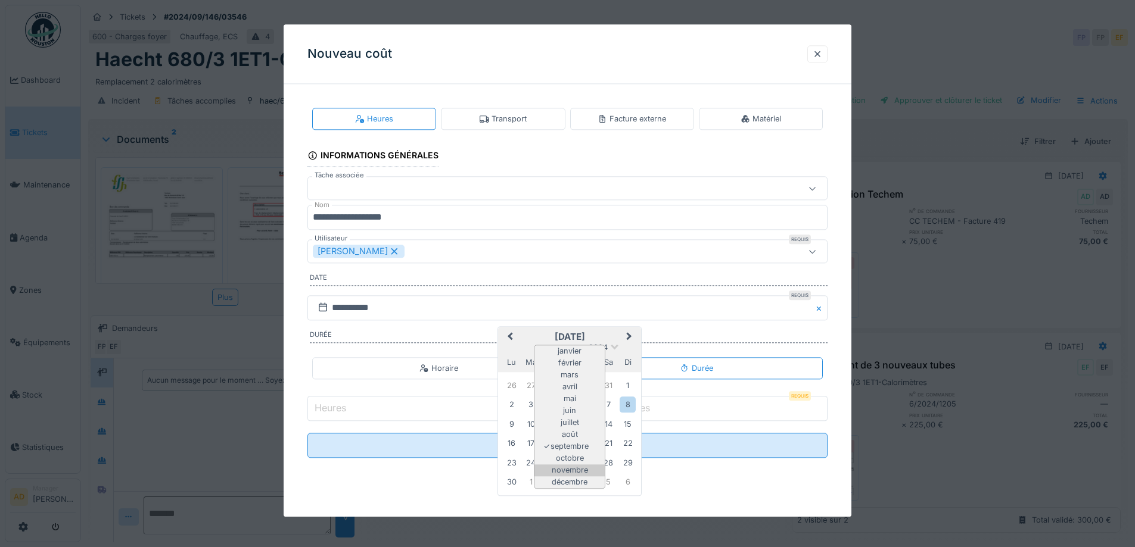
click at [580, 466] on div "novembre" at bounding box center [569, 471] width 70 height 12
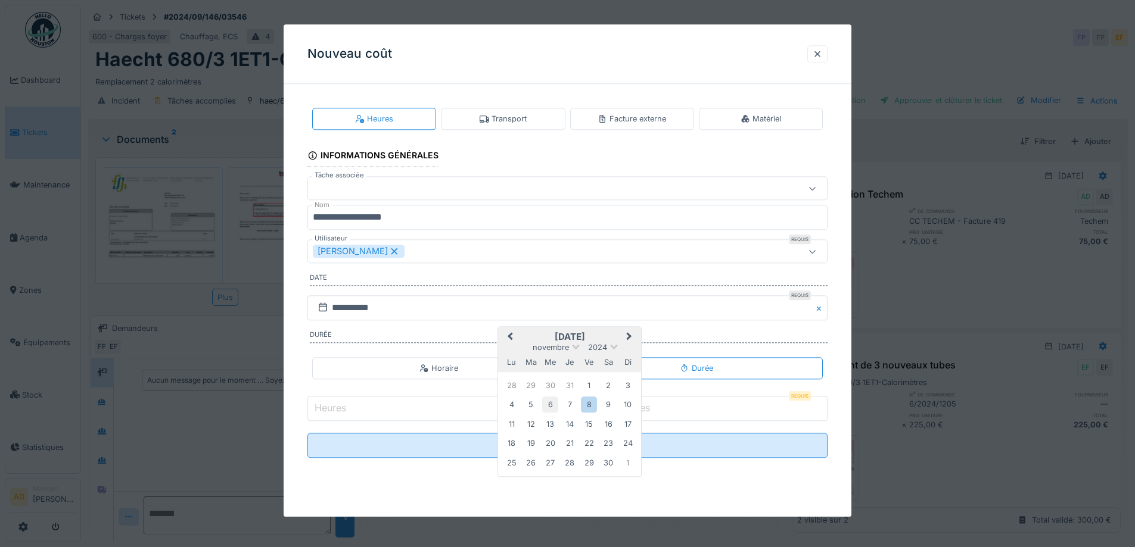
click at [552, 402] on div "6" at bounding box center [550, 405] width 16 height 16
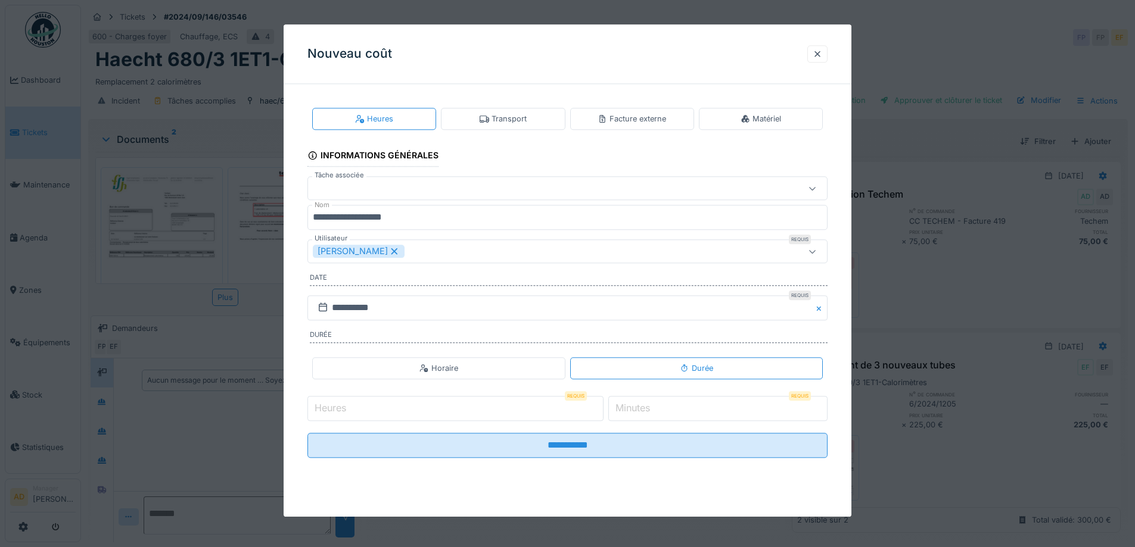
scroll to position [9, 0]
click at [649, 128] on div "Facture externe" at bounding box center [632, 119] width 124 height 22
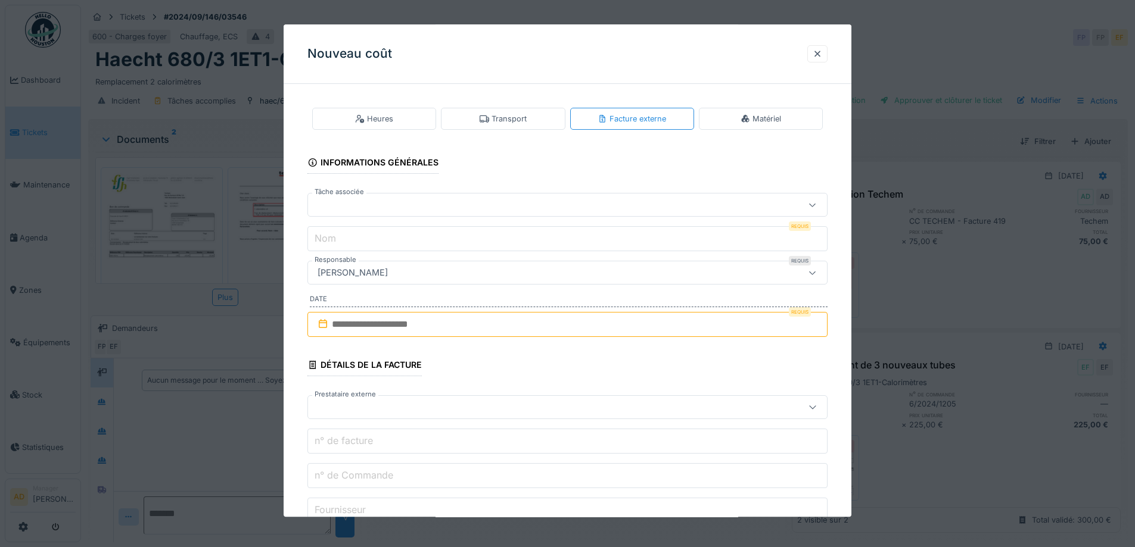
click at [376, 242] on input "Nom" at bounding box center [567, 239] width 520 height 25
type input "**********"
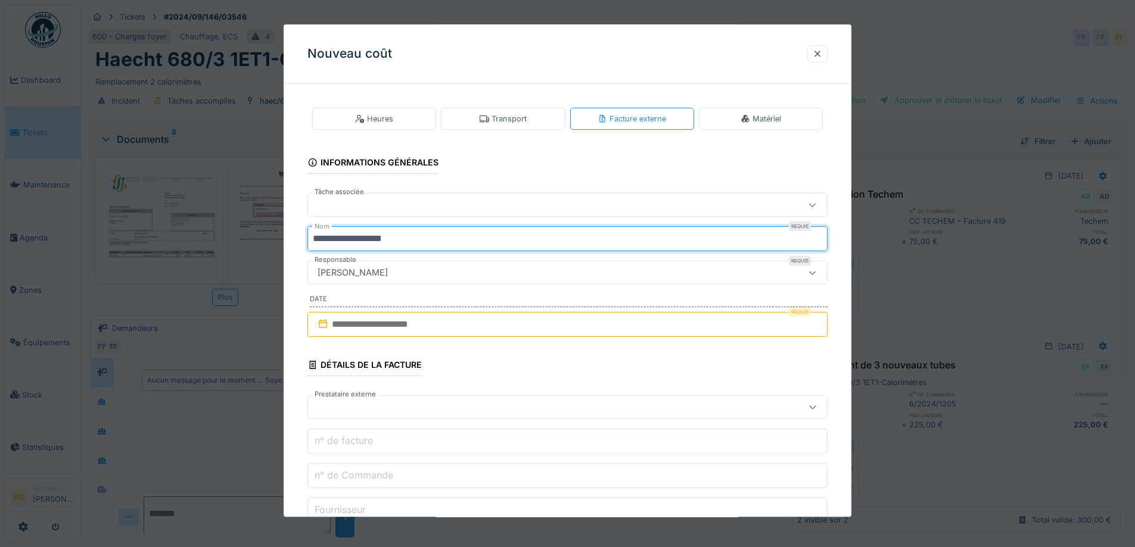
click at [386, 331] on input "text" at bounding box center [567, 324] width 520 height 25
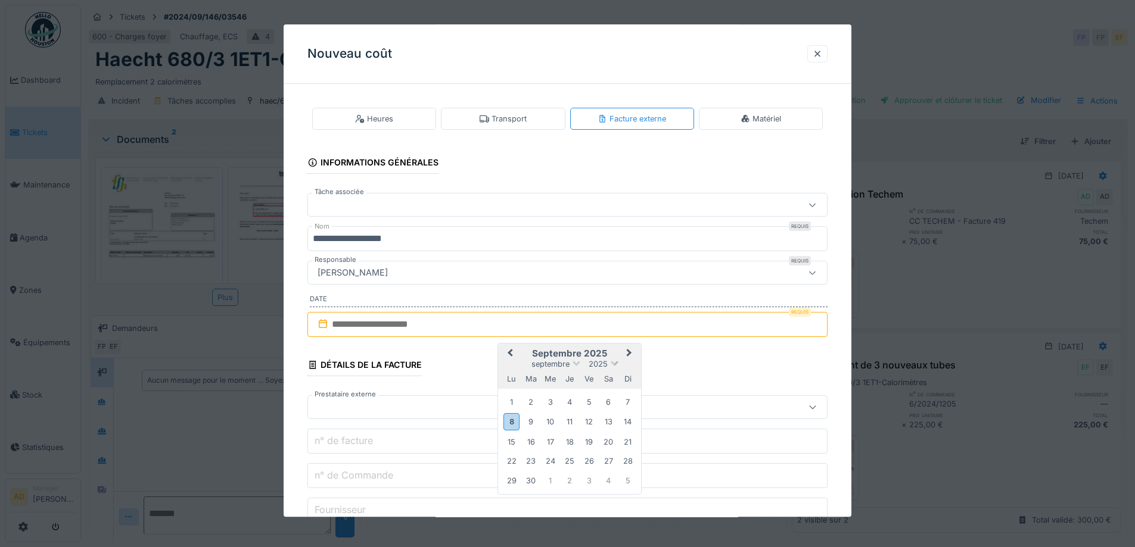
click at [612, 362] on span at bounding box center [615, 363] width 8 height 8
click at [573, 416] on div "2024" at bounding box center [569, 418] width 70 height 12
click at [572, 363] on div "[DATE]" at bounding box center [569, 365] width 143 height 10
click at [577, 363] on span at bounding box center [576, 363] width 8 height 8
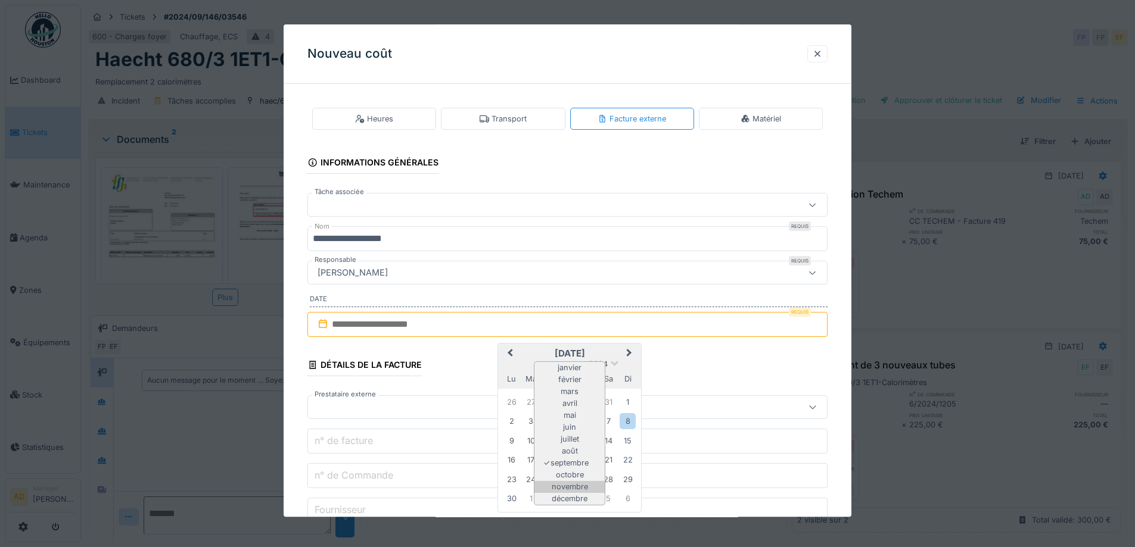
click at [581, 484] on div "novembre" at bounding box center [569, 487] width 70 height 12
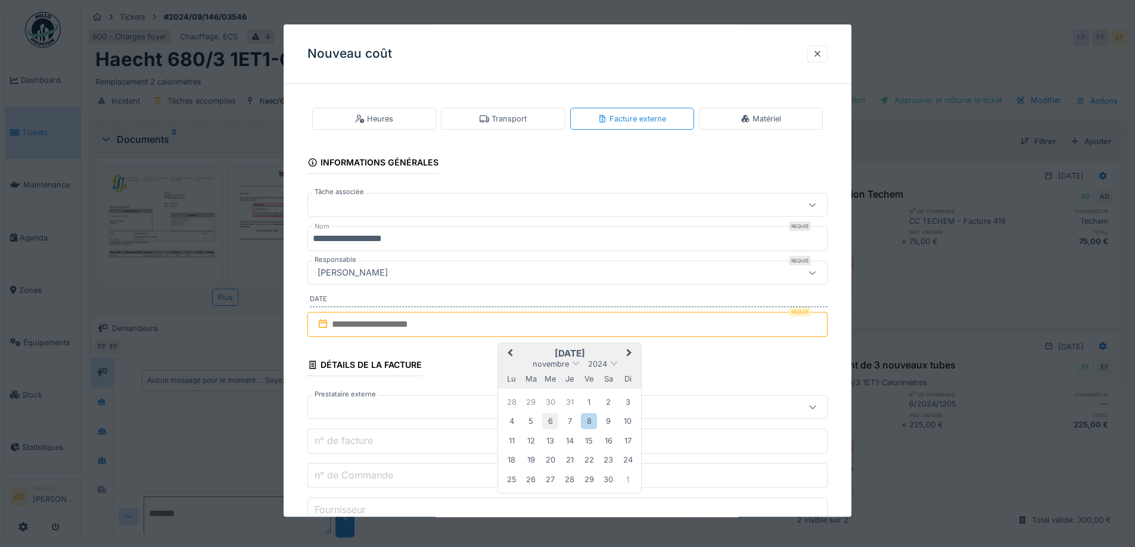
click at [552, 429] on div "6" at bounding box center [550, 422] width 16 height 16
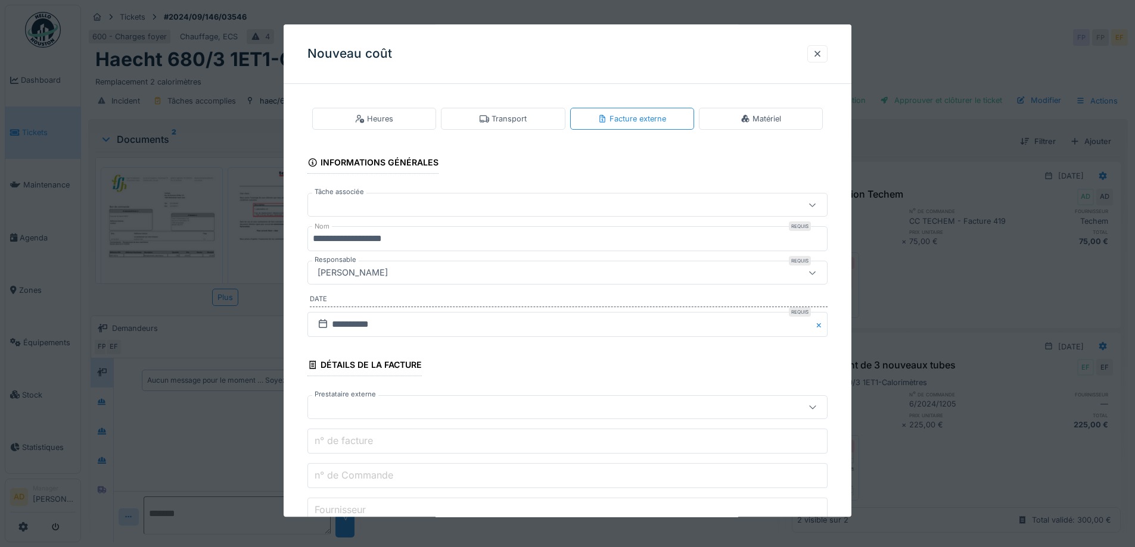
scroll to position [60, 0]
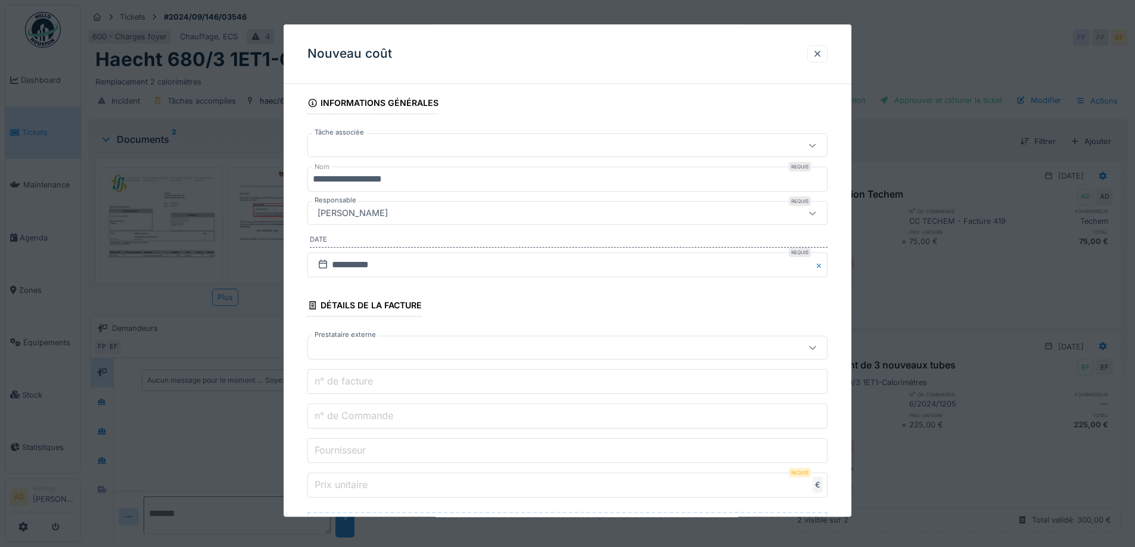
click at [380, 418] on label "n° de Commande" at bounding box center [353, 416] width 83 height 14
click at [380, 418] on input "n° de Commande" at bounding box center [567, 416] width 520 height 25
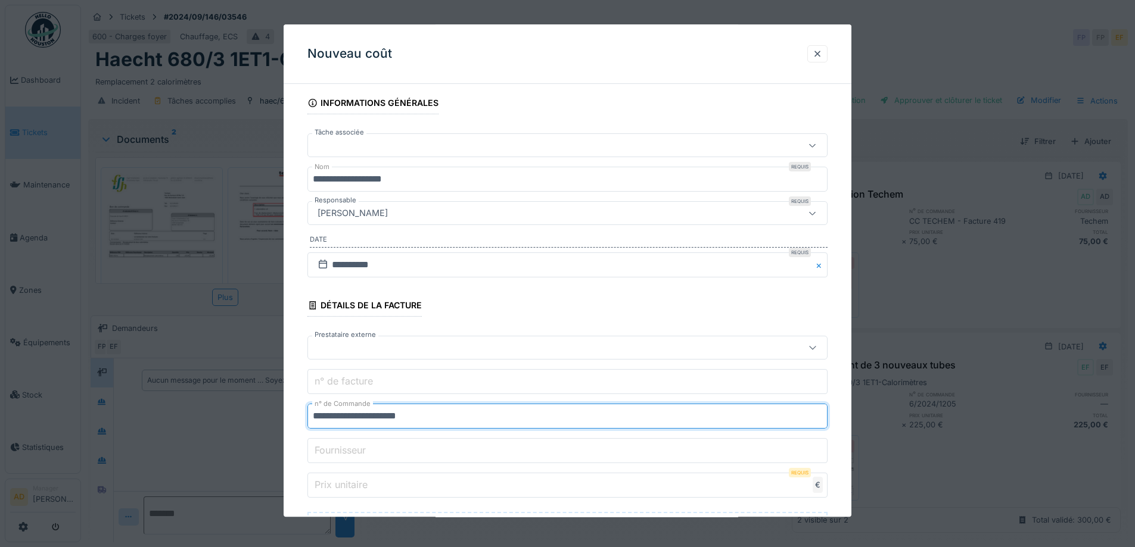
type input "**********"
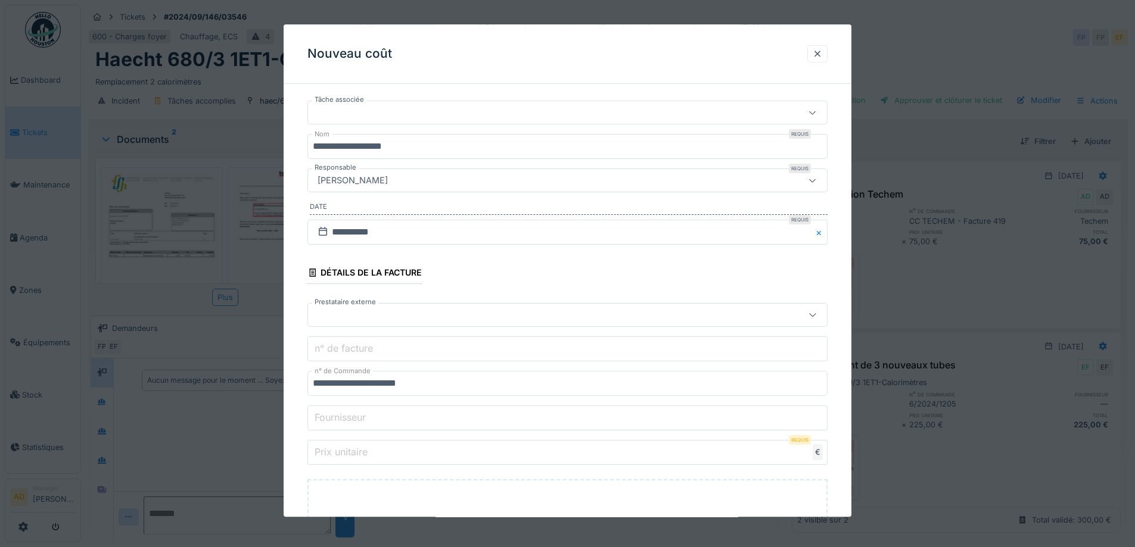
scroll to position [119, 0]
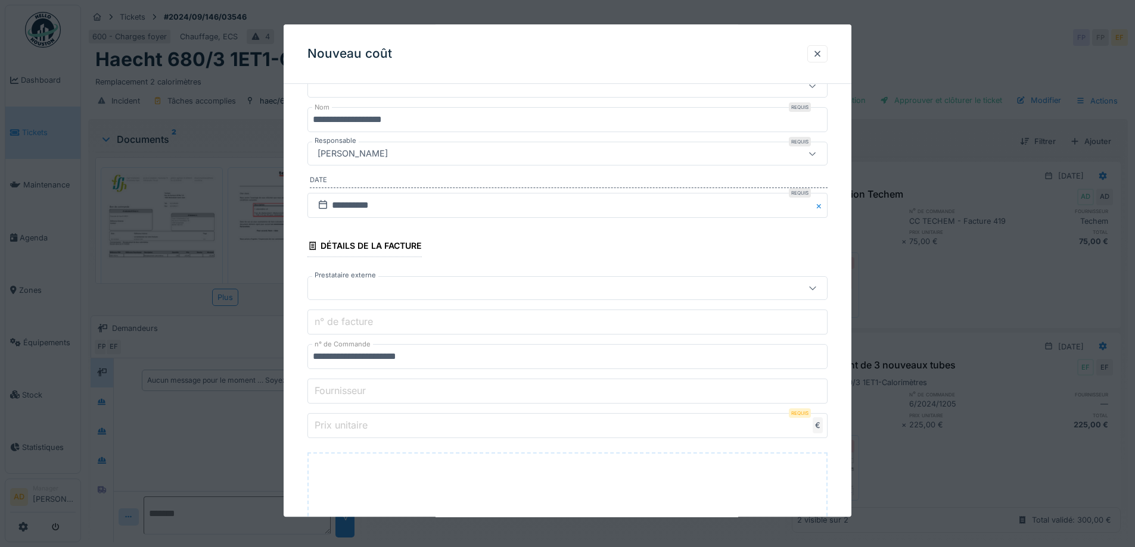
click at [372, 401] on input "Fournisseur" at bounding box center [567, 391] width 520 height 25
type input "******"
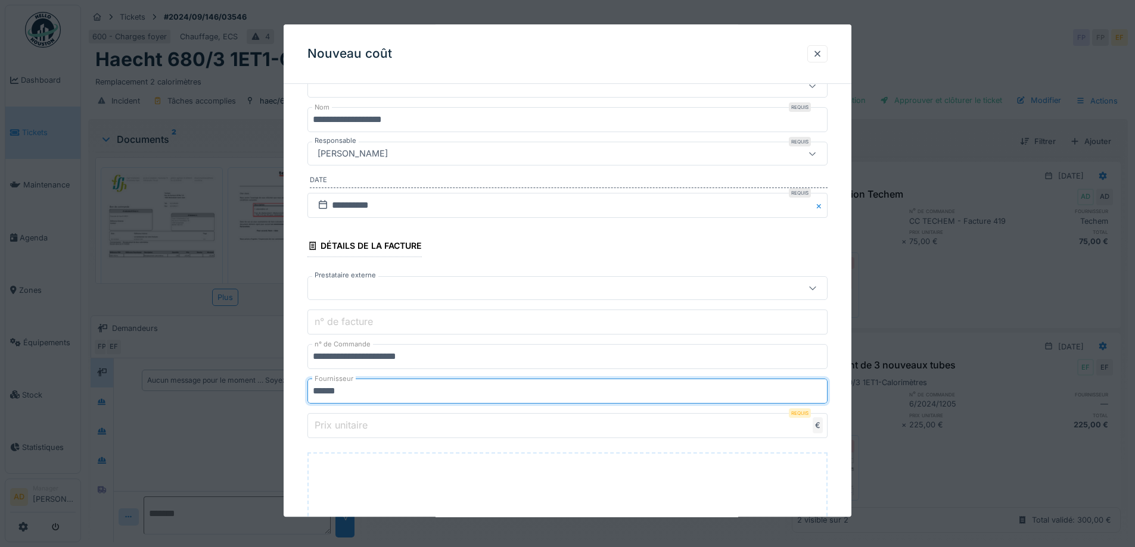
click at [392, 428] on input "Prix unitaire" at bounding box center [567, 426] width 520 height 25
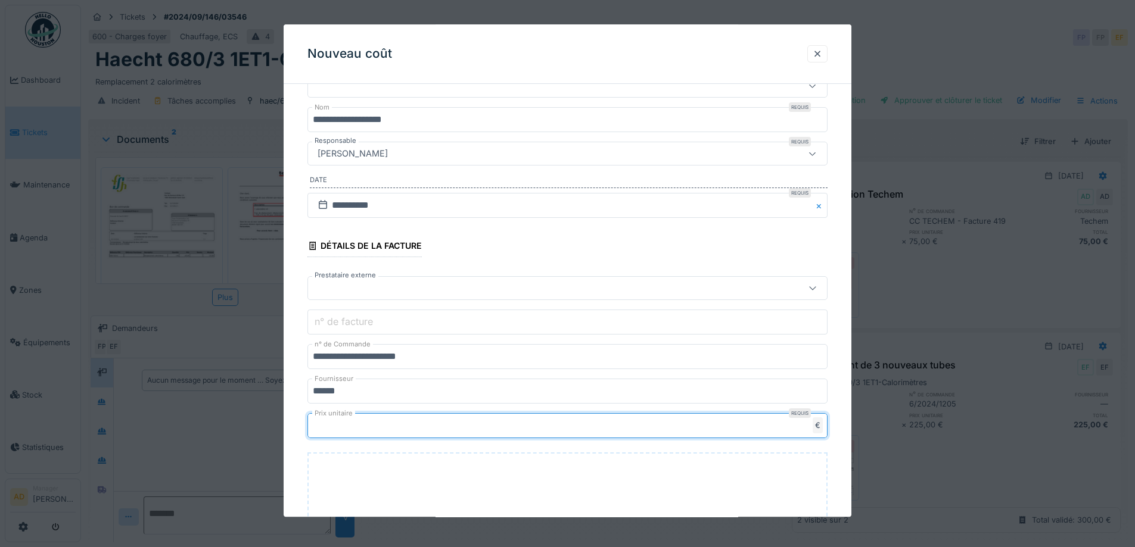
type input "***"
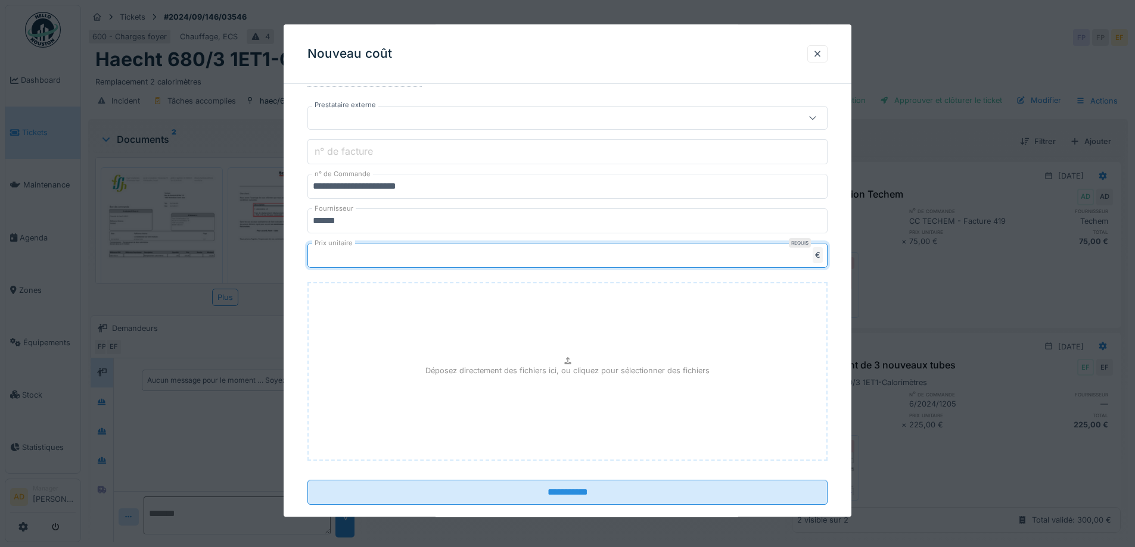
scroll to position [298, 0]
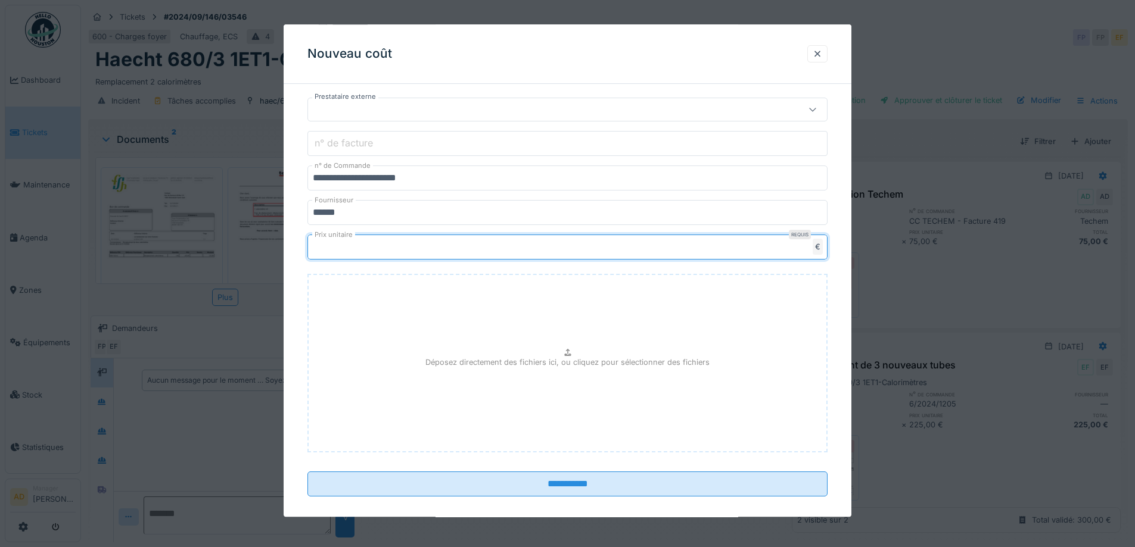
type input "******"
click at [588, 362] on p "Déposez directement des fichiers ici, ou cliquez pour sélectionner des fichiers" at bounding box center [567, 362] width 284 height 11
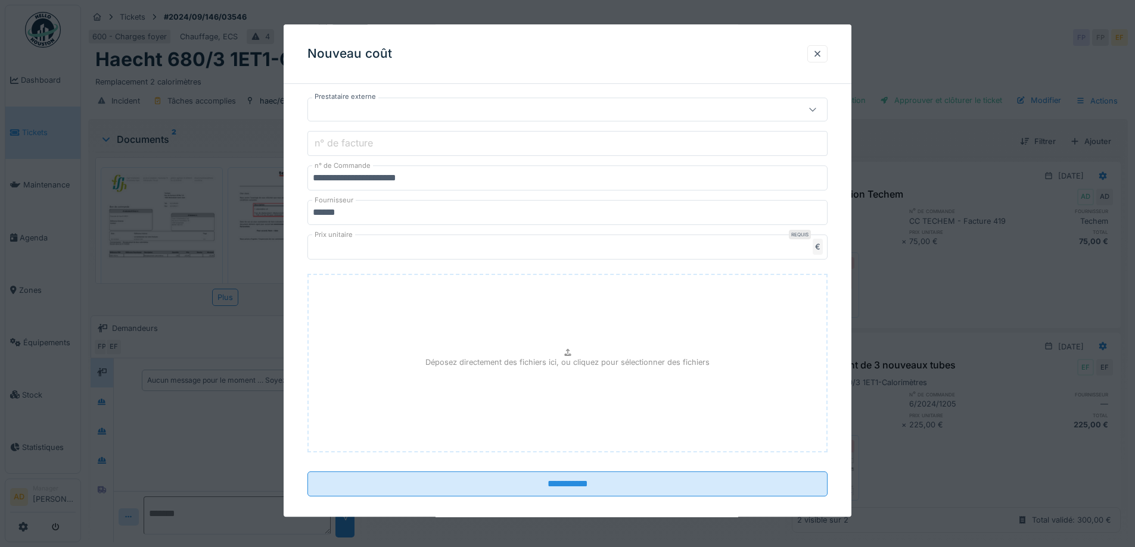
type input "**********"
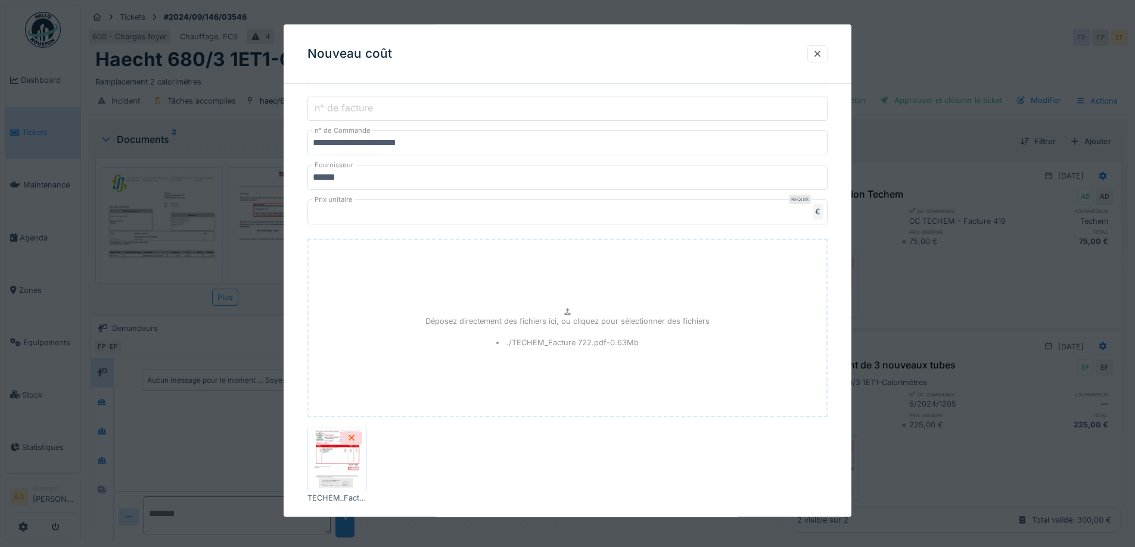
scroll to position [397, 0]
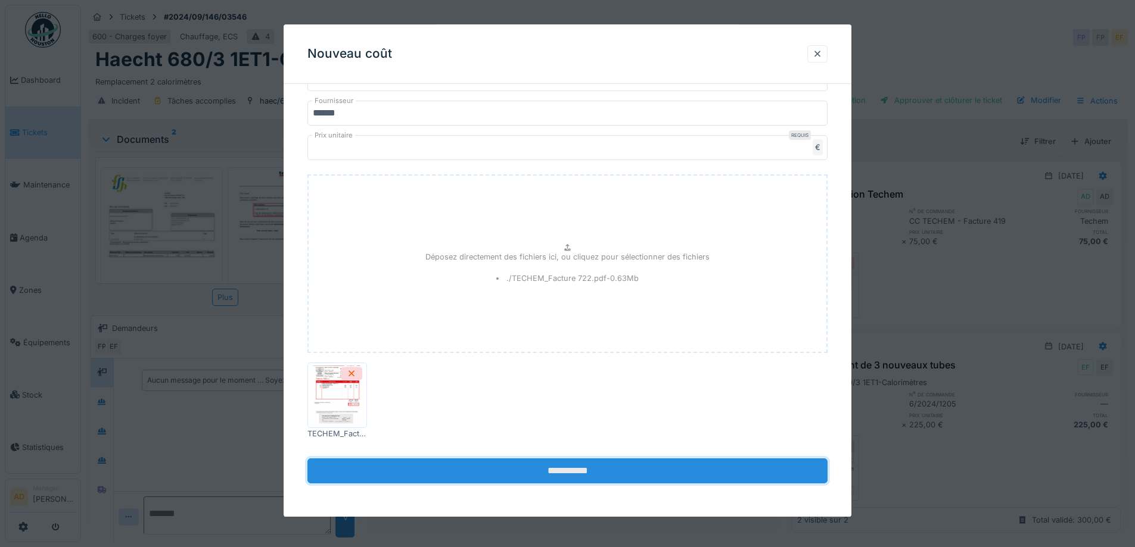
click at [590, 479] on input "**********" at bounding box center [567, 471] width 520 height 25
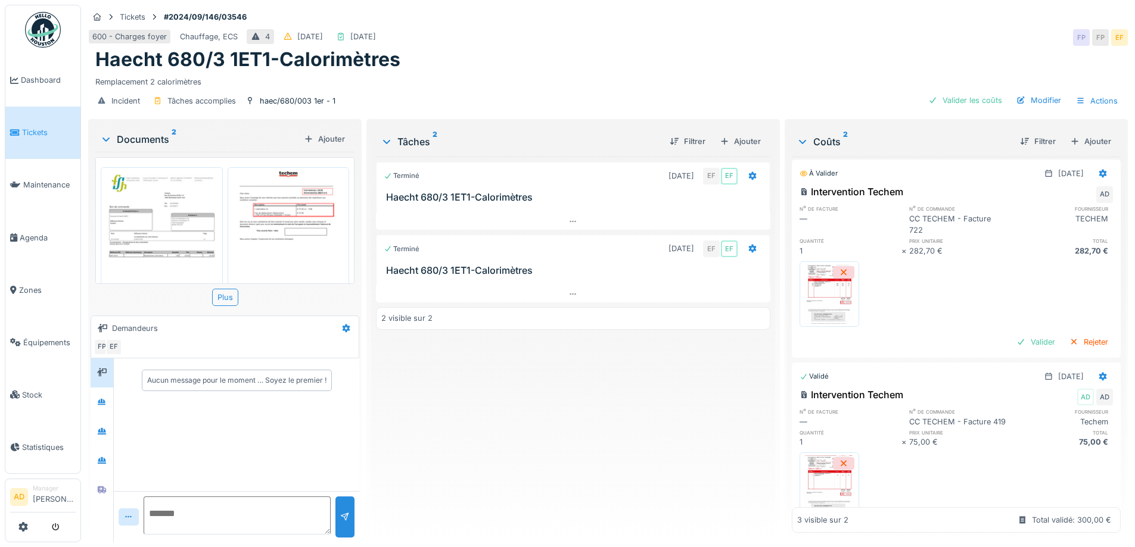
scroll to position [0, 0]
click at [977, 92] on div "Valider les coûts" at bounding box center [964, 100] width 83 height 16
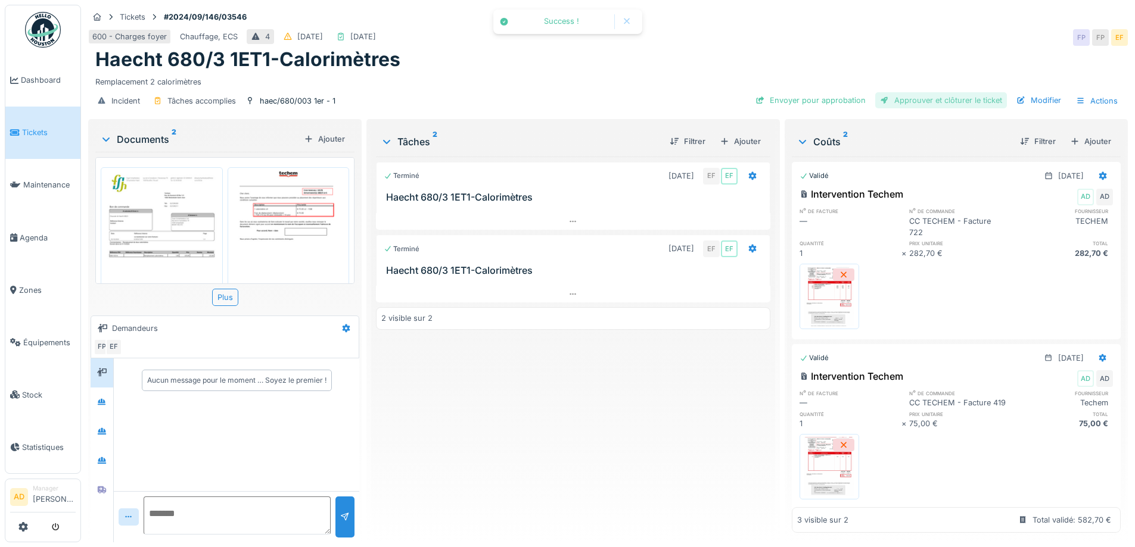
click at [953, 94] on div "Approuver et clôturer le ticket" at bounding box center [941, 100] width 132 height 16
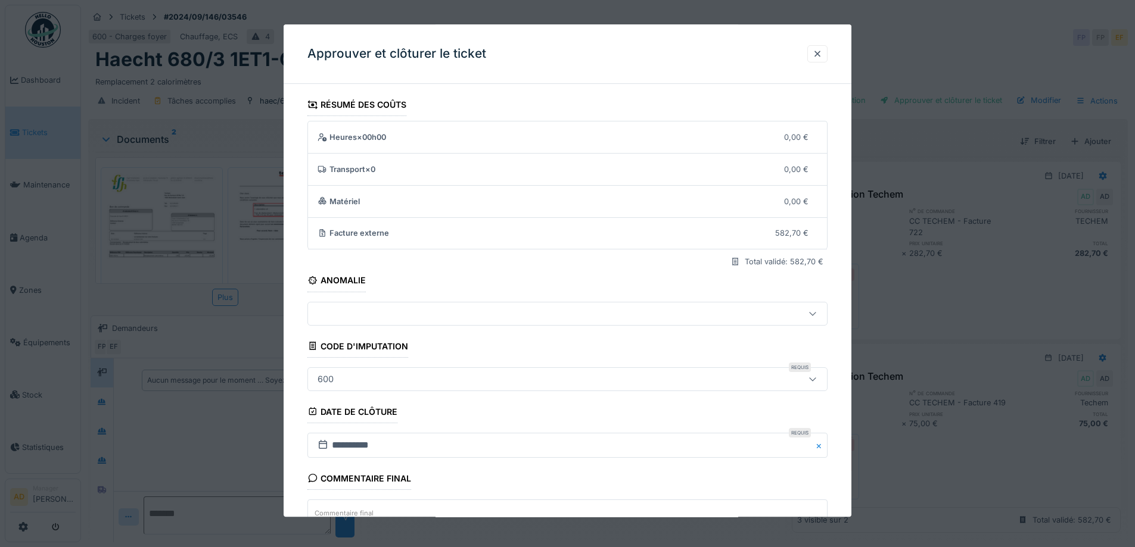
scroll to position [102, 0]
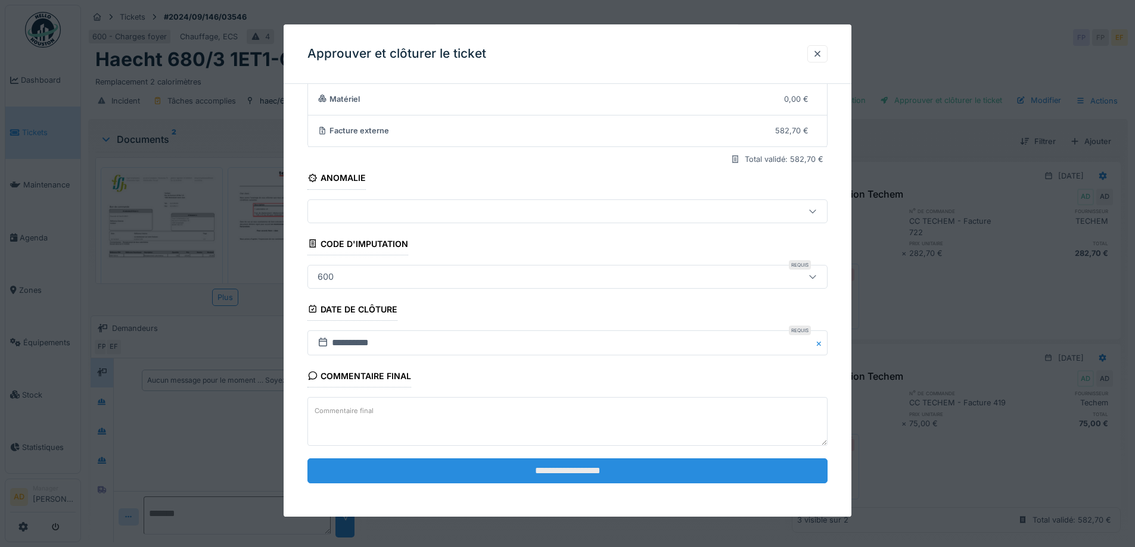
click at [585, 481] on input "**********" at bounding box center [567, 471] width 520 height 25
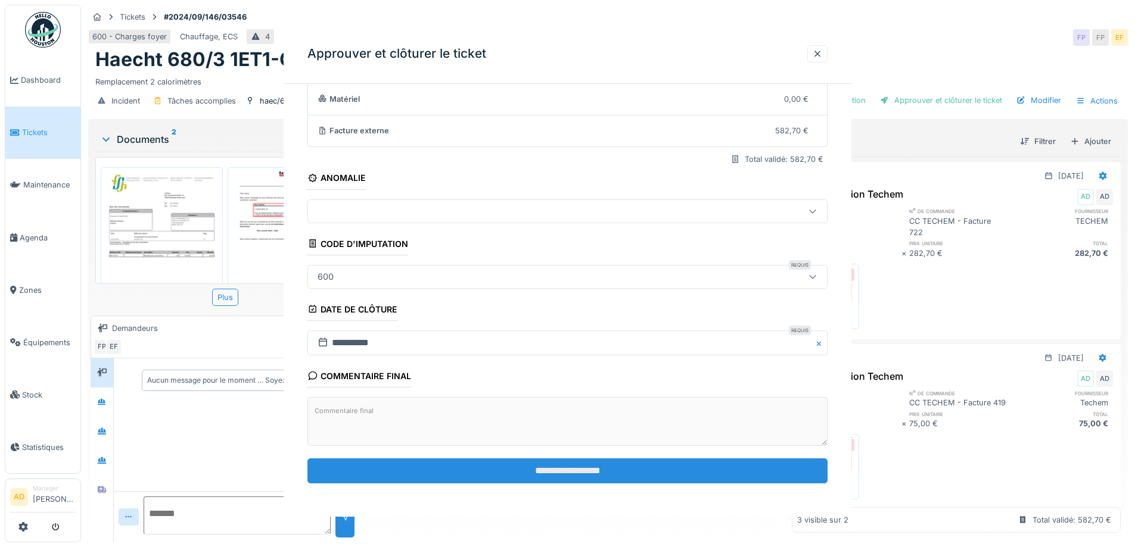
scroll to position [0, 0]
